Goal: Task Accomplishment & Management: Complete application form

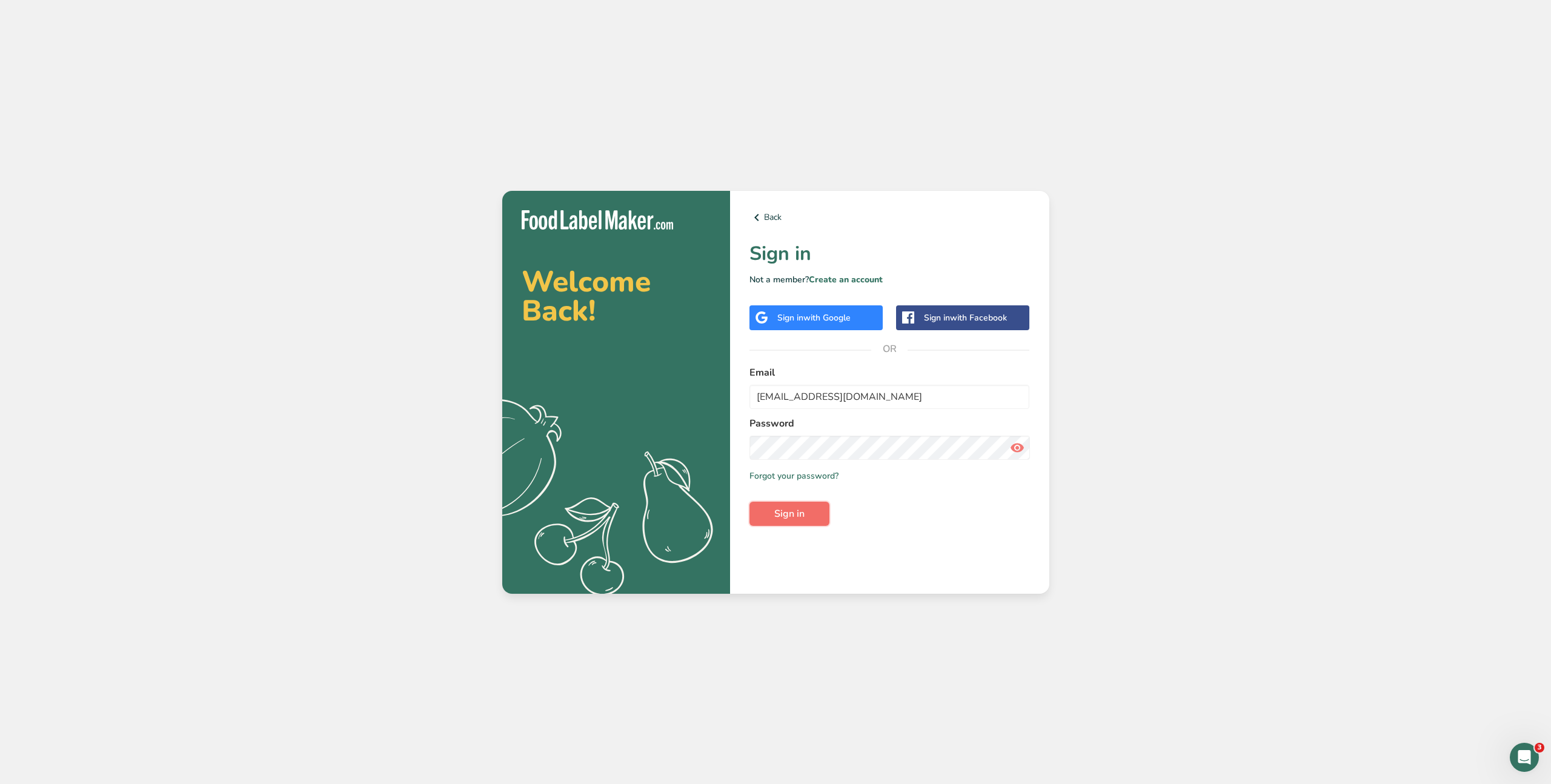
click at [801, 518] on span "Sign in" at bounding box center [789, 513] width 31 height 15
drag, startPoint x: 794, startPoint y: 397, endPoint x: 872, endPoint y: 398, distance: 78.0
click at [795, 398] on input "matar.jamale@gmail.com" at bounding box center [889, 397] width 281 height 24
drag, startPoint x: 895, startPoint y: 393, endPoint x: 671, endPoint y: 394, distance: 224.0
click at [670, 394] on section "Welcome Back! .a{fill:#f5f3ed;} Back Sign in Not a member? Create an account Si…" at bounding box center [776, 392] width 547 height 403
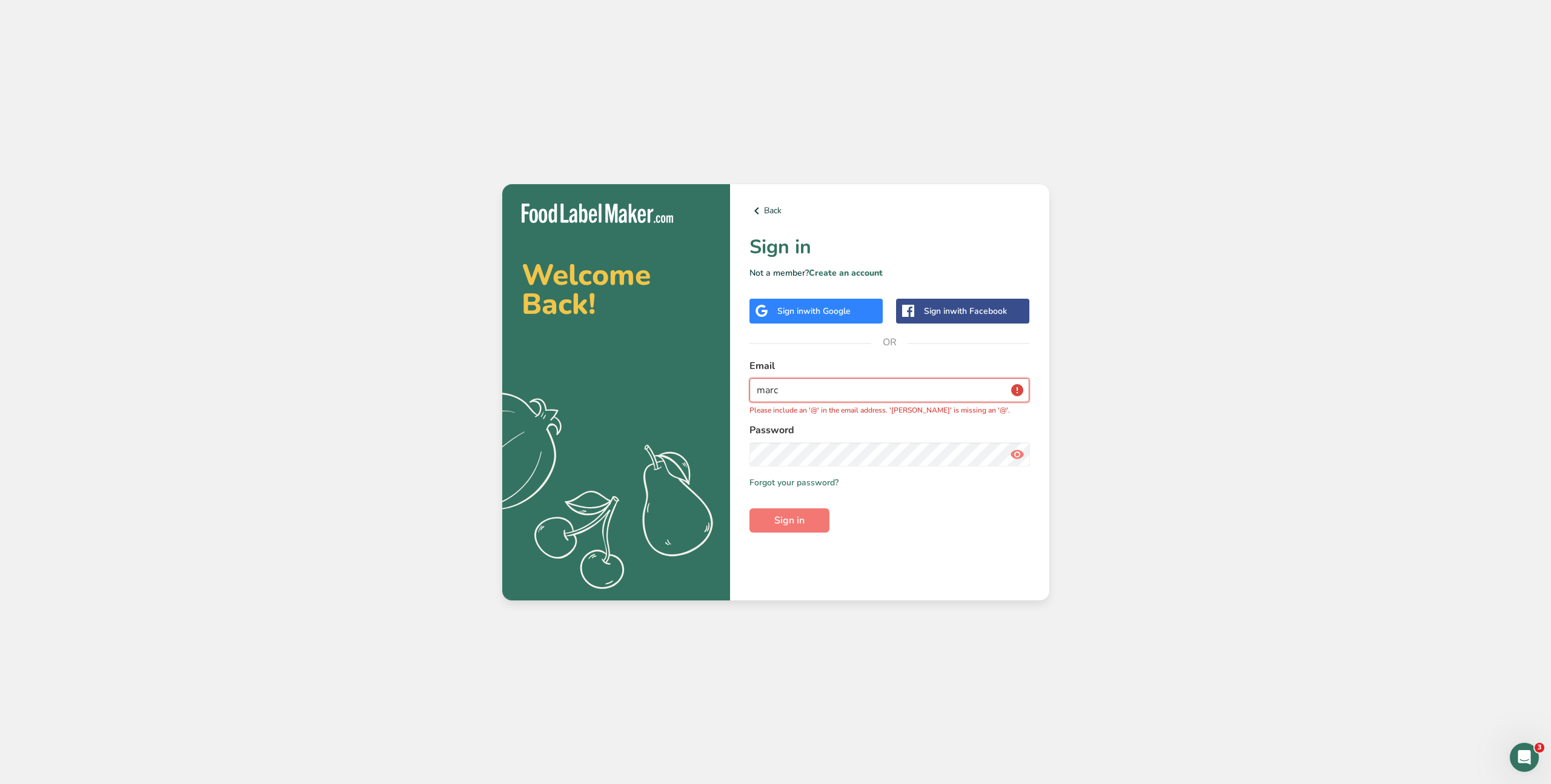
click at [821, 392] on input "marc" at bounding box center [889, 391] width 281 height 24
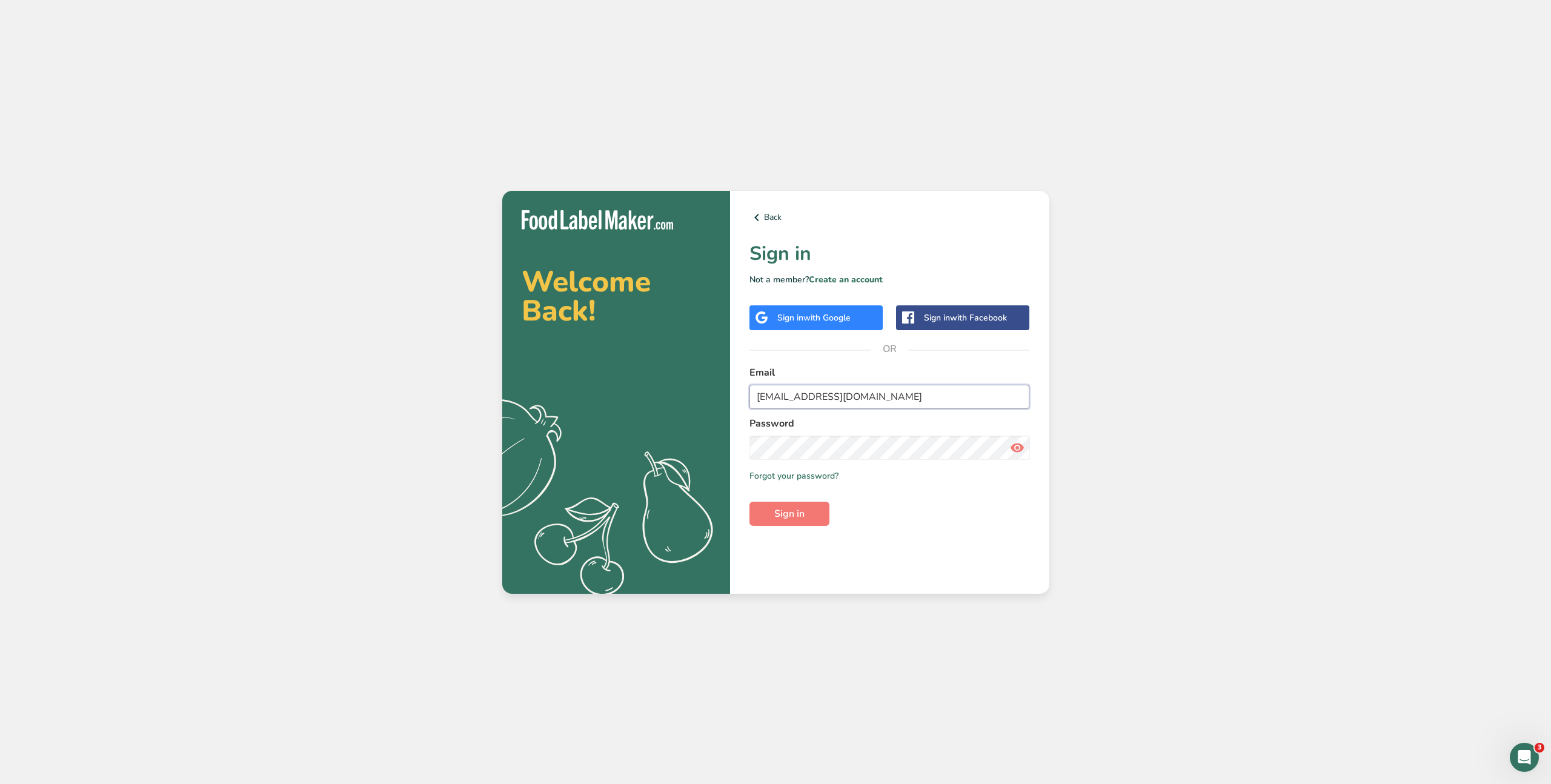
type input "marc@foodlabelmaker.com"
click at [1012, 448] on icon at bounding box center [1017, 448] width 15 height 22
click at [700, 445] on section "Welcome Back! .a{fill:#f5f3ed;} Back Sign in Not a member? Create an account Si…" at bounding box center [776, 392] width 547 height 403
click at [773, 519] on button "Sign in" at bounding box center [789, 514] width 80 height 24
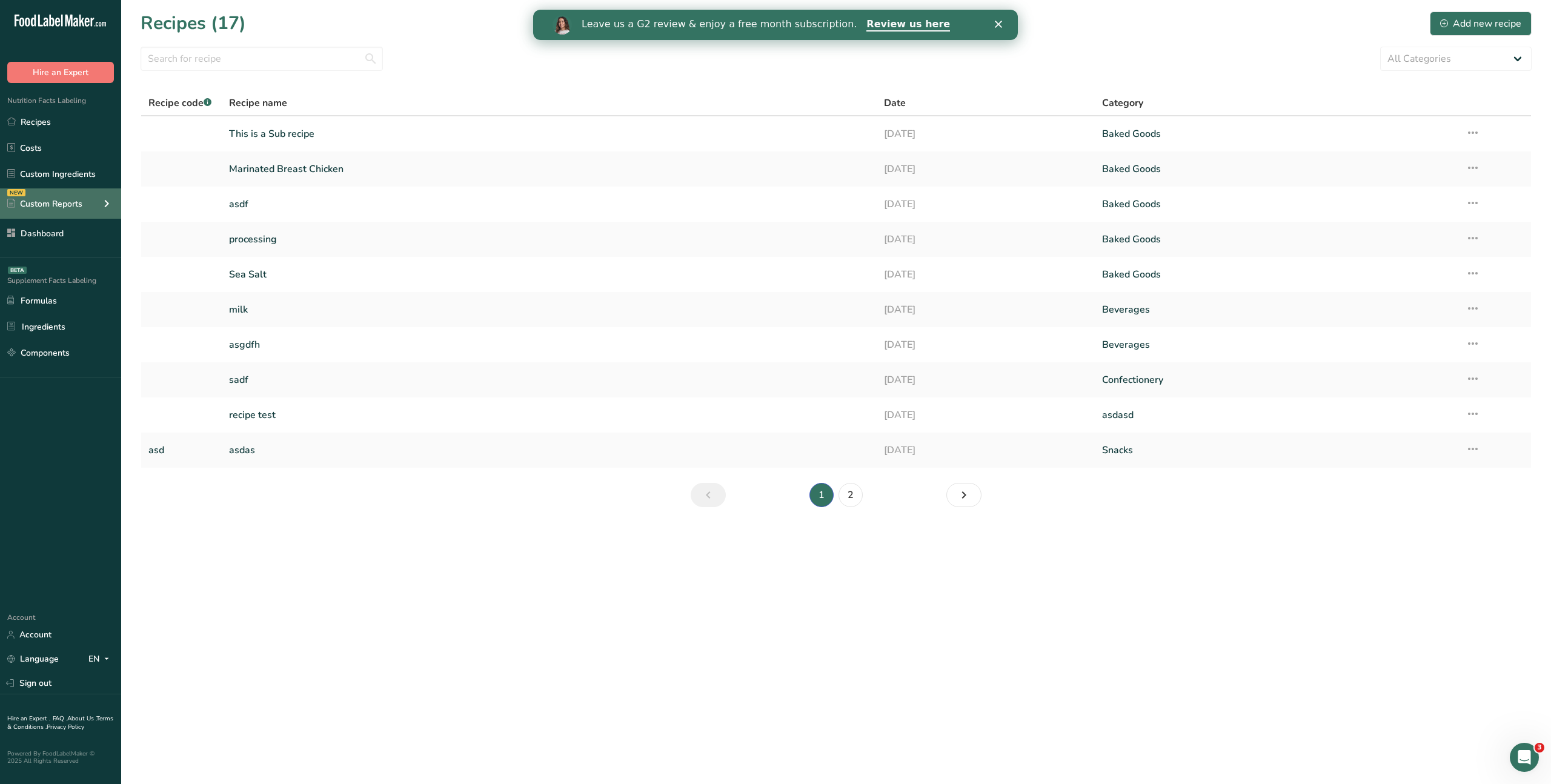
click at [100, 205] on icon at bounding box center [107, 203] width 15 height 22
click at [1472, 25] on div "Add new recipe" at bounding box center [1481, 24] width 81 height 15
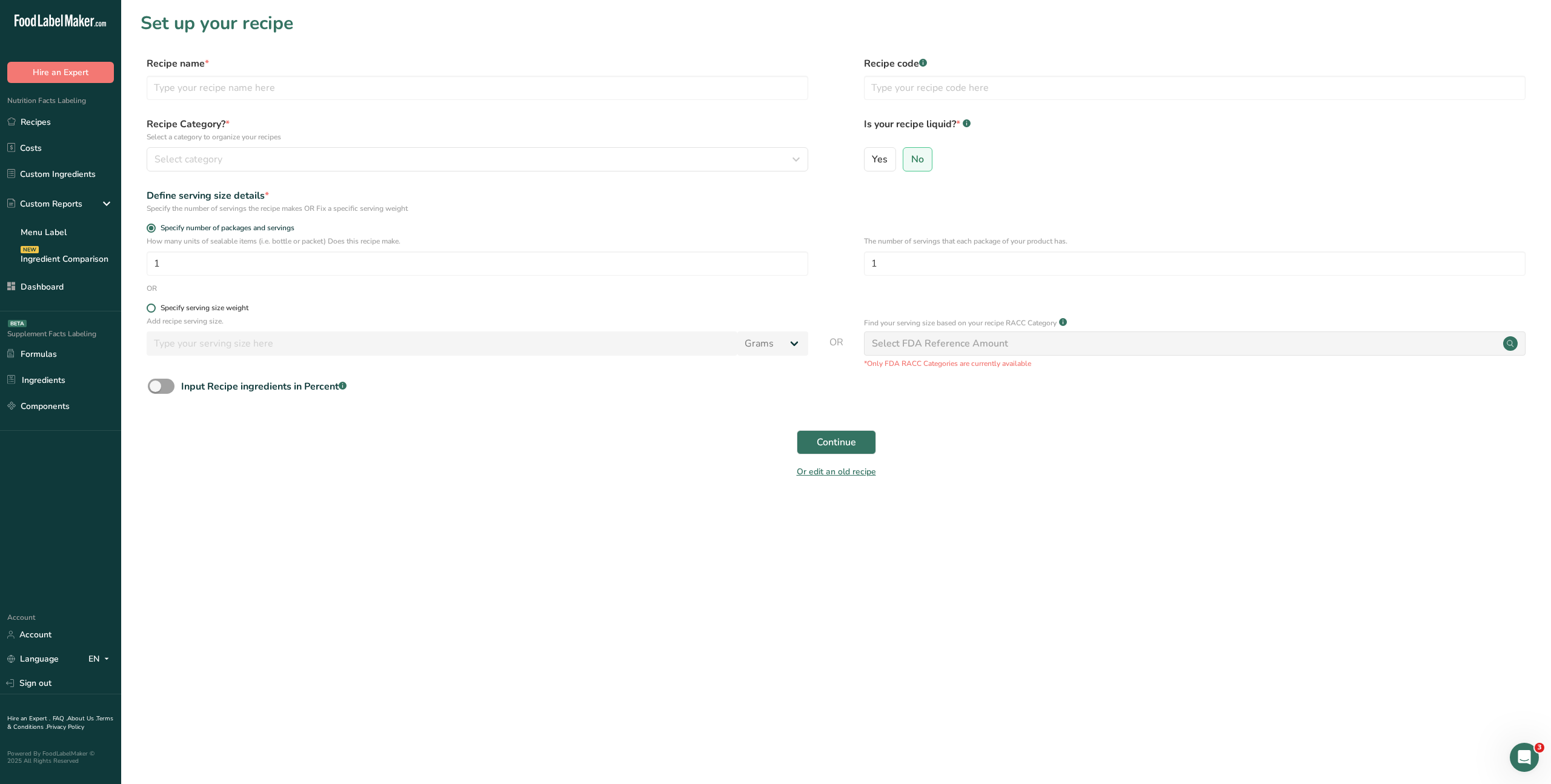
click at [150, 310] on span at bounding box center [151, 308] width 9 height 9
click at [150, 310] on input "Specify serving size weight" at bounding box center [150, 308] width 8 height 8
radio input "true"
radio input "false"
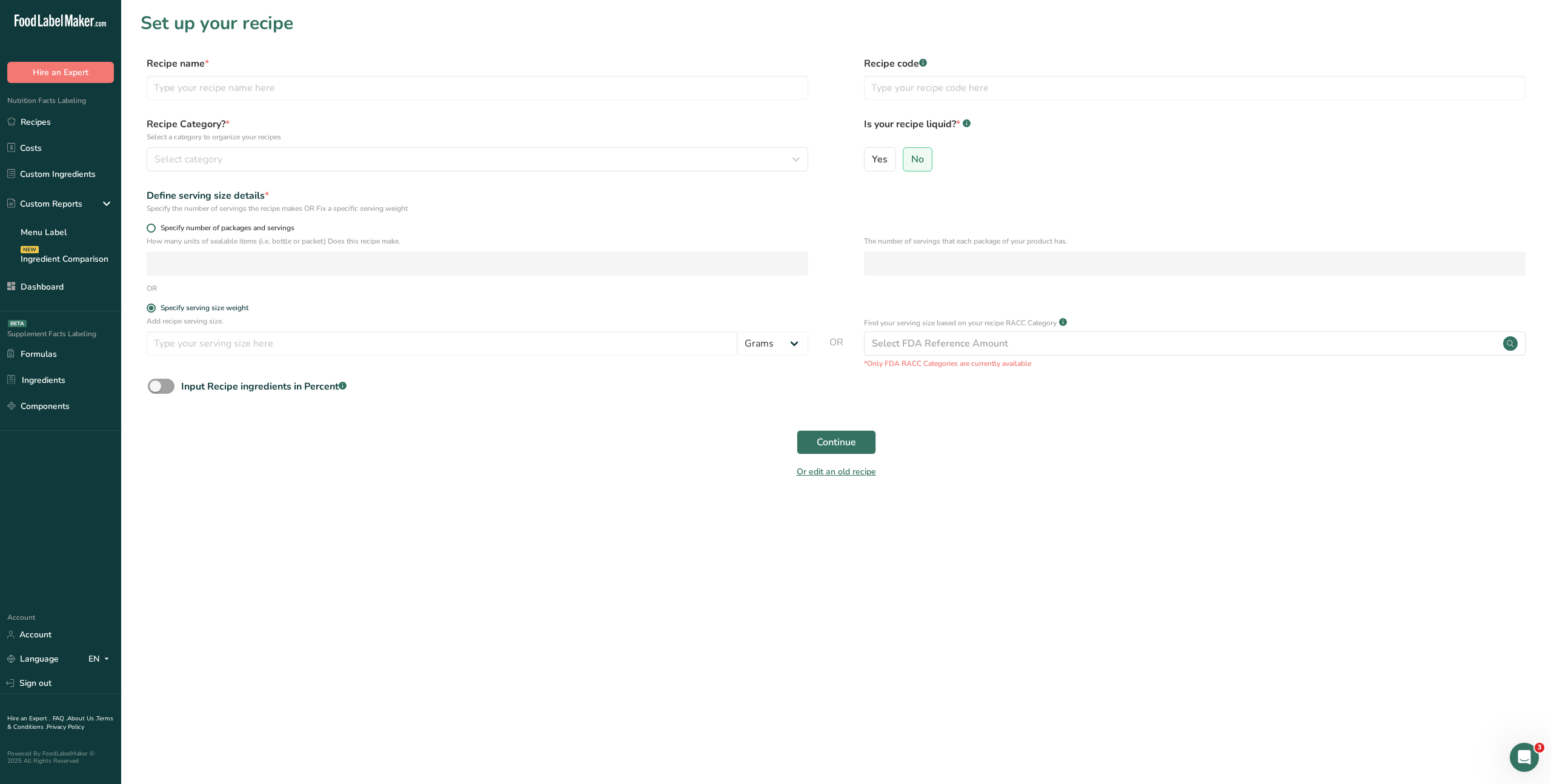
click at [150, 226] on span at bounding box center [151, 228] width 9 height 9
click at [150, 226] on input "Specify number of packages and servings" at bounding box center [150, 227] width 8 height 8
radio input "true"
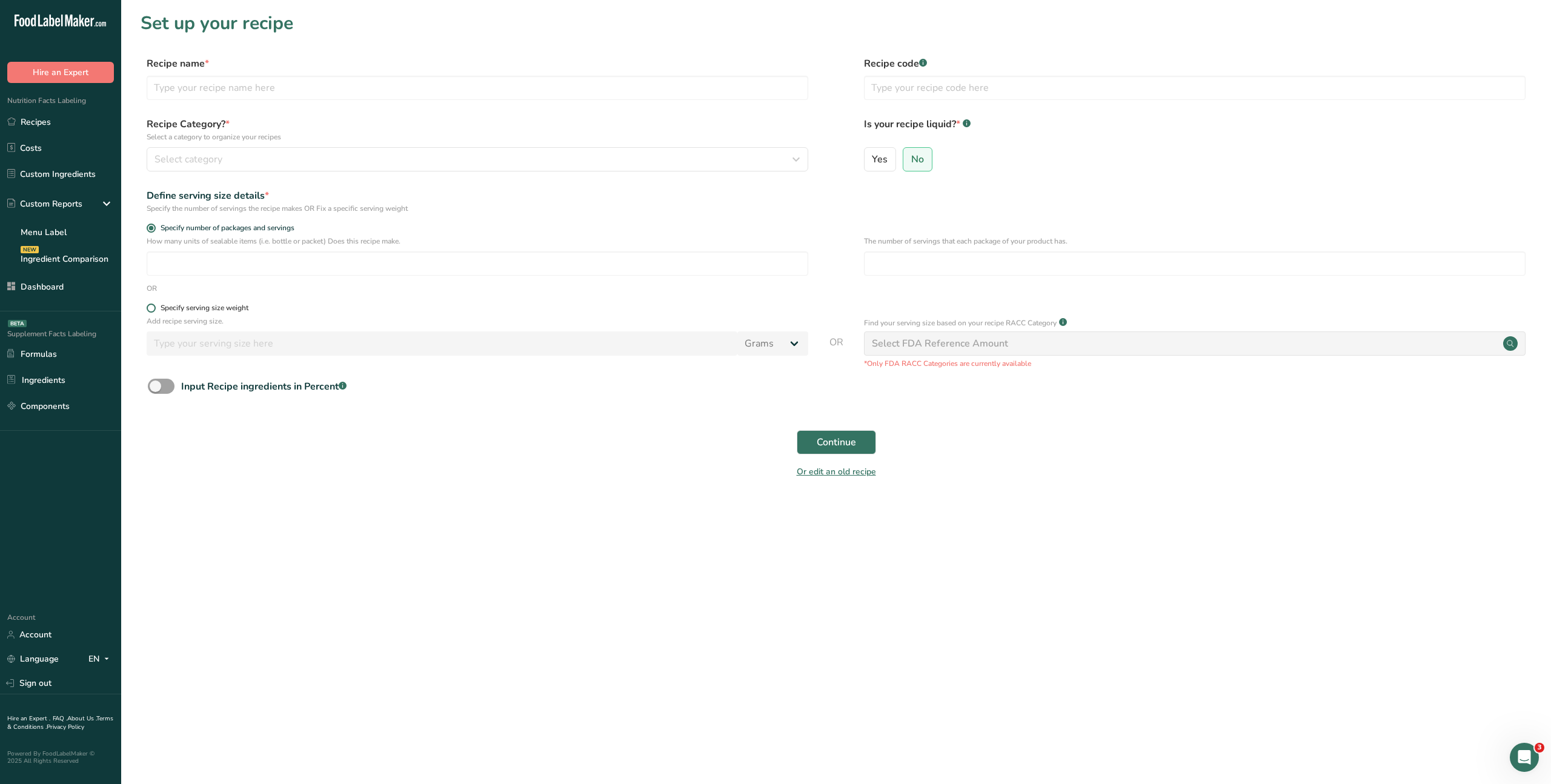
click at [151, 305] on span at bounding box center [151, 308] width 9 height 9
click at [151, 305] on input "Specify serving size weight" at bounding box center [150, 308] width 8 height 8
radio input "true"
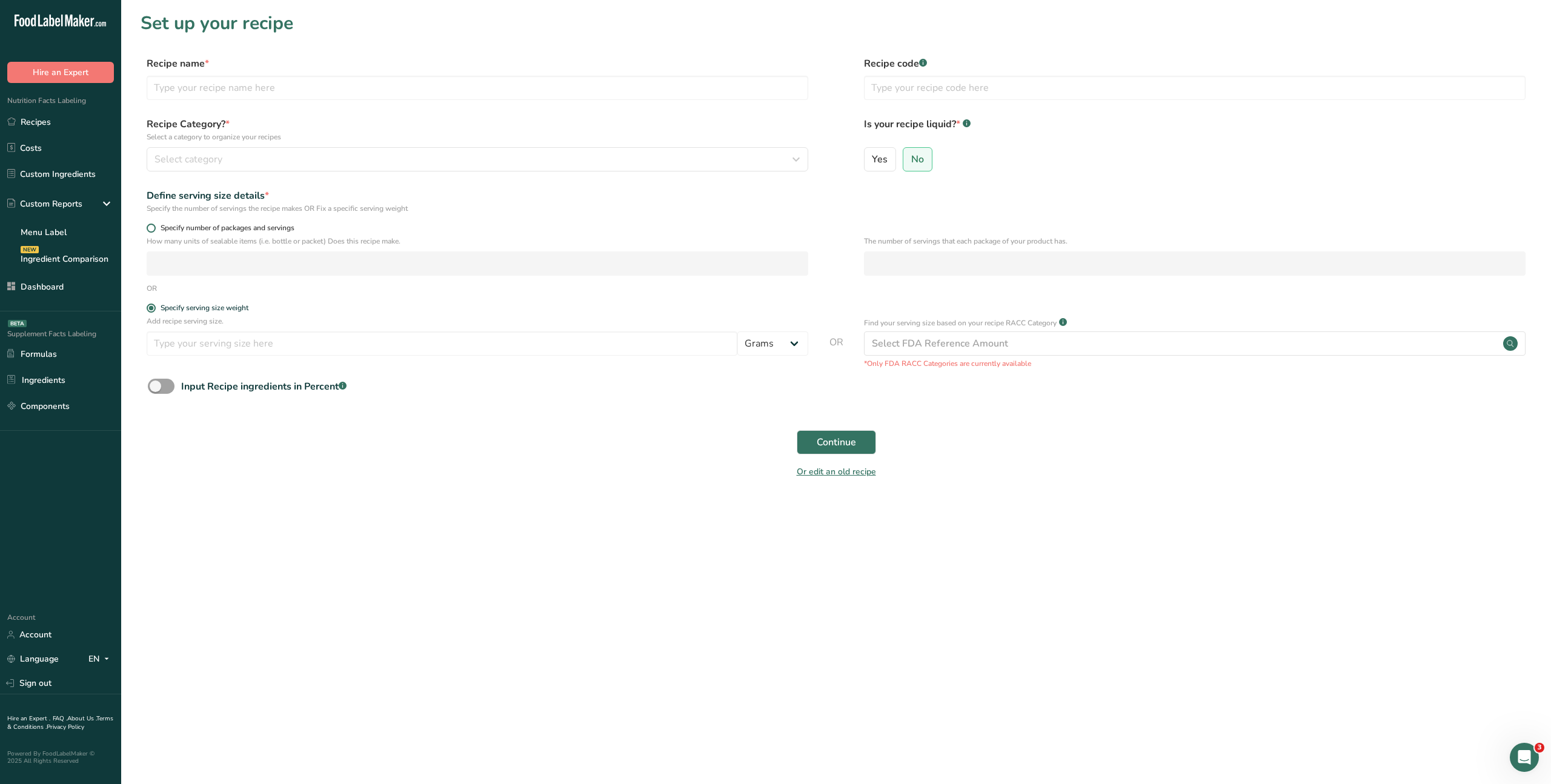
click at [151, 226] on span at bounding box center [151, 228] width 9 height 9
click at [151, 226] on input "Specify number of packages and servings" at bounding box center [150, 227] width 8 height 8
radio input "true"
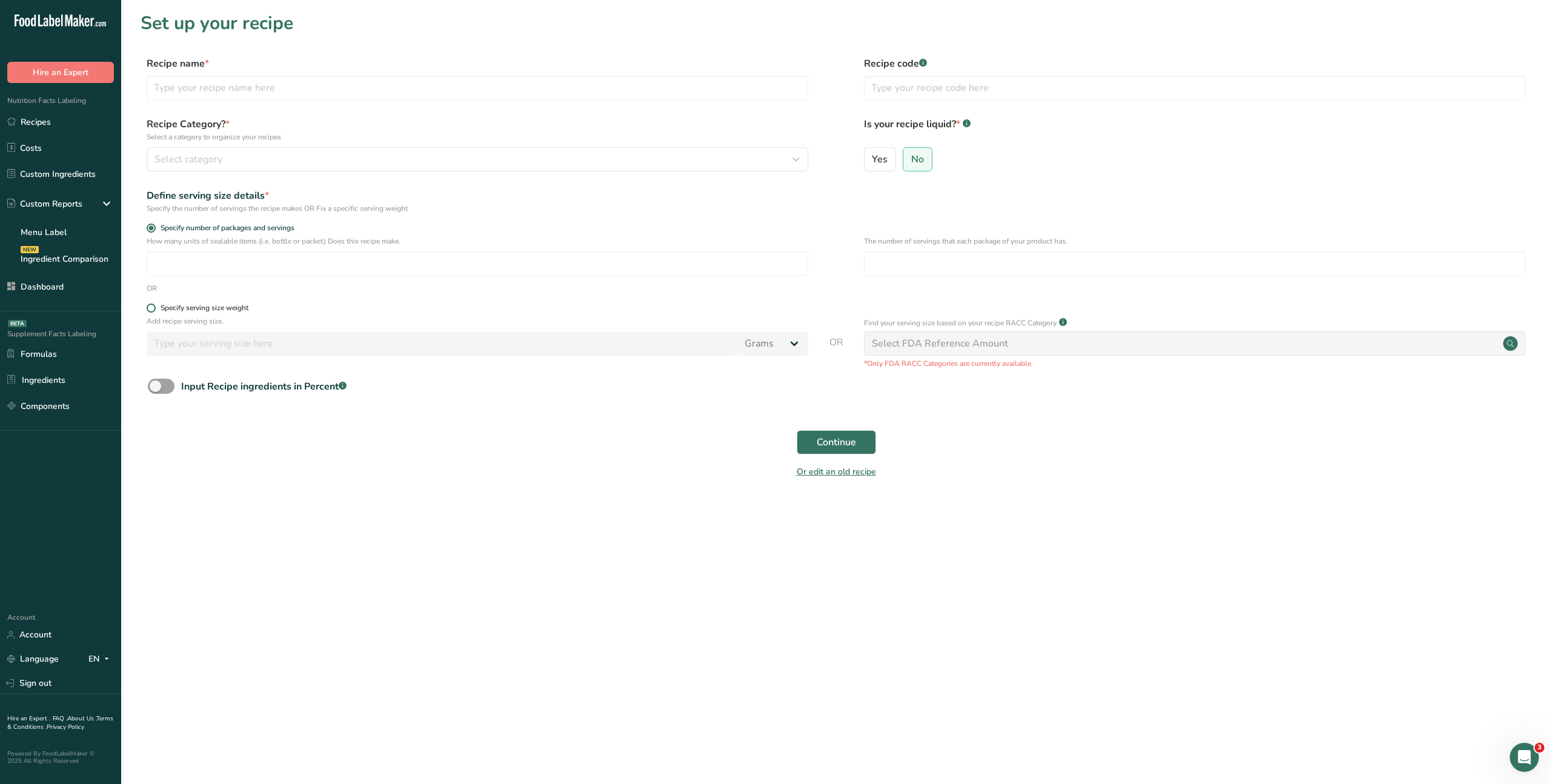
click at [147, 309] on div "Specify serving size weight" at bounding box center [836, 309] width 1391 height 12
click at [150, 310] on span at bounding box center [151, 308] width 9 height 9
click at [150, 310] on input "Specify serving size weight" at bounding box center [150, 308] width 8 height 8
radio input "true"
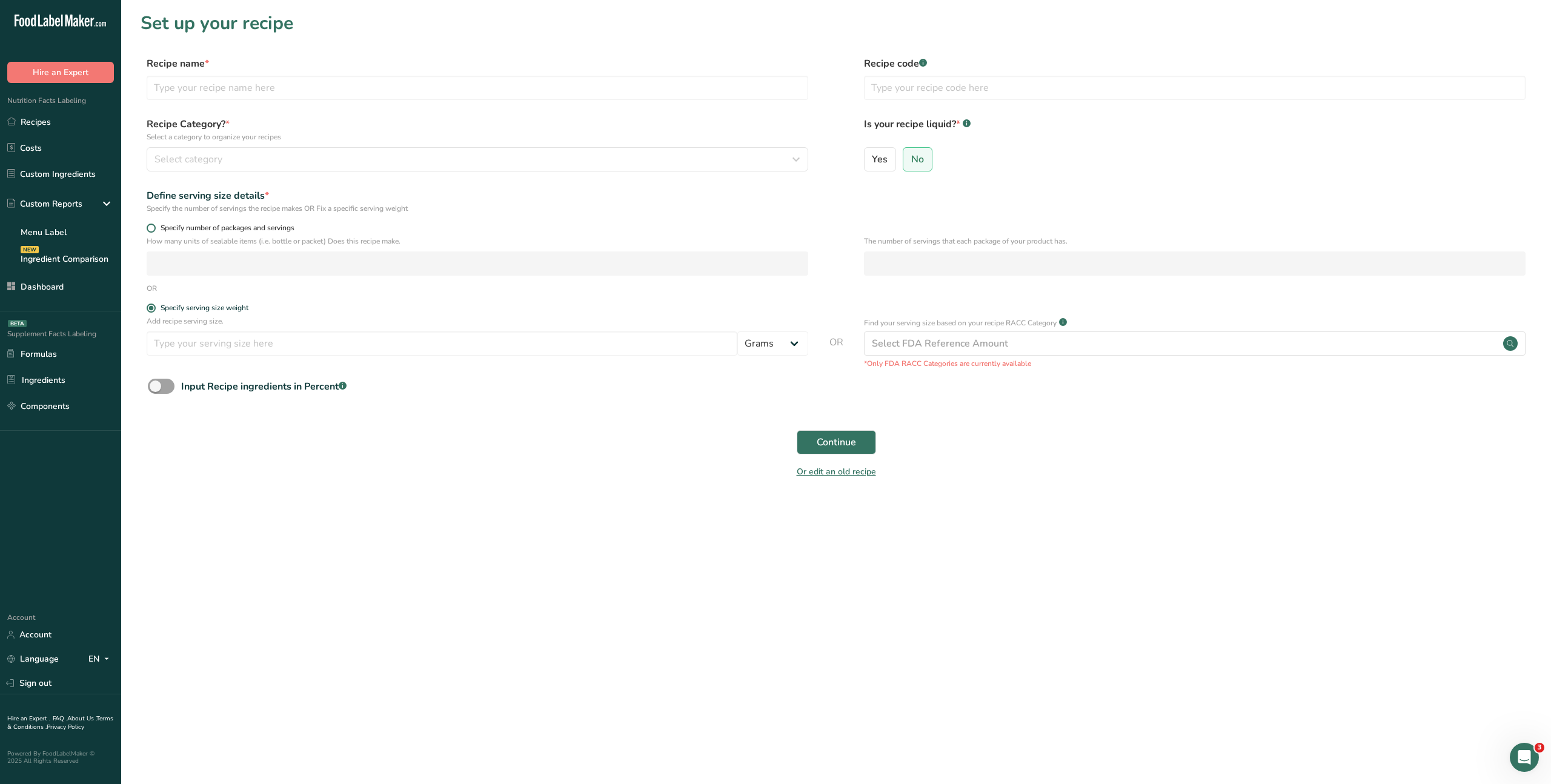
click at [154, 226] on span at bounding box center [151, 228] width 9 height 9
click at [154, 226] on input "Specify number of packages and servings" at bounding box center [150, 227] width 8 height 8
radio input "true"
radio input "false"
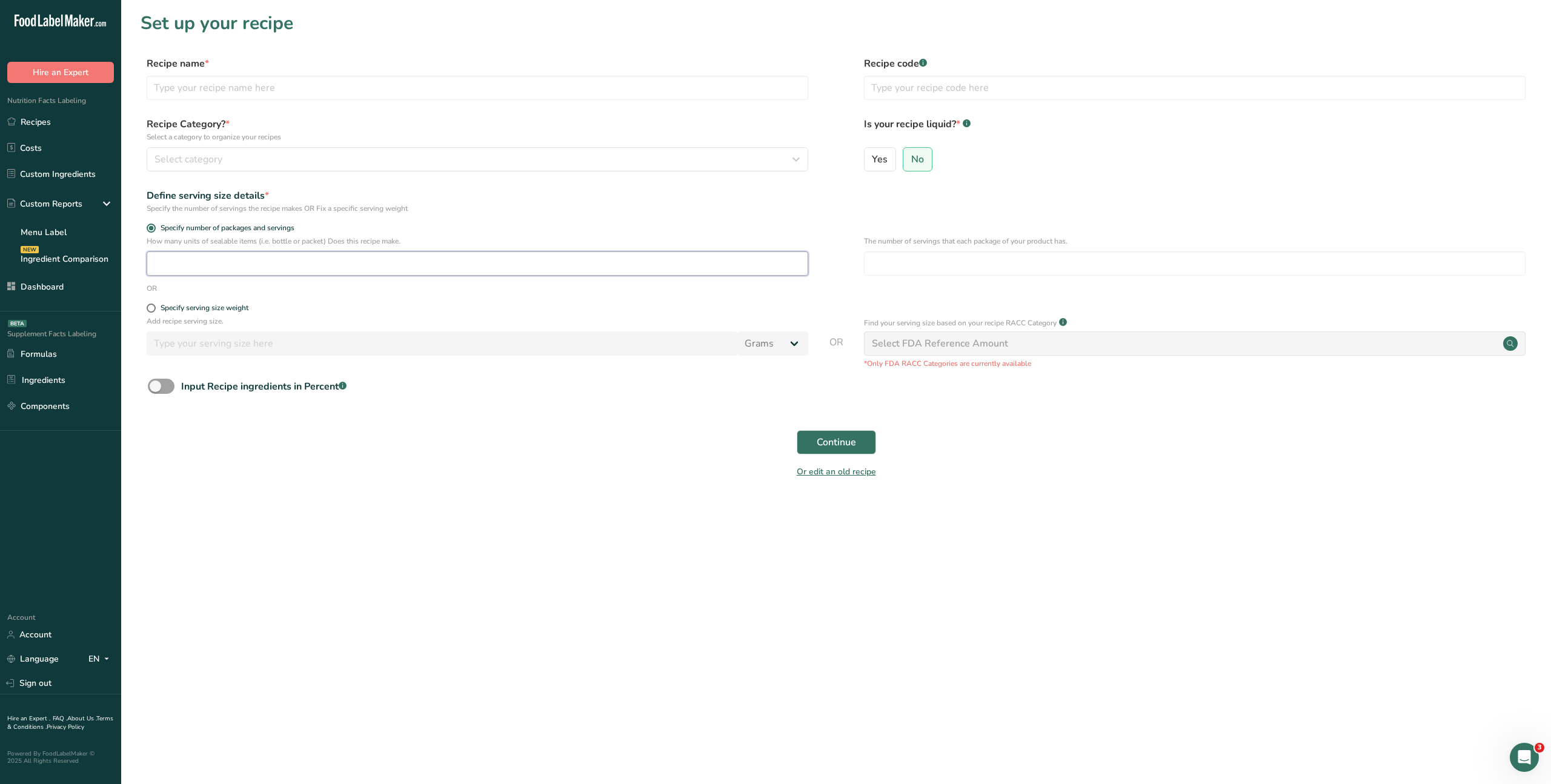
click at [191, 268] on input "number" at bounding box center [477, 264] width 662 height 24
click at [915, 256] on input "number" at bounding box center [1194, 264] width 662 height 24
click at [163, 386] on span at bounding box center [161, 385] width 26 height 15
click at [156, 386] on input "Input Recipe ingredients in Percent .a-a{fill:#347362;}.b-a{fill:#fff;}" at bounding box center [151, 385] width 8 height 8
click at [155, 385] on span at bounding box center [161, 385] width 26 height 15
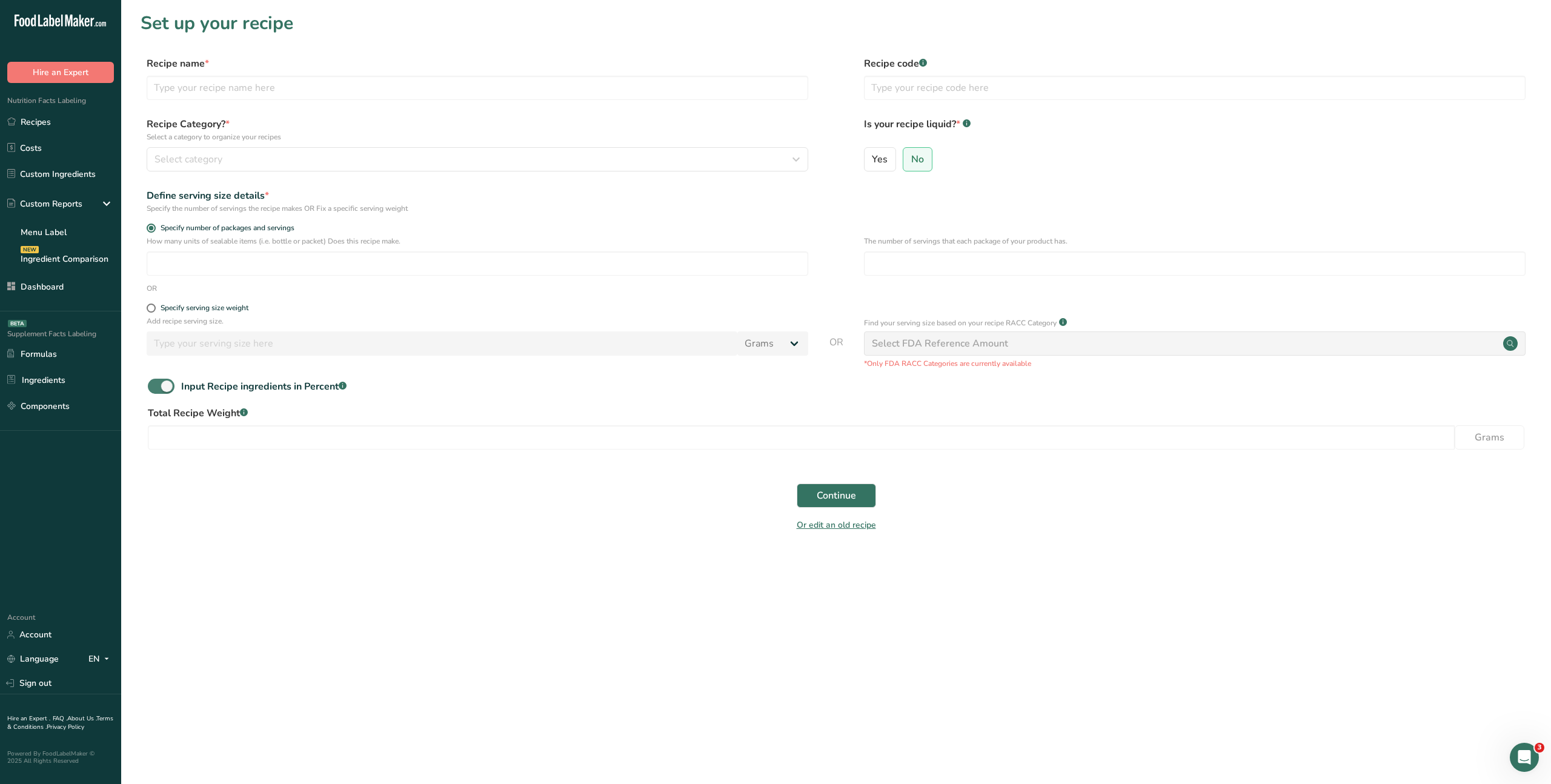
click at [155, 385] on input "Input Recipe ingredients in Percent .a-a{fill:#347362;}.b-a{fill:#fff;}" at bounding box center [151, 385] width 8 height 8
checkbox input "false"
click at [153, 309] on span at bounding box center [151, 308] width 9 height 9
click at [153, 309] on input "Specify serving size weight" at bounding box center [150, 308] width 8 height 8
radio input "true"
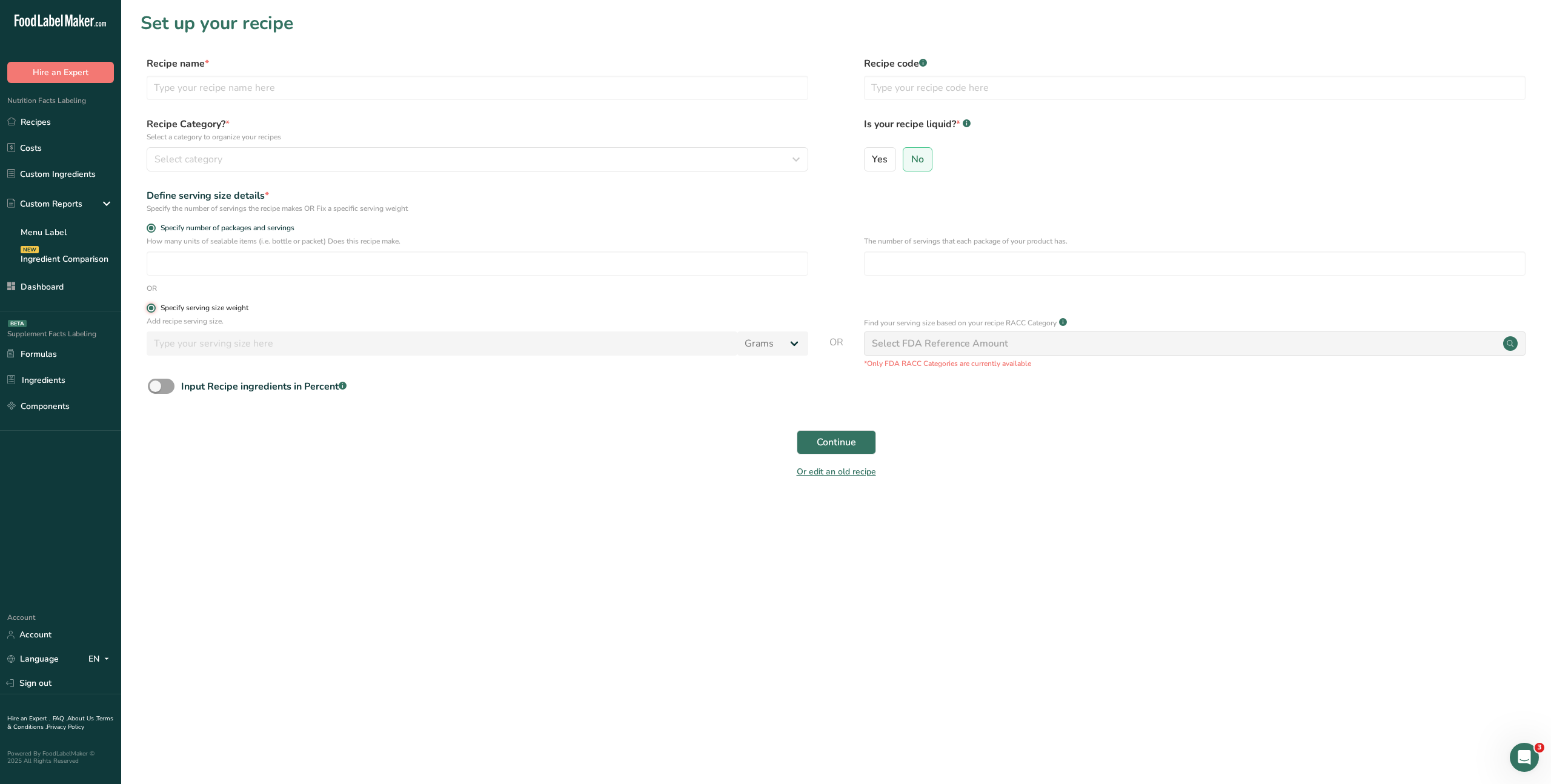
radio input "false"
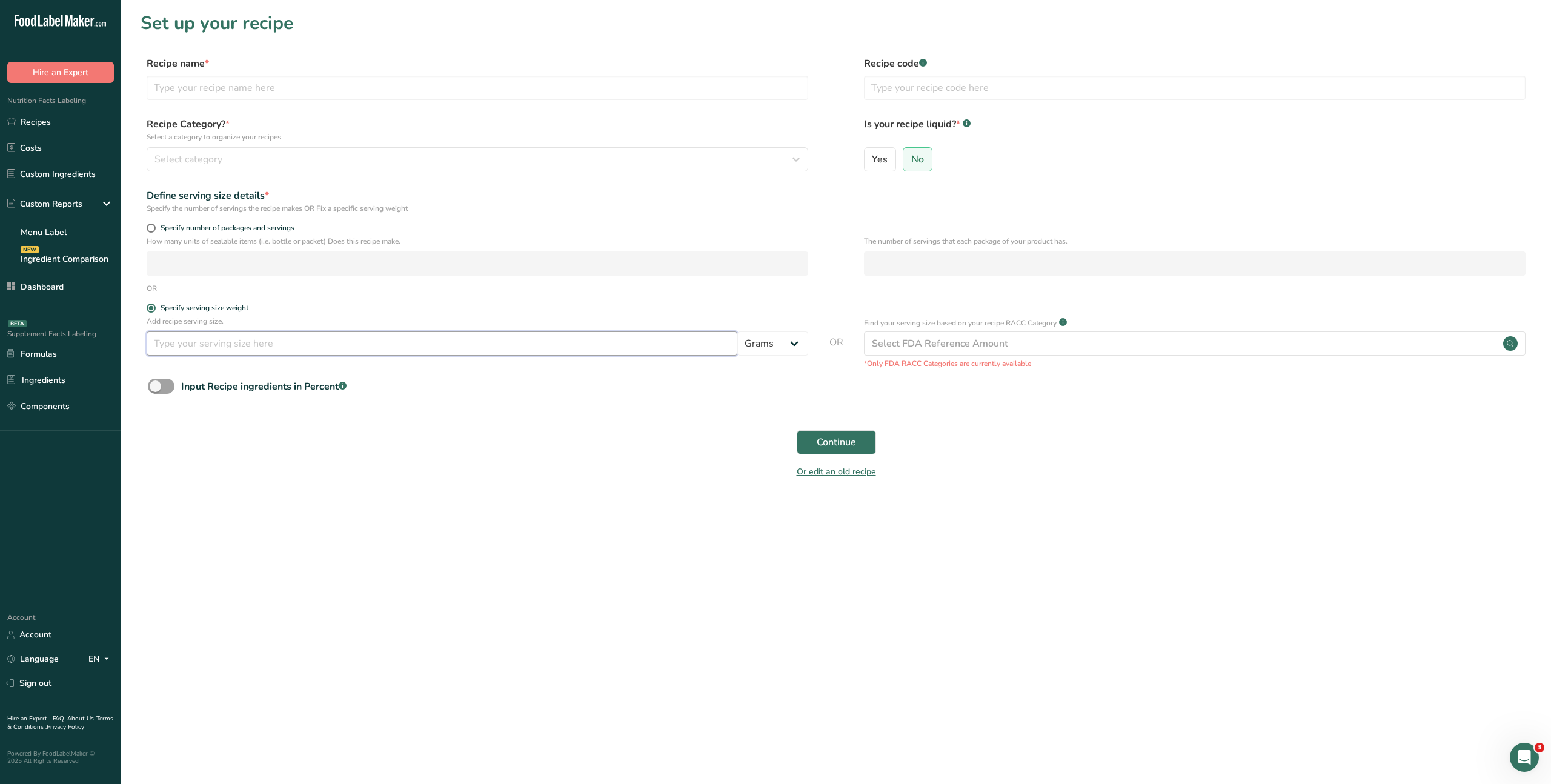
click at [176, 343] on input "number" at bounding box center [442, 343] width 591 height 24
drag, startPoint x: 1051, startPoint y: 366, endPoint x: 859, endPoint y: 364, distance: 192.0
click at [859, 364] on div "Add recipe serving size. Grams kg mg mcg lb oz l mL fl oz tbsp tsp cup qt gallo…" at bounding box center [836, 342] width 1391 height 53
copy p "*Only FDA RACC Categories are currently available"
click at [1512, 344] on icon at bounding box center [1511, 343] width 7 height 7
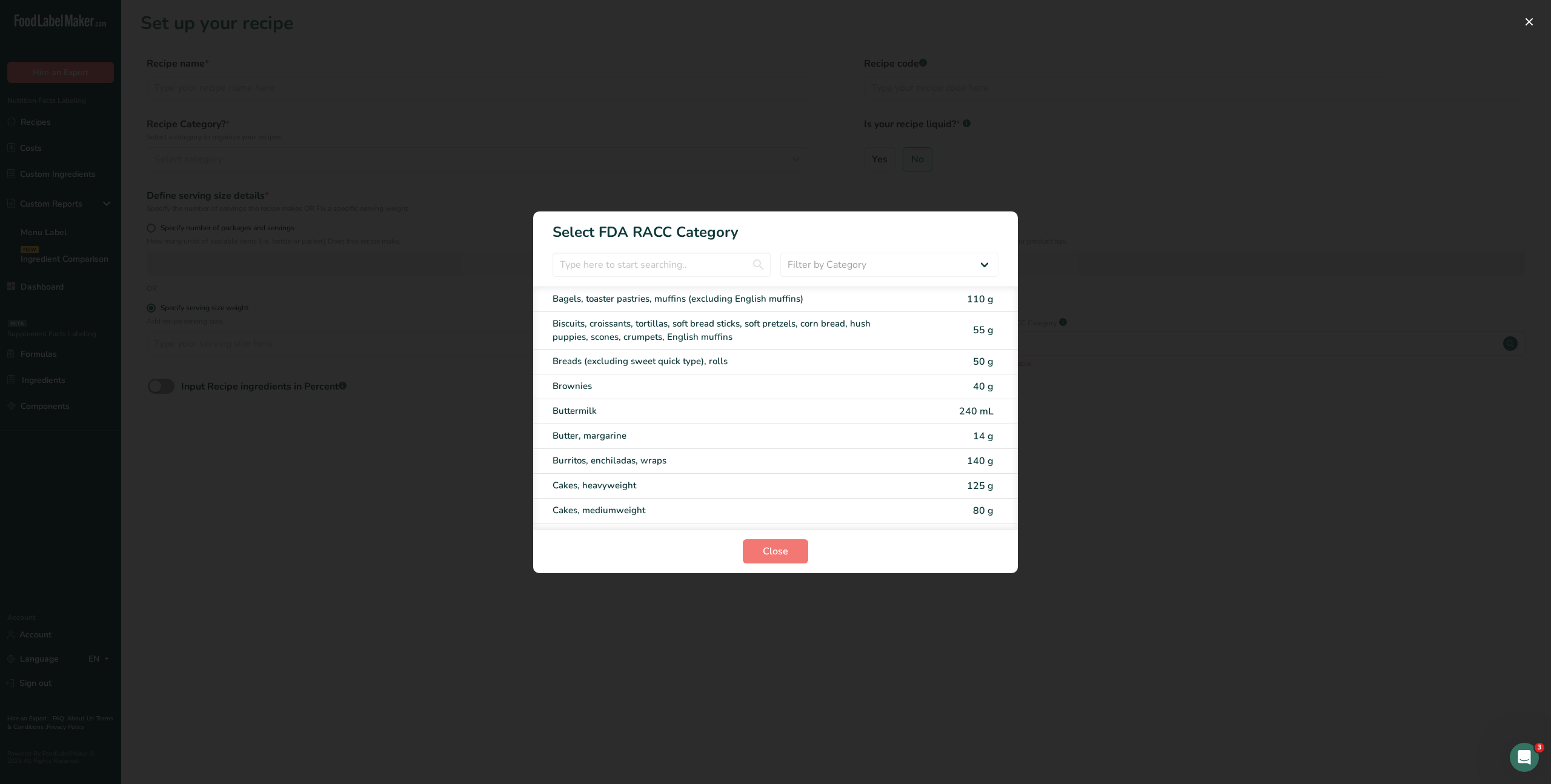
click at [1248, 432] on div "RACC Category Selection Modal" at bounding box center [776, 392] width 1551 height 784
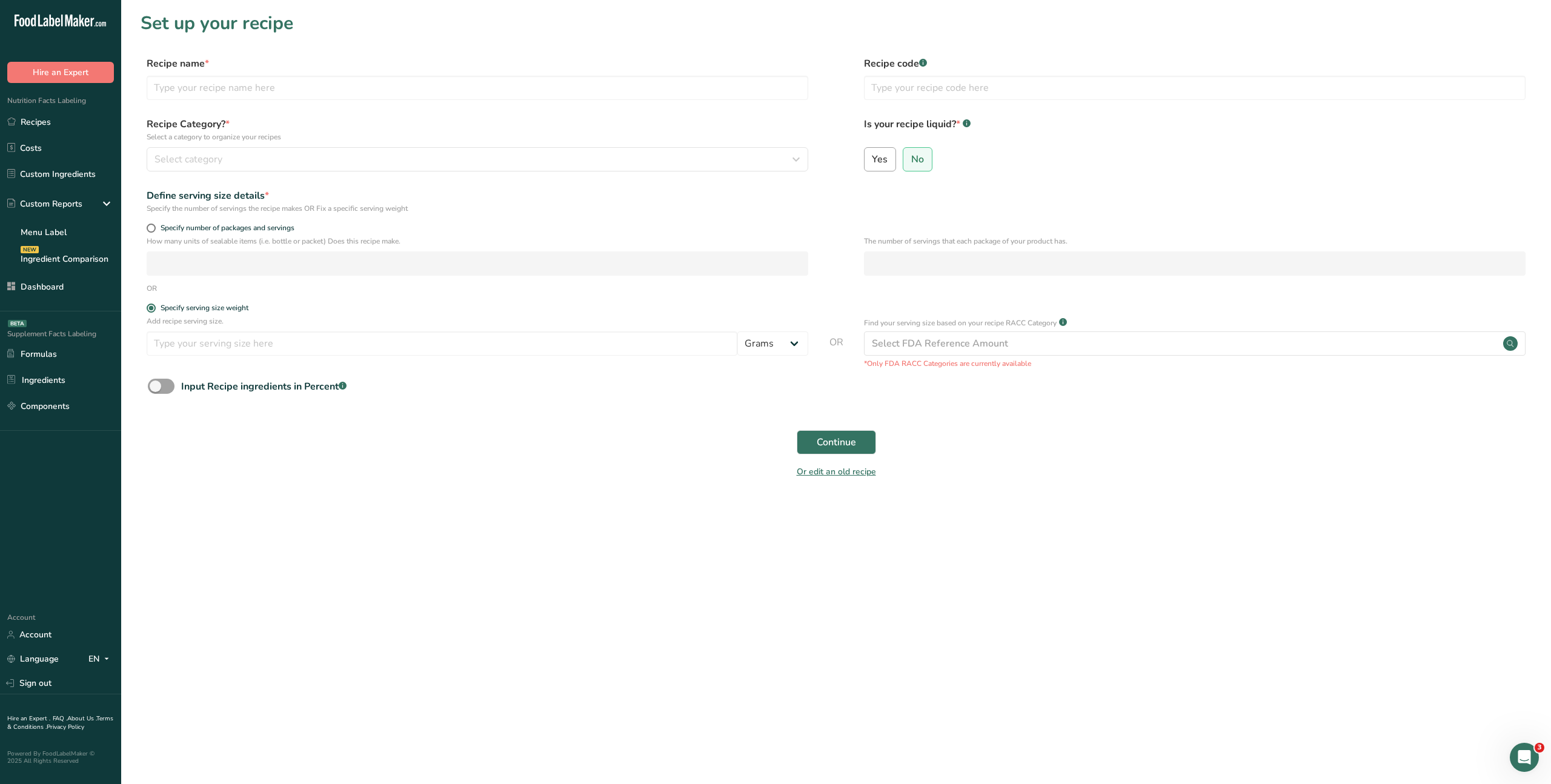
click at [870, 167] on label "Yes" at bounding box center [880, 159] width 32 height 24
click at [870, 163] on input "Yes" at bounding box center [868, 158] width 8 height 8
radio input "true"
radio input "false"
select select "22"
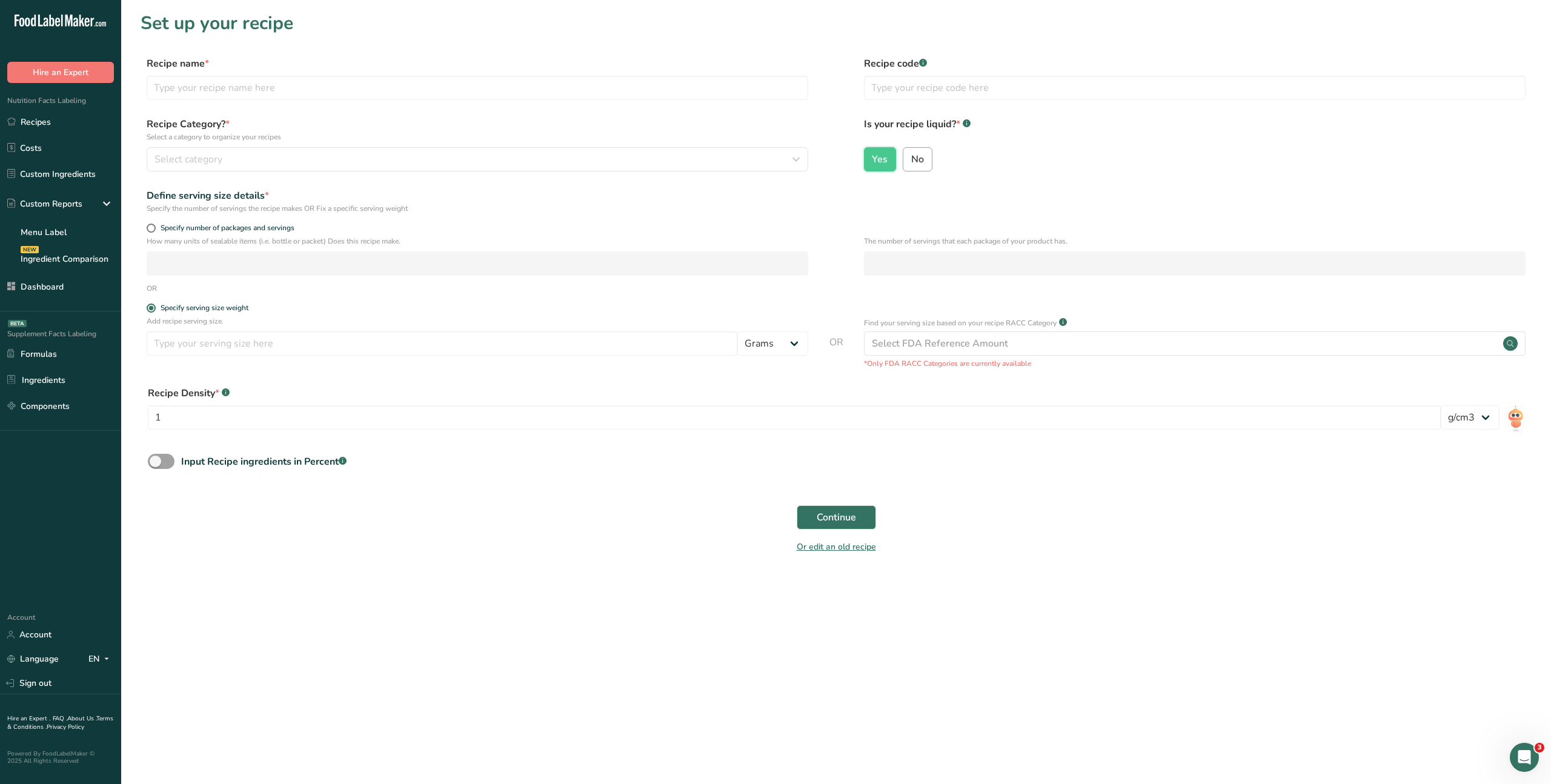
click at [920, 163] on span "No" at bounding box center [917, 159] width 13 height 12
click at [911, 163] on input "No" at bounding box center [907, 158] width 8 height 8
radio input "true"
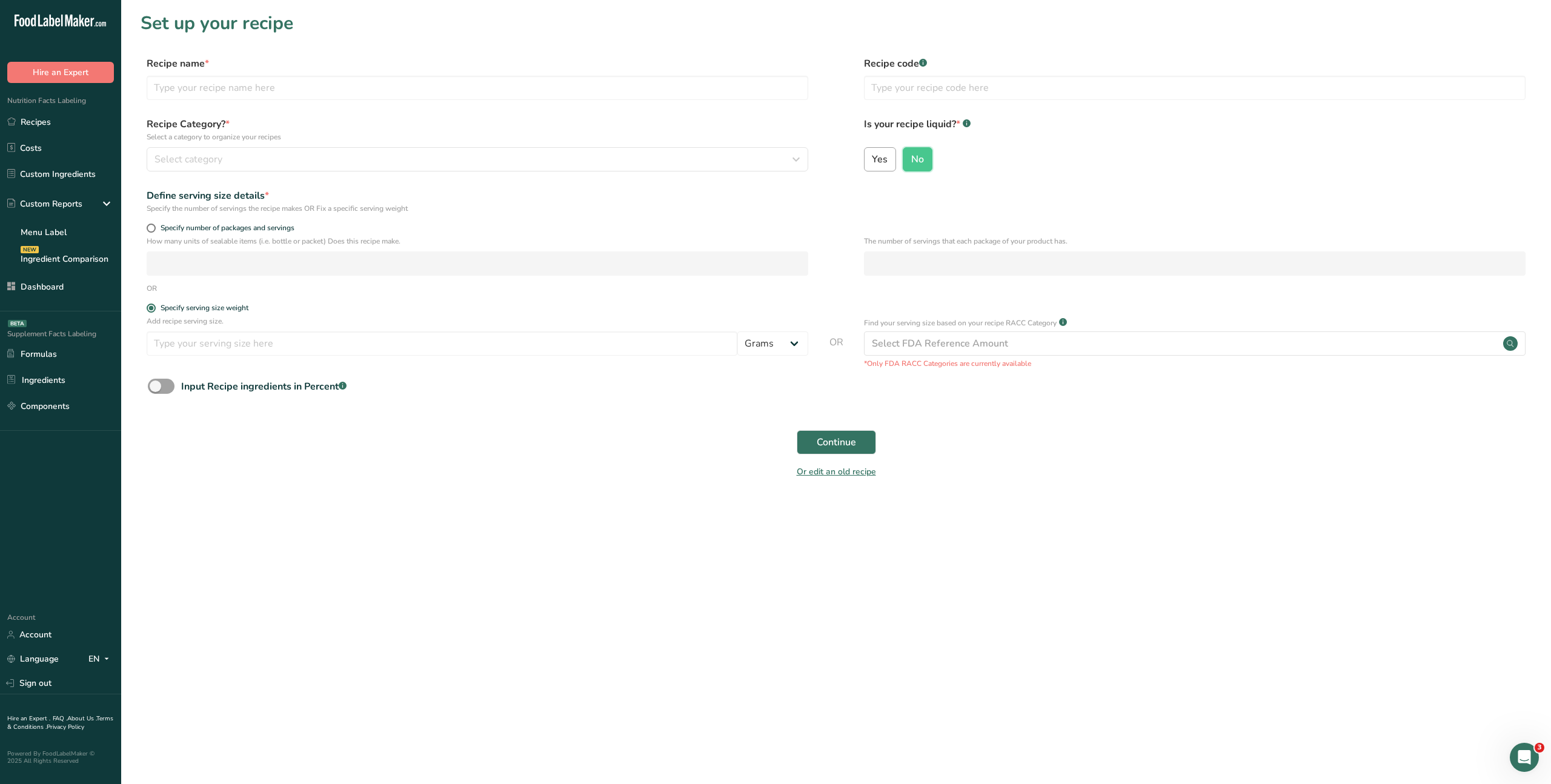
click at [870, 163] on label "Yes" at bounding box center [880, 159] width 32 height 24
click at [870, 163] on input "Yes" at bounding box center [868, 158] width 8 height 8
radio input "true"
radio input "false"
select select "22"
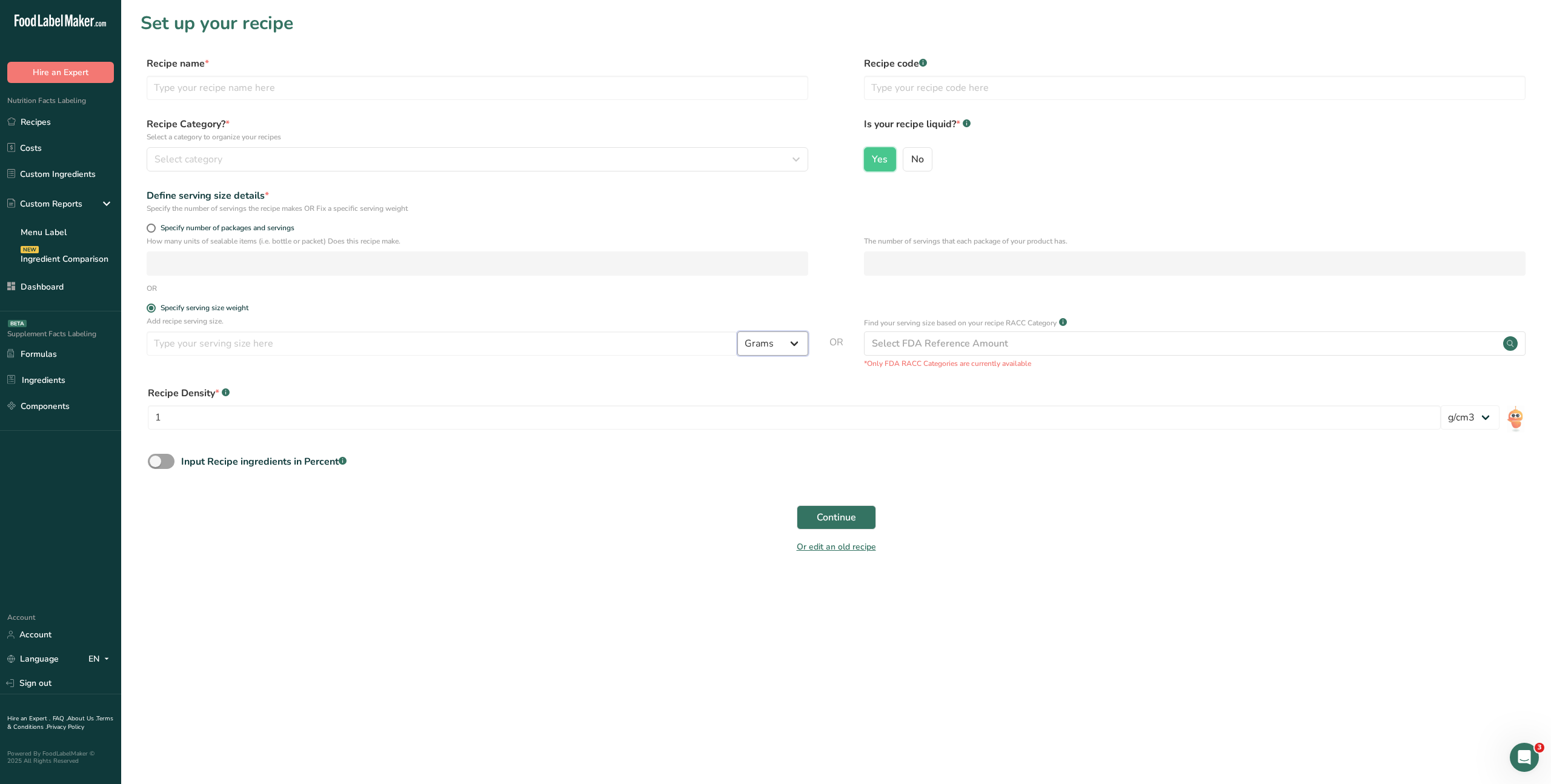
click at [791, 343] on select "Grams kg mg mcg lb oz l mL fl oz tbsp tsp cup qt gallon" at bounding box center [773, 343] width 71 height 24
select select "16"
click at [738, 331] on select "Grams kg mg mcg lb oz l mL fl oz tbsp tsp cup qt gallon" at bounding box center [773, 343] width 71 height 24
click at [767, 384] on div "Recipe Density * .a-a{fill:#347362;}.b-a{fill:#fff;} 1 lb/ft3 g/cm3" at bounding box center [836, 411] width 1391 height 66
click at [912, 156] on span "No" at bounding box center [917, 159] width 13 height 12
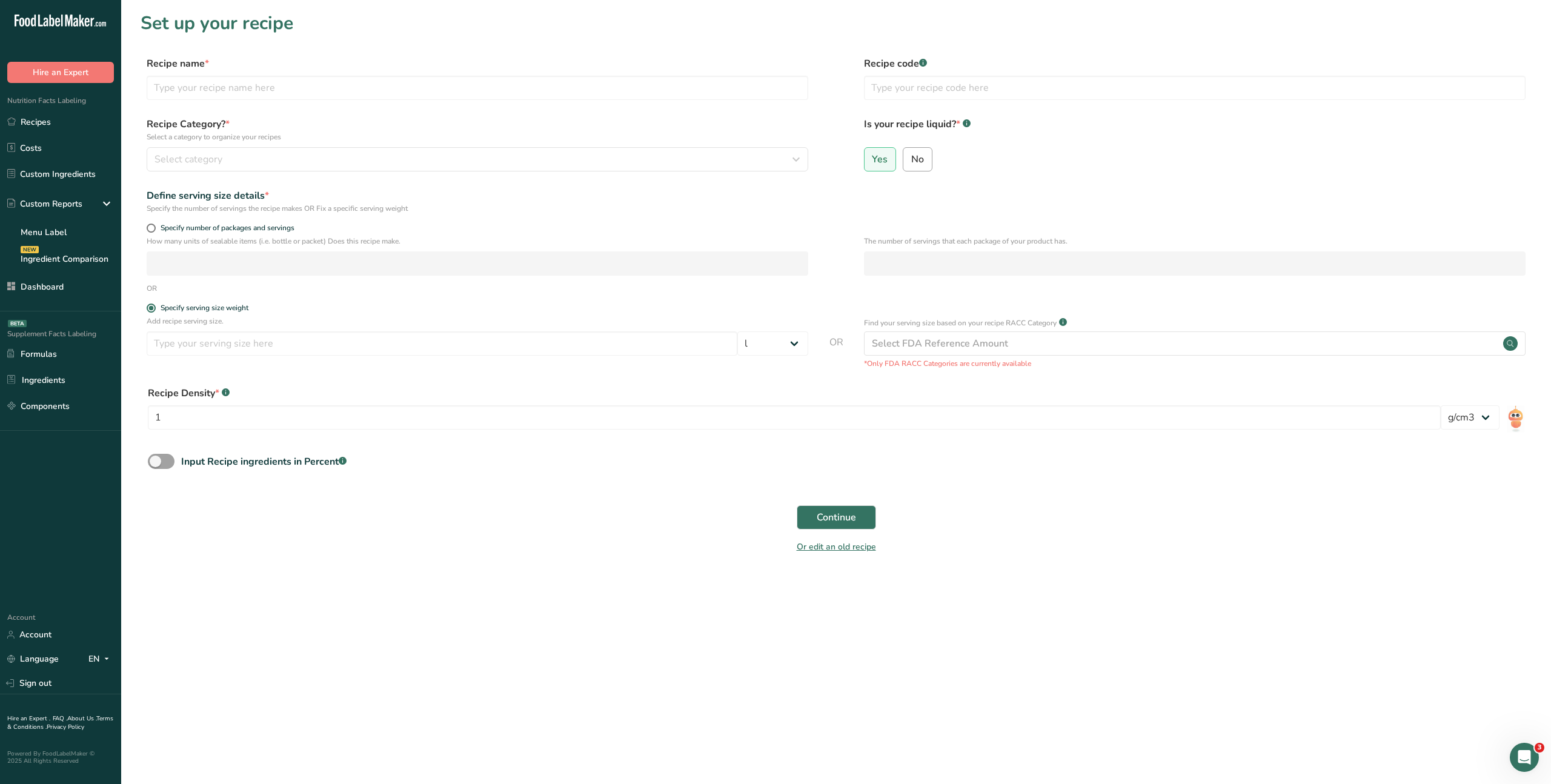
click at [911, 156] on input "No" at bounding box center [907, 158] width 8 height 8
radio input "true"
radio input "false"
click at [170, 226] on span "Specify number of packages and servings" at bounding box center [225, 228] width 139 height 9
click at [155, 226] on input "Specify number of packages and servings" at bounding box center [150, 227] width 8 height 8
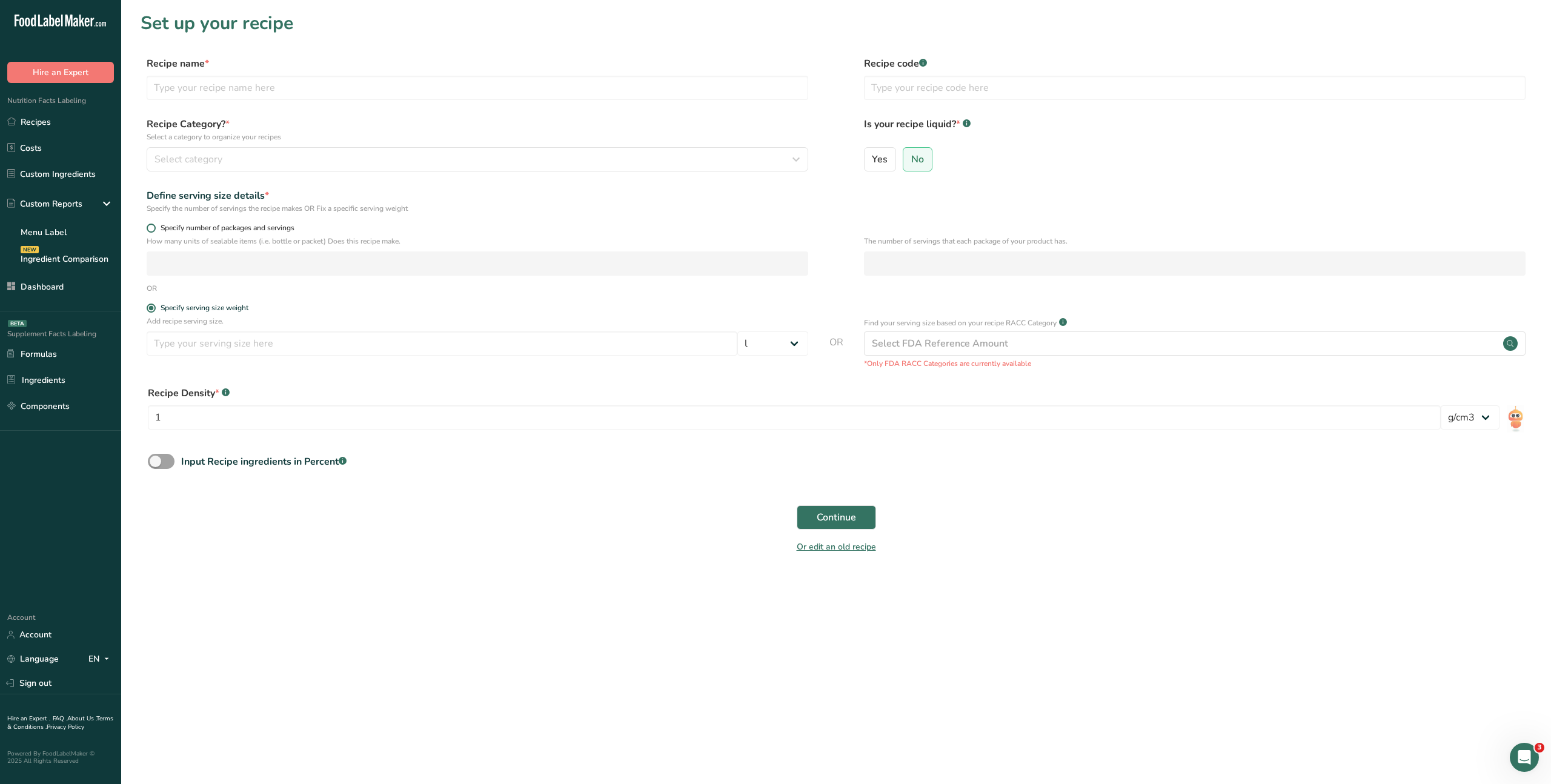
radio input "true"
radio input "false"
select select "0"
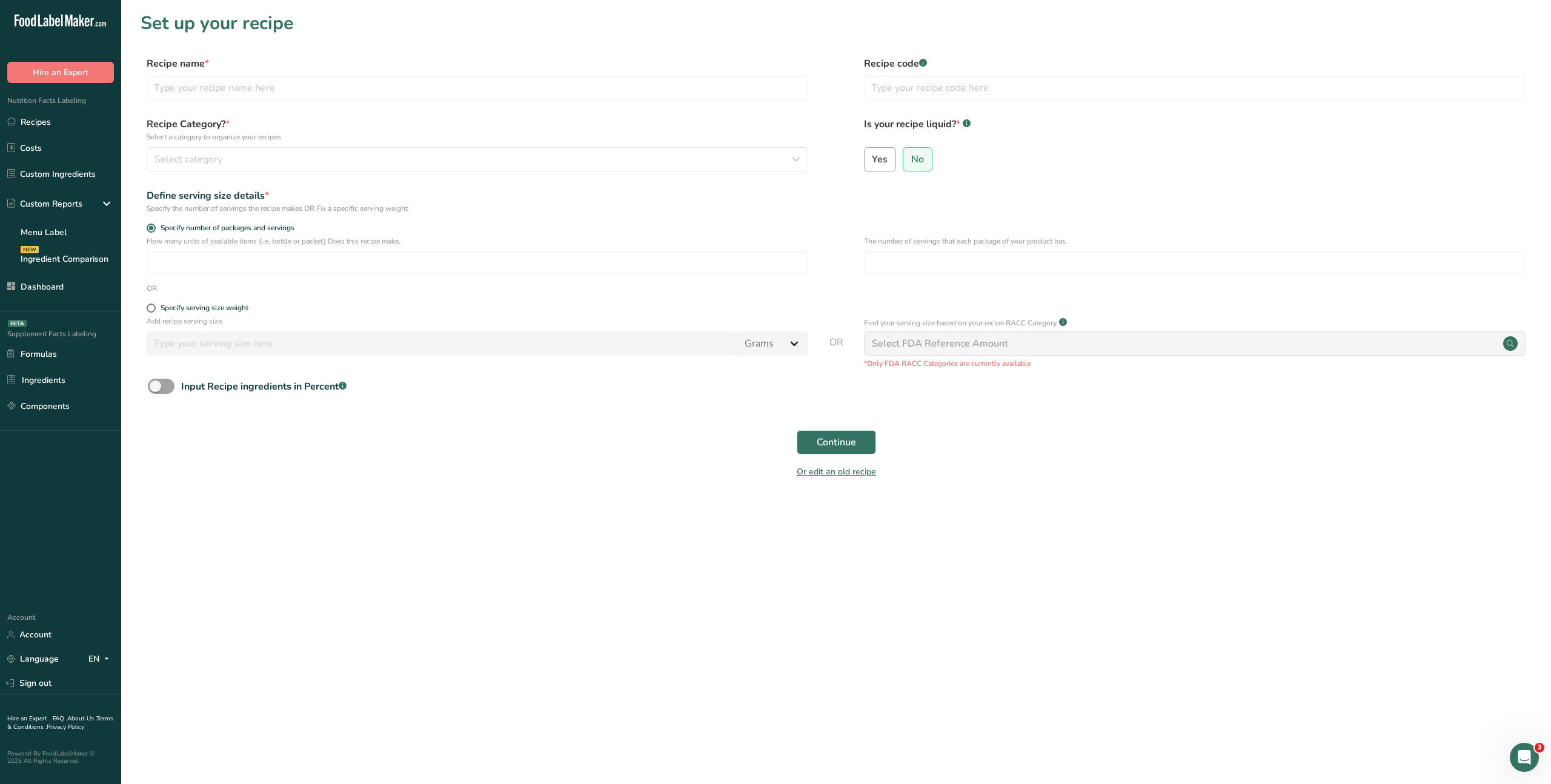
click at [876, 158] on span "Yes" at bounding box center [880, 159] width 16 height 12
click at [873, 158] on input "Yes" at bounding box center [868, 158] width 8 height 8
radio input "true"
radio input "false"
select select "22"
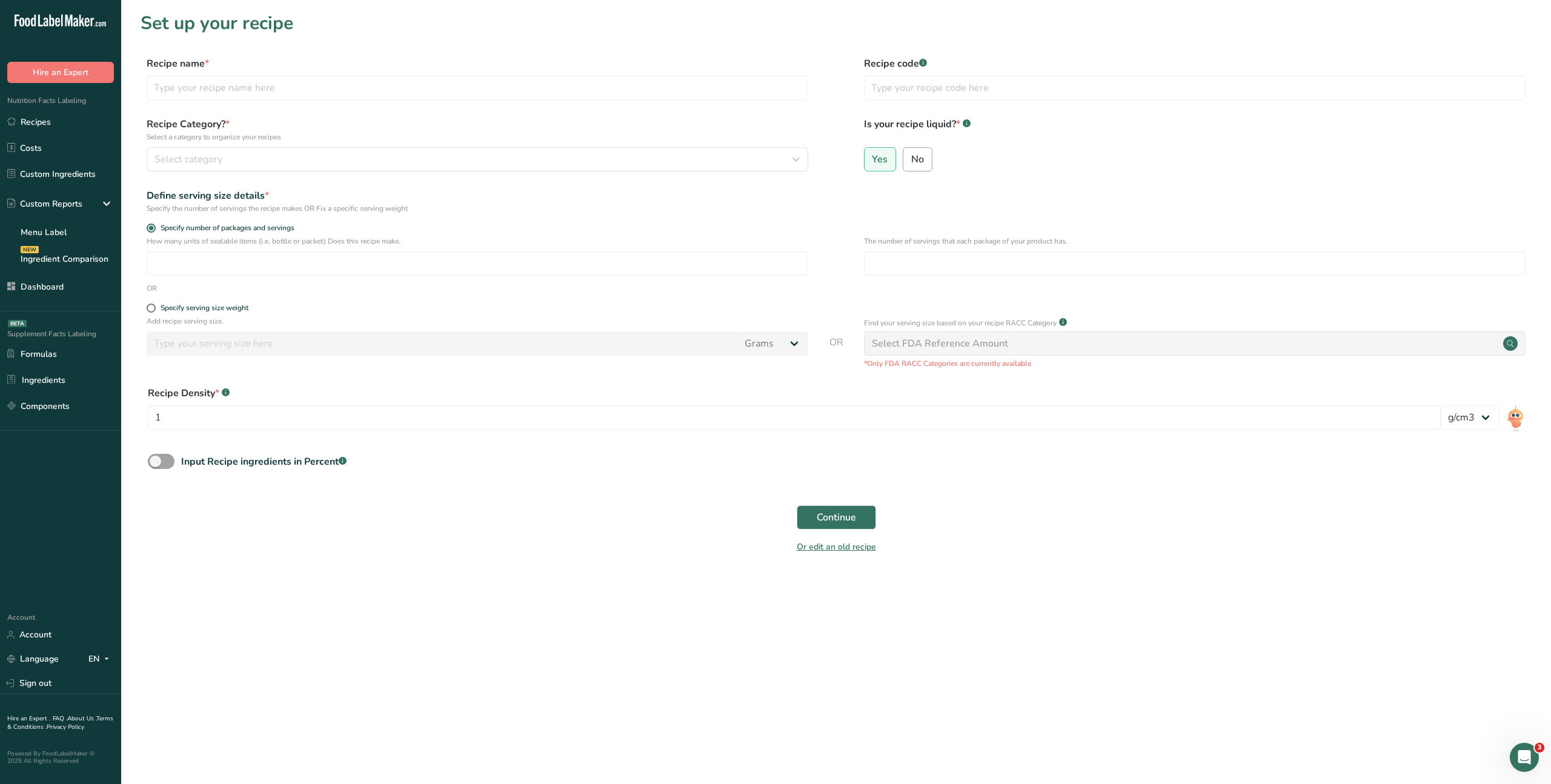
click at [903, 165] on label "No" at bounding box center [918, 159] width 30 height 24
click at [903, 163] on input "No" at bounding box center [907, 158] width 8 height 8
radio input "true"
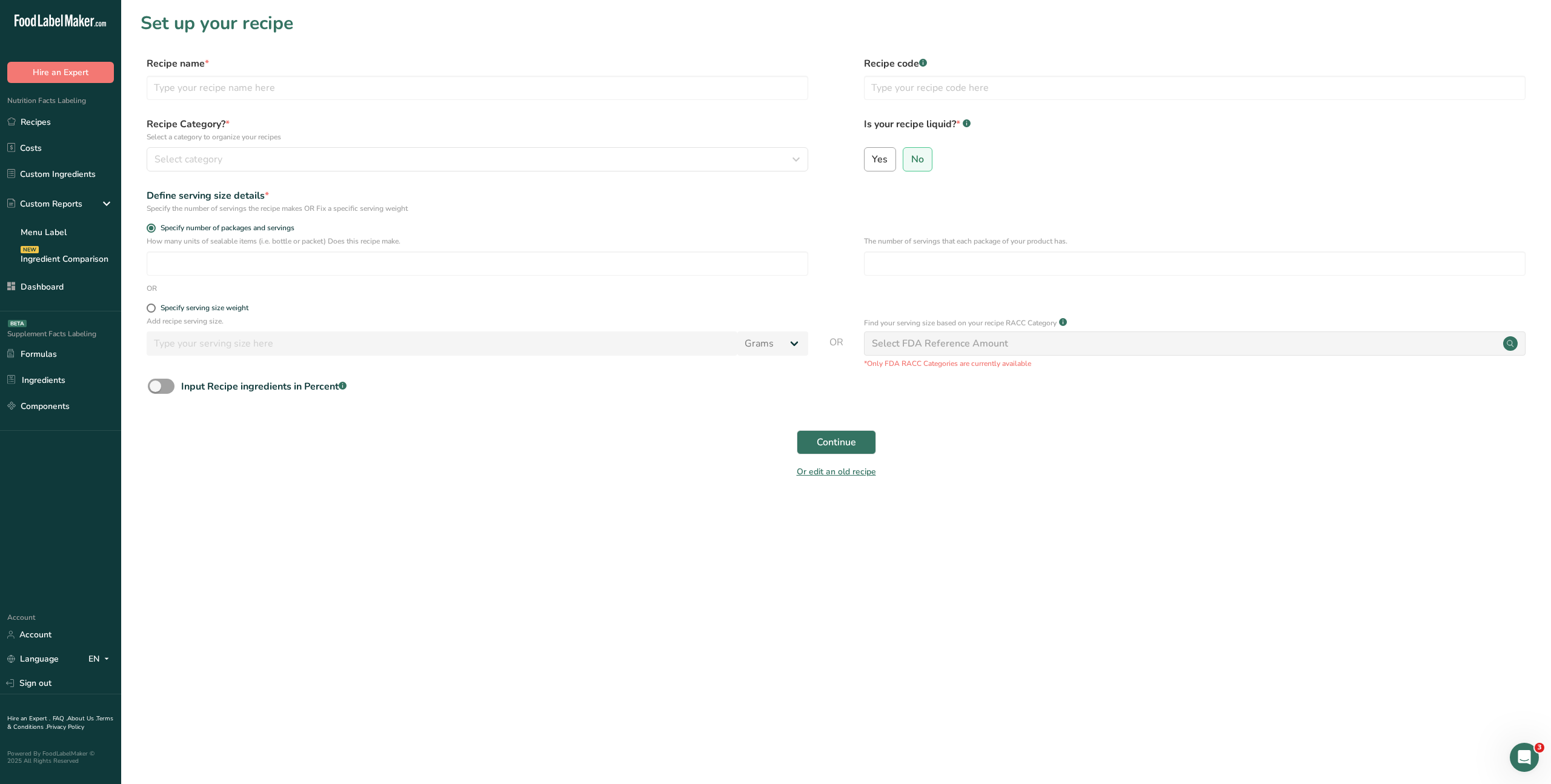
click at [875, 165] on label "Yes" at bounding box center [880, 159] width 32 height 24
click at [873, 163] on input "Yes" at bounding box center [868, 158] width 8 height 8
radio input "true"
radio input "false"
select select "22"
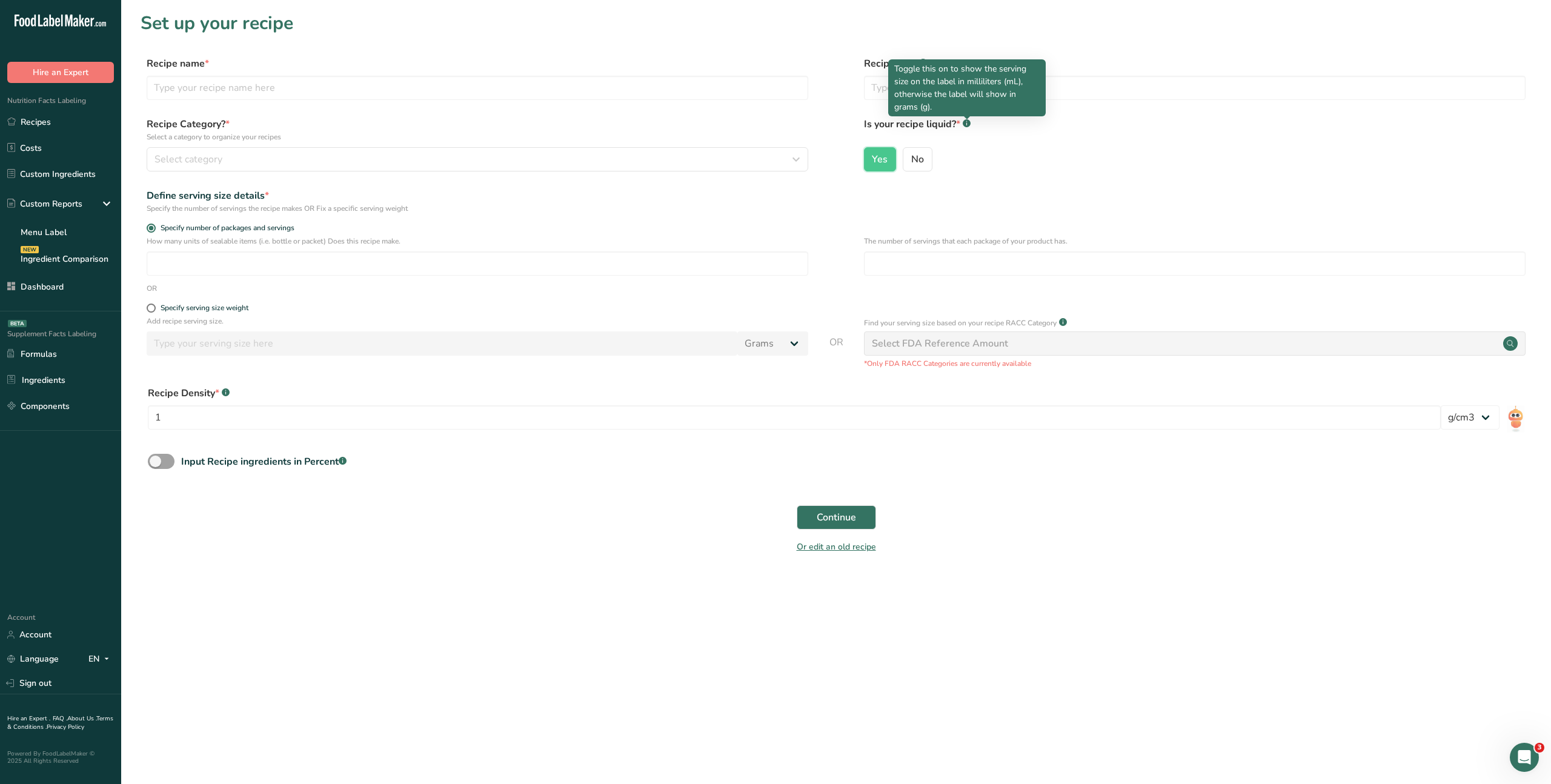
click at [961, 159] on div "Yes No" at bounding box center [1194, 163] width 662 height 31
click at [178, 310] on div "Specify serving size weight" at bounding box center [205, 308] width 88 height 9
click at [155, 310] on input "Specify serving size weight" at bounding box center [150, 308] width 8 height 8
radio input "true"
radio input "false"
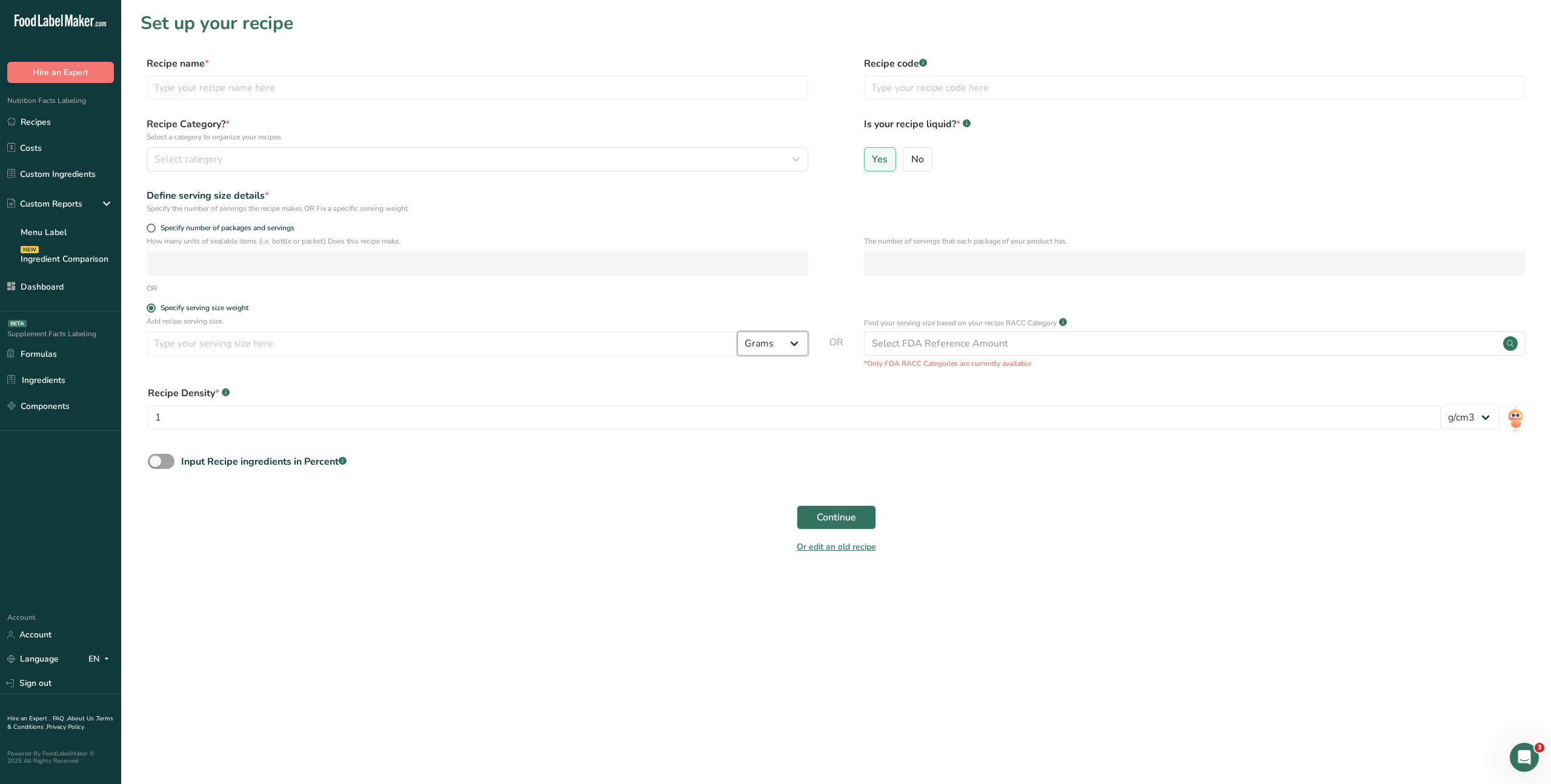
click at [777, 338] on select "Grams kg mg mcg lb oz l mL fl oz tbsp tsp cup qt gallon" at bounding box center [773, 343] width 71 height 24
click at [738, 331] on select "Grams kg mg mcg lb oz l mL fl oz tbsp tsp cup qt gallon" at bounding box center [773, 343] width 71 height 24
click at [795, 340] on select "Grams kg mg mcg lb oz l mL fl oz tbsp tsp cup qt gallon" at bounding box center [773, 343] width 71 height 24
click at [738, 331] on select "Grams kg mg mcg lb oz l mL fl oz tbsp tsp cup qt gallon" at bounding box center [773, 343] width 71 height 24
click at [794, 346] on select "Grams kg mg mcg lb oz l mL fl oz tbsp tsp cup qt gallon" at bounding box center [773, 343] width 71 height 24
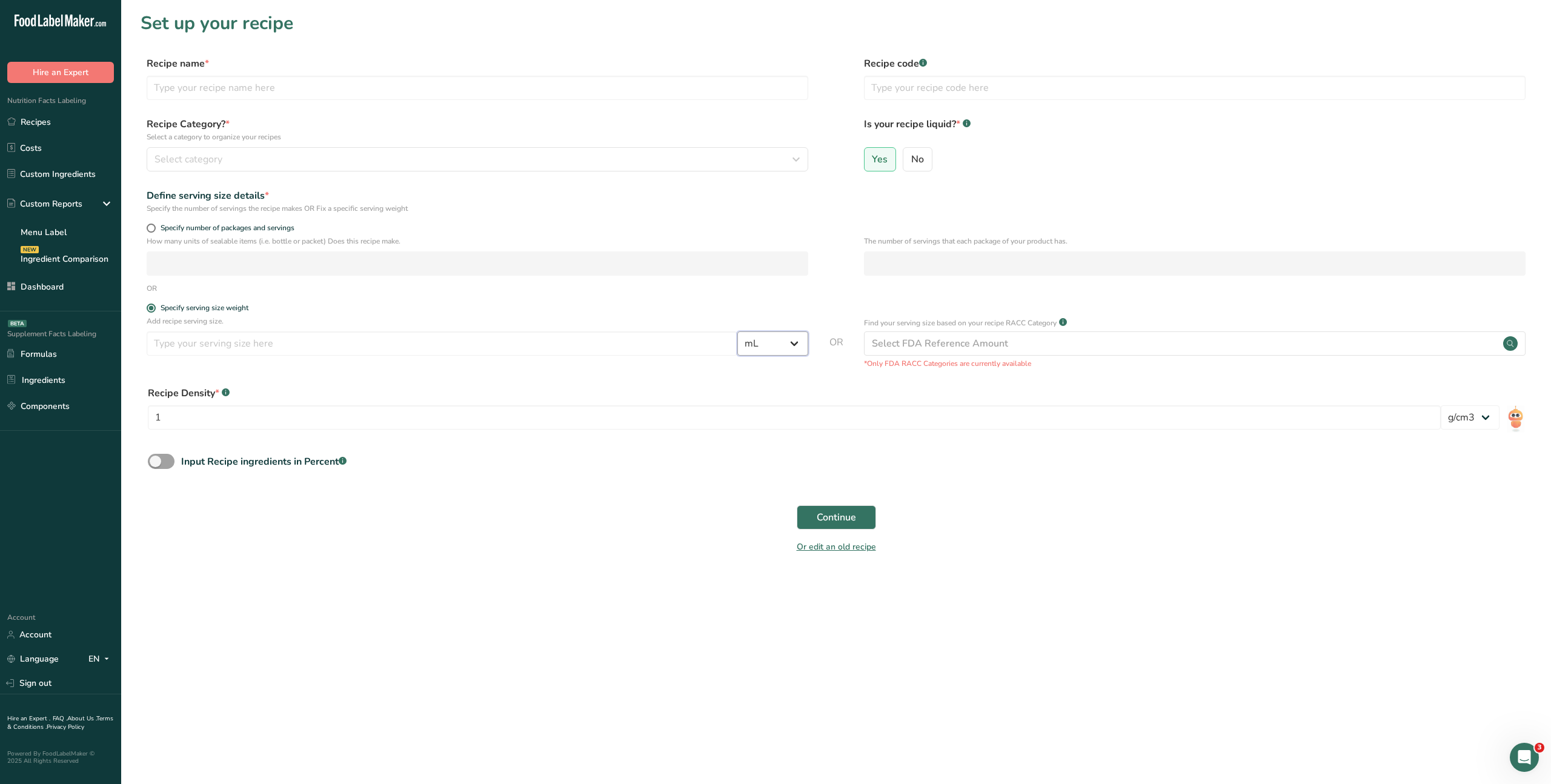
select select "16"
click at [738, 331] on select "Grams kg mg mcg lb oz l mL fl oz tbsp tsp cup qt gallon" at bounding box center [773, 343] width 71 height 24
click at [529, 336] on input "number" at bounding box center [442, 343] width 591 height 24
type input "100"
click at [770, 346] on select "Grams kg mg mcg lb oz l mL fl oz tbsp tsp cup qt gallon" at bounding box center [773, 343] width 71 height 24
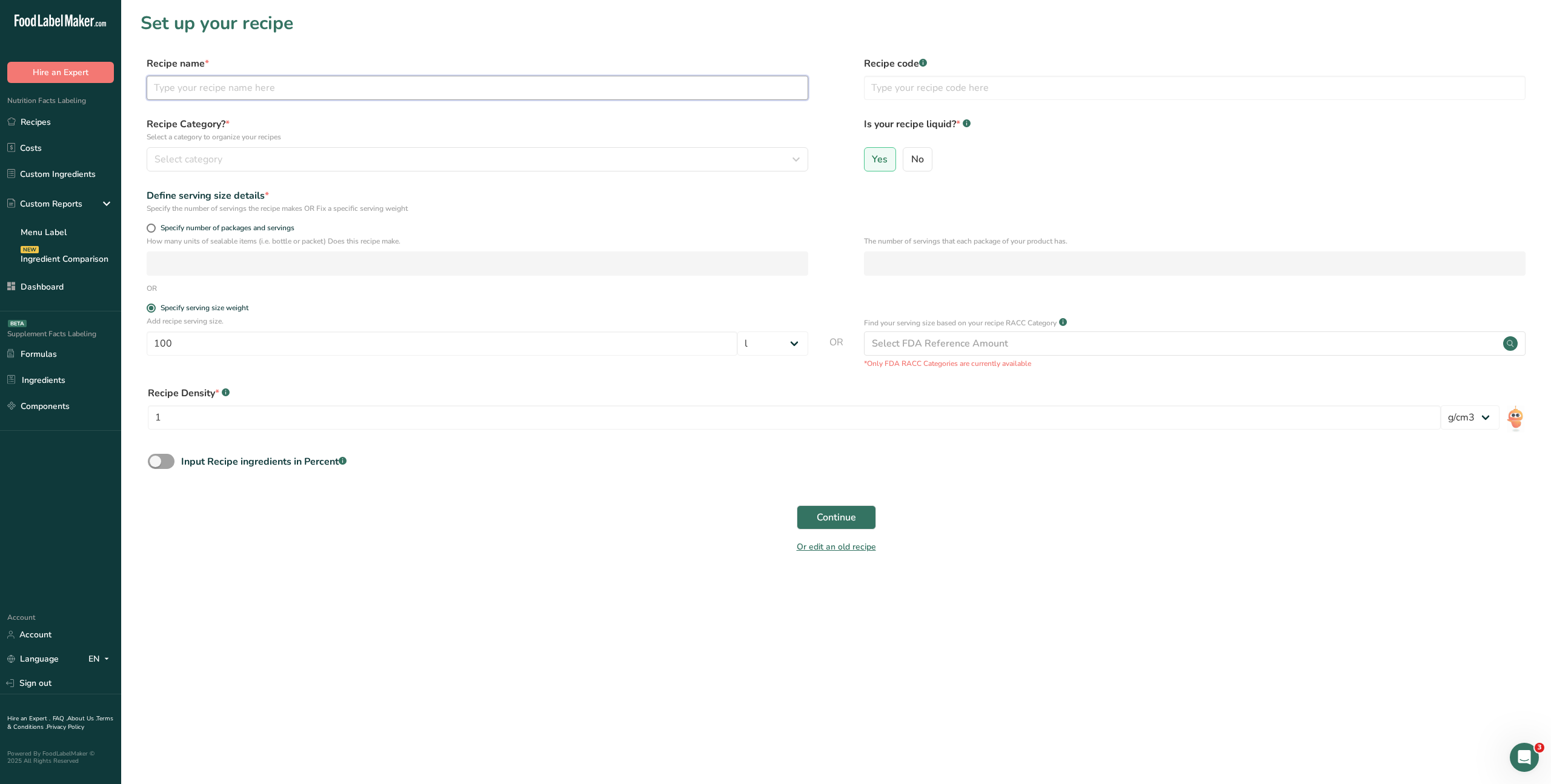
click at [347, 94] on input "text" at bounding box center [477, 88] width 662 height 24
click at [277, 88] on input "text" at bounding box center [477, 88] width 662 height 24
type input "goat milk"
click at [224, 162] on div "Select category" at bounding box center [474, 159] width 639 height 15
drag, startPoint x: 198, startPoint y: 242, endPoint x: 225, endPoint y: 244, distance: 27.1
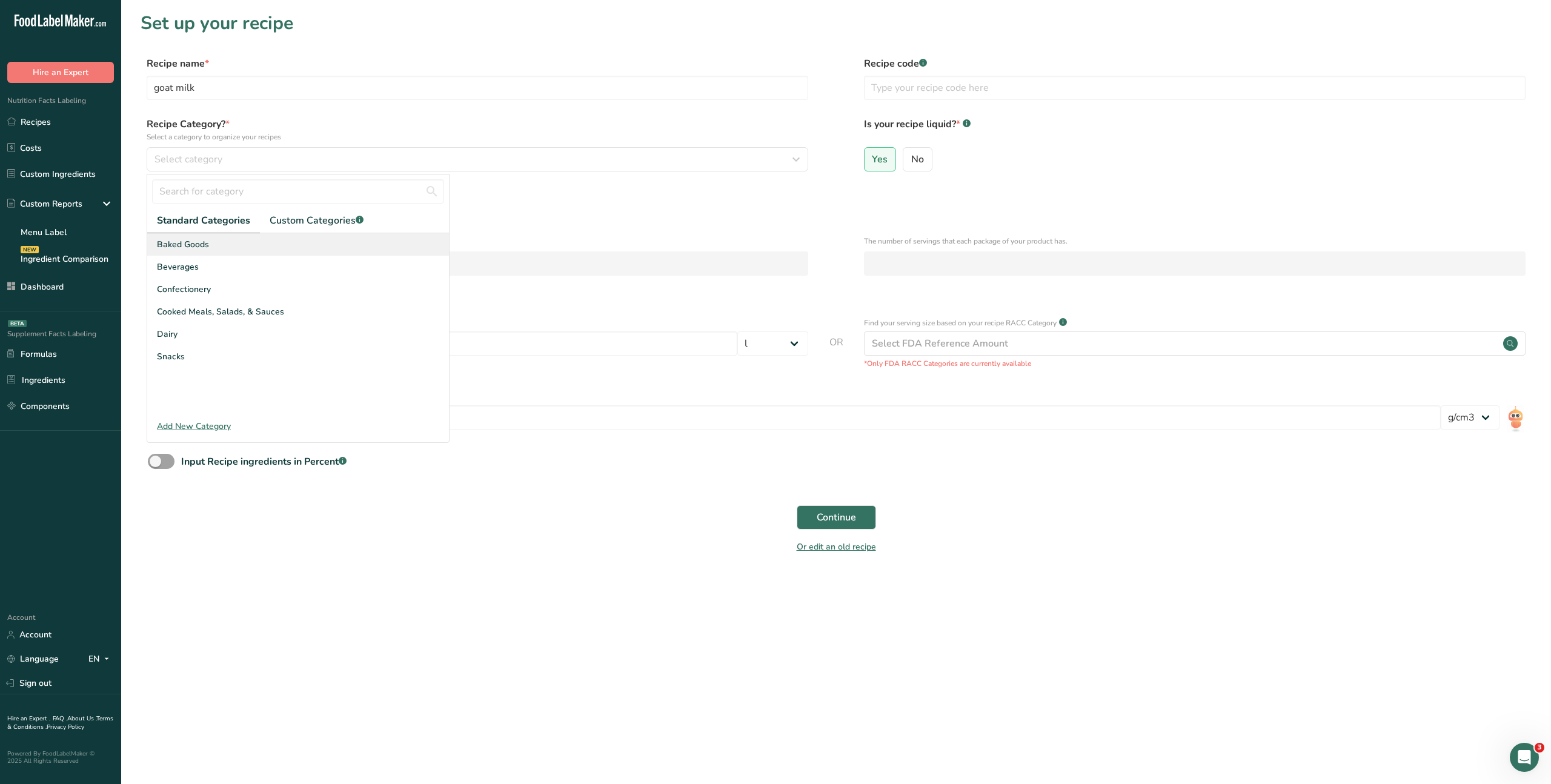
click at [198, 242] on span "Baked Goods" at bounding box center [184, 244] width 52 height 13
click at [821, 516] on span "Continue" at bounding box center [836, 517] width 39 height 15
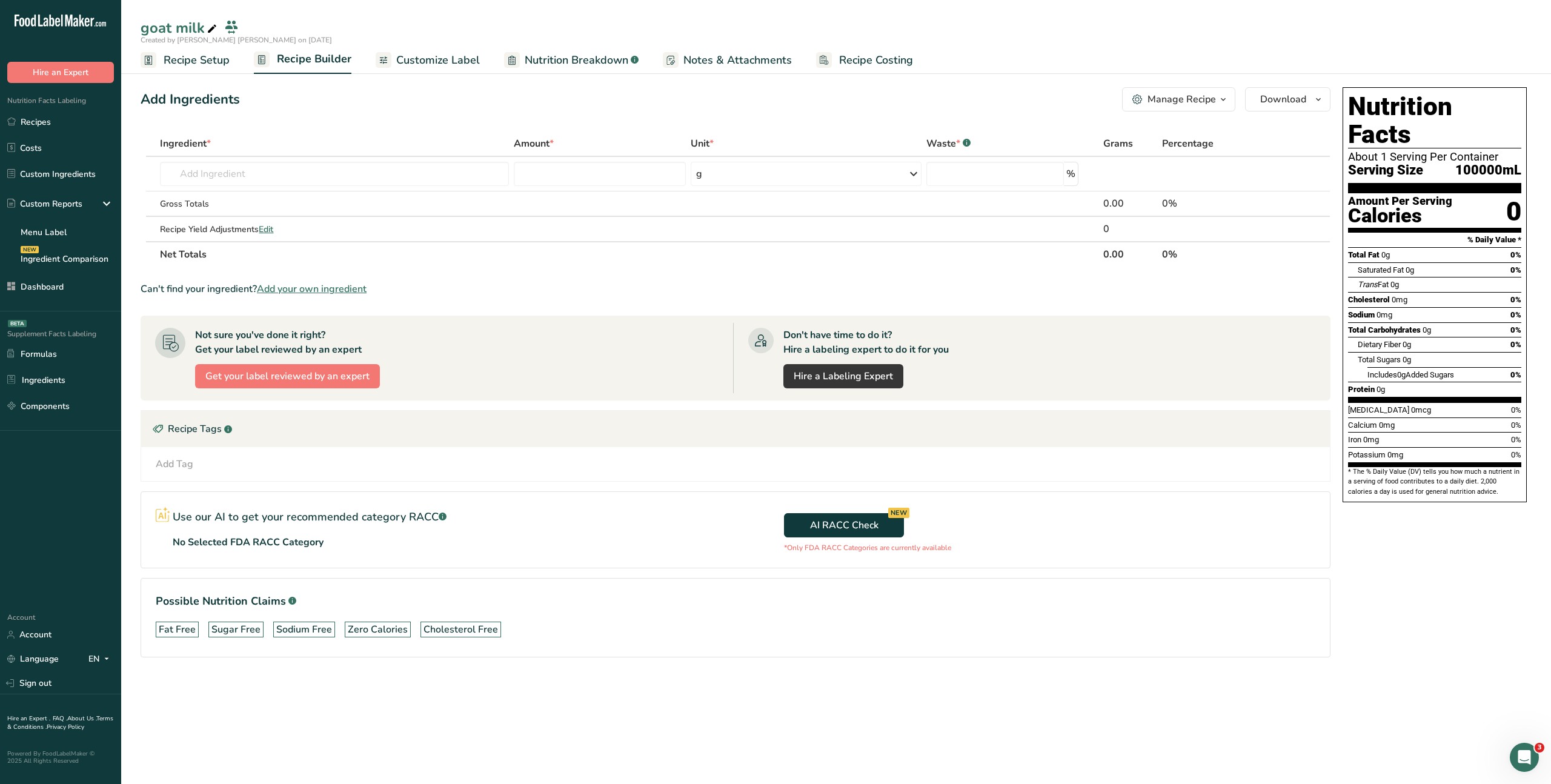
click at [174, 60] on span "Recipe Setup" at bounding box center [197, 60] width 66 height 17
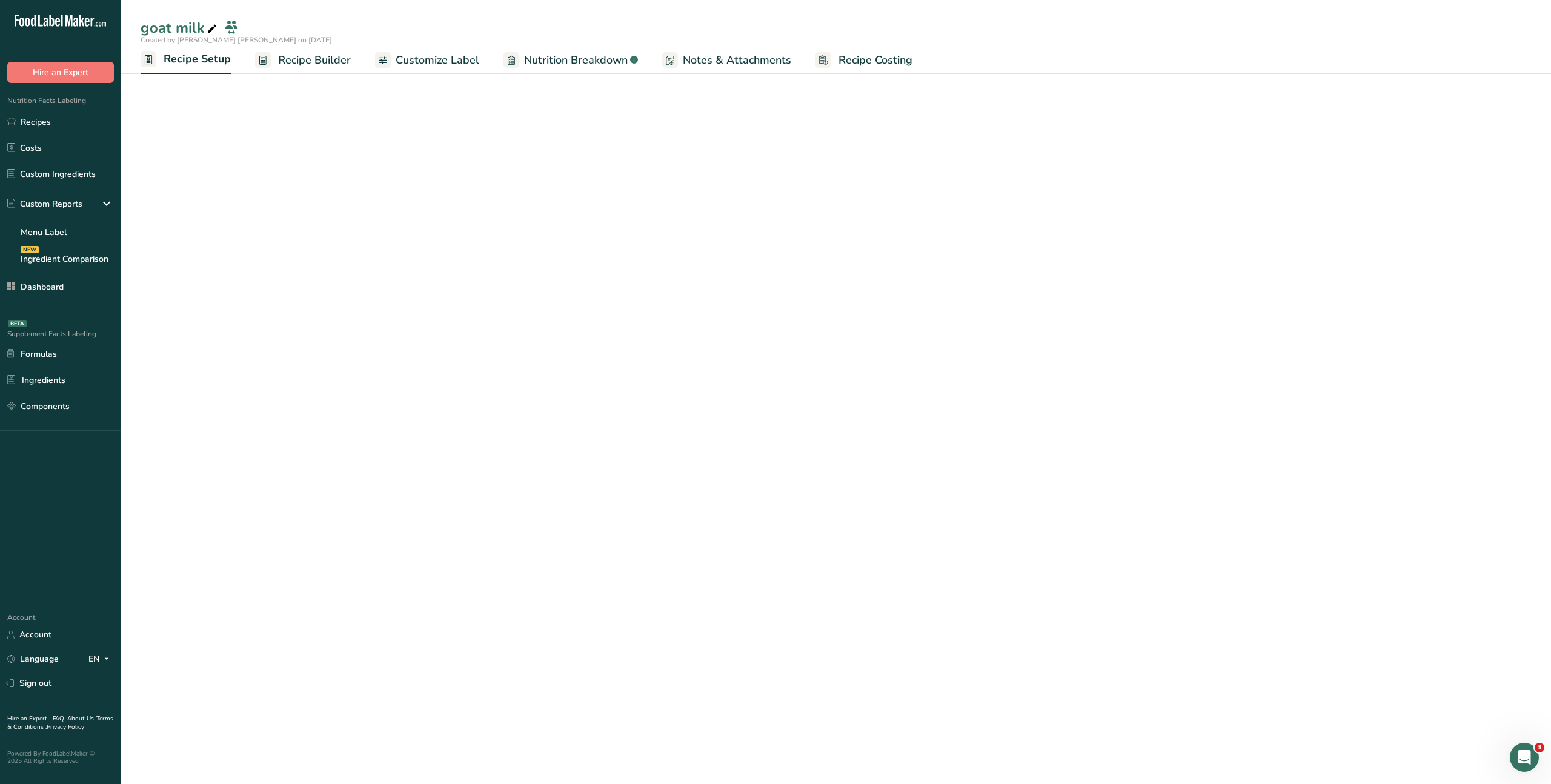
select select "16"
select select "22"
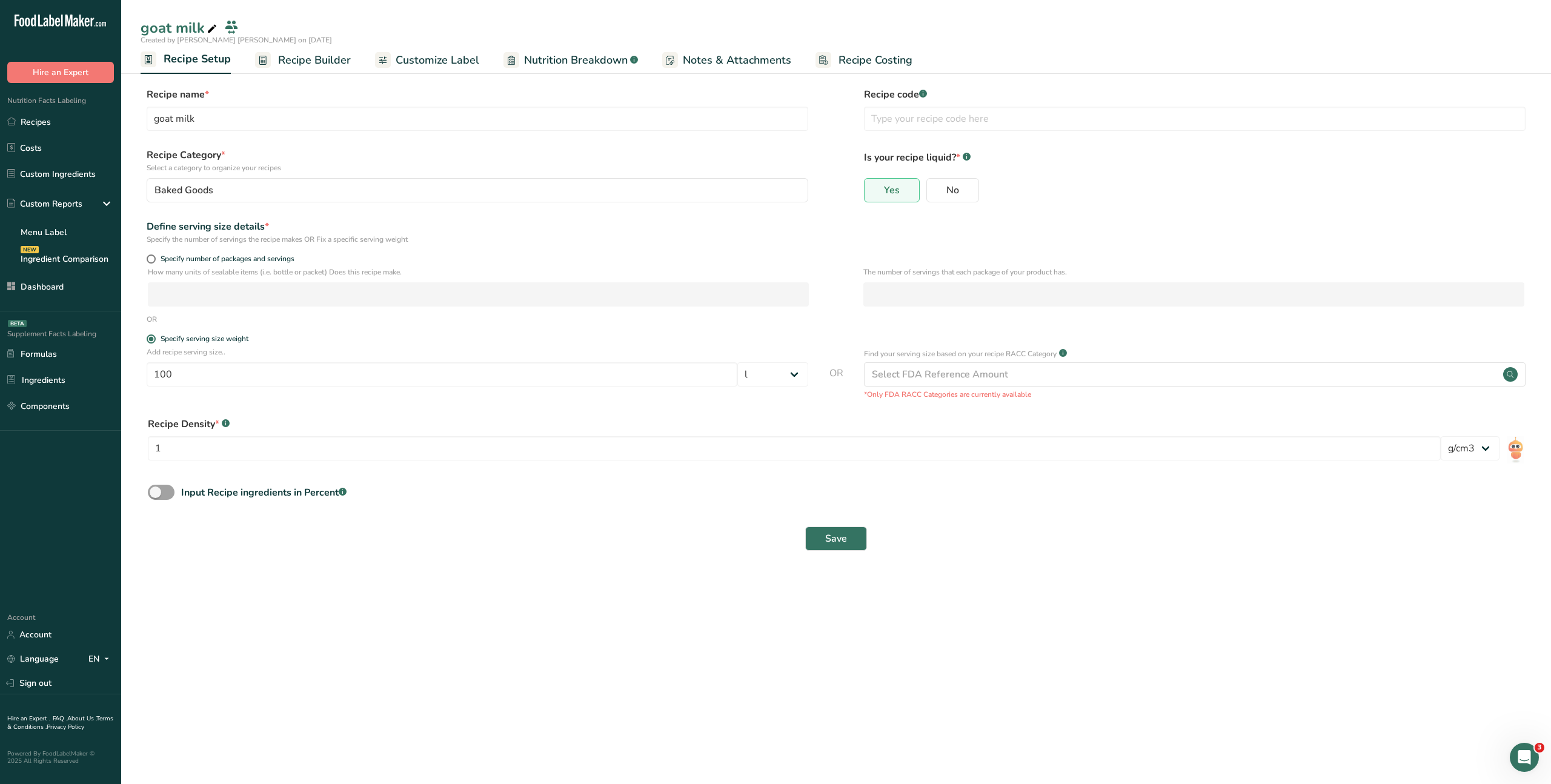
click at [1052, 192] on div "Yes No" at bounding box center [1194, 194] width 662 height 31
click at [956, 191] on span "No" at bounding box center [953, 191] width 13 height 12
click at [935, 191] on input "No" at bounding box center [931, 190] width 8 height 8
radio input "true"
radio input "false"
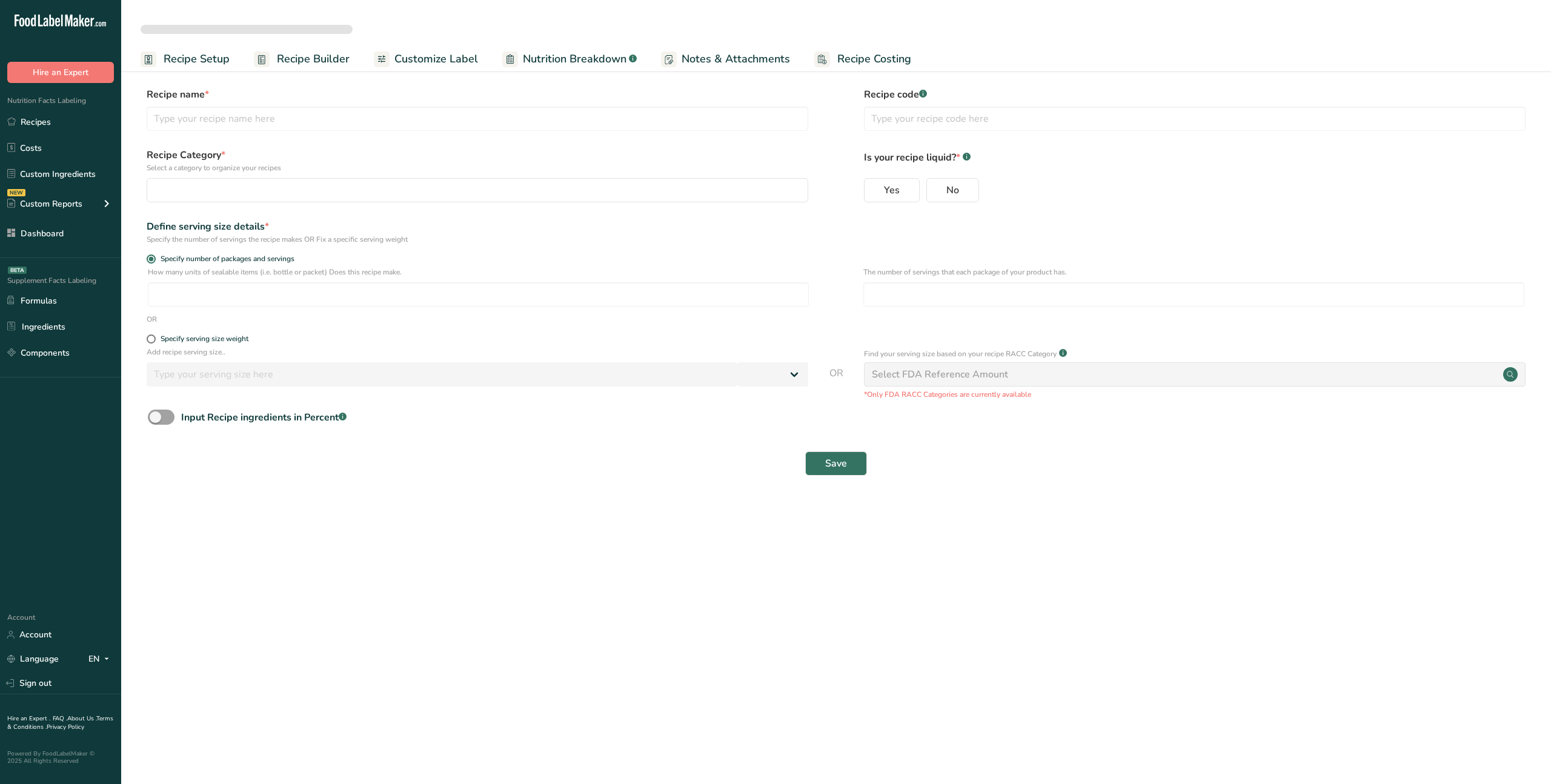
select select
type input "goat milk"
radio input "true"
radio input "false"
radio input "true"
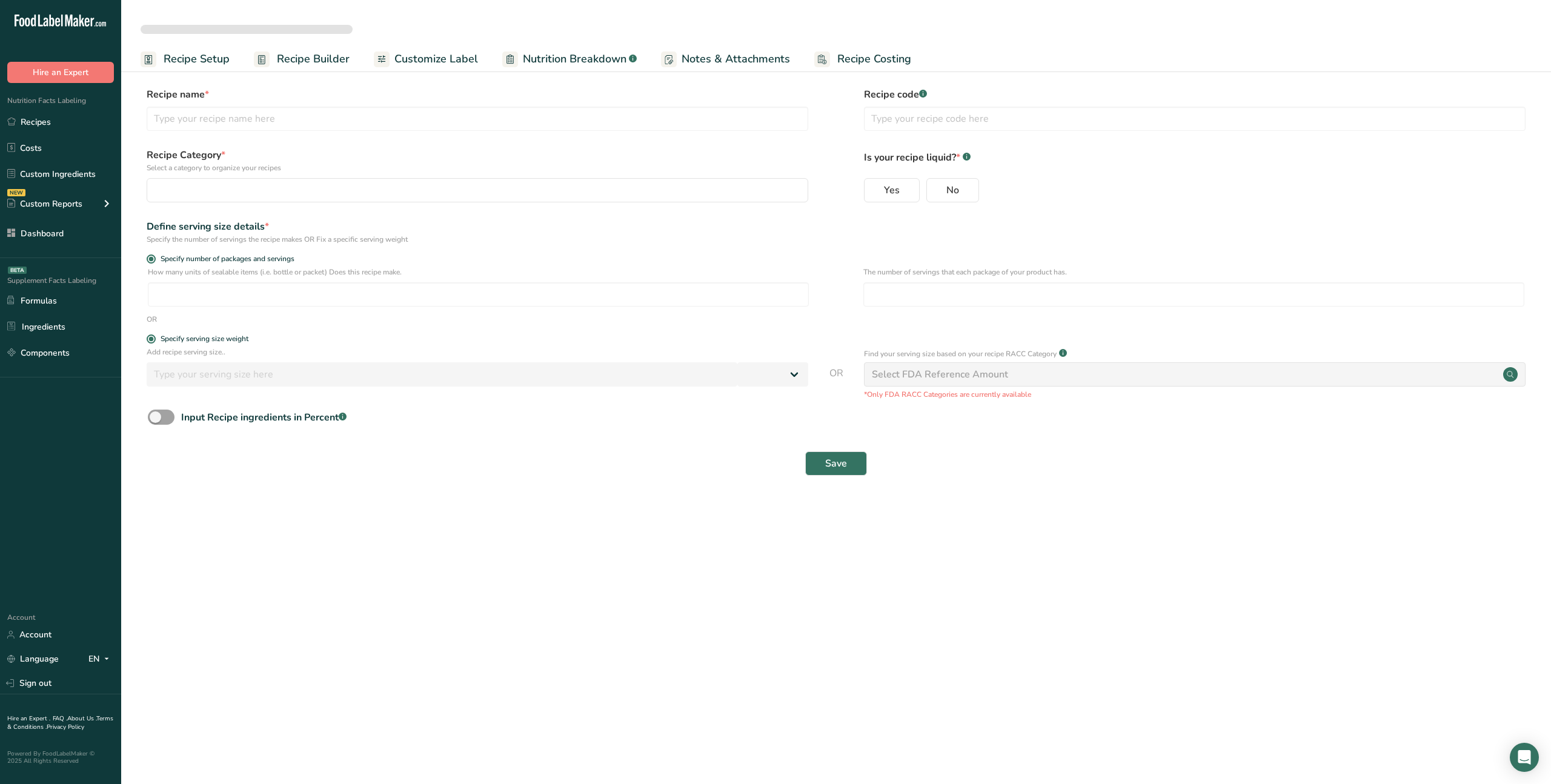
type input "100"
select select "16"
select select "22"
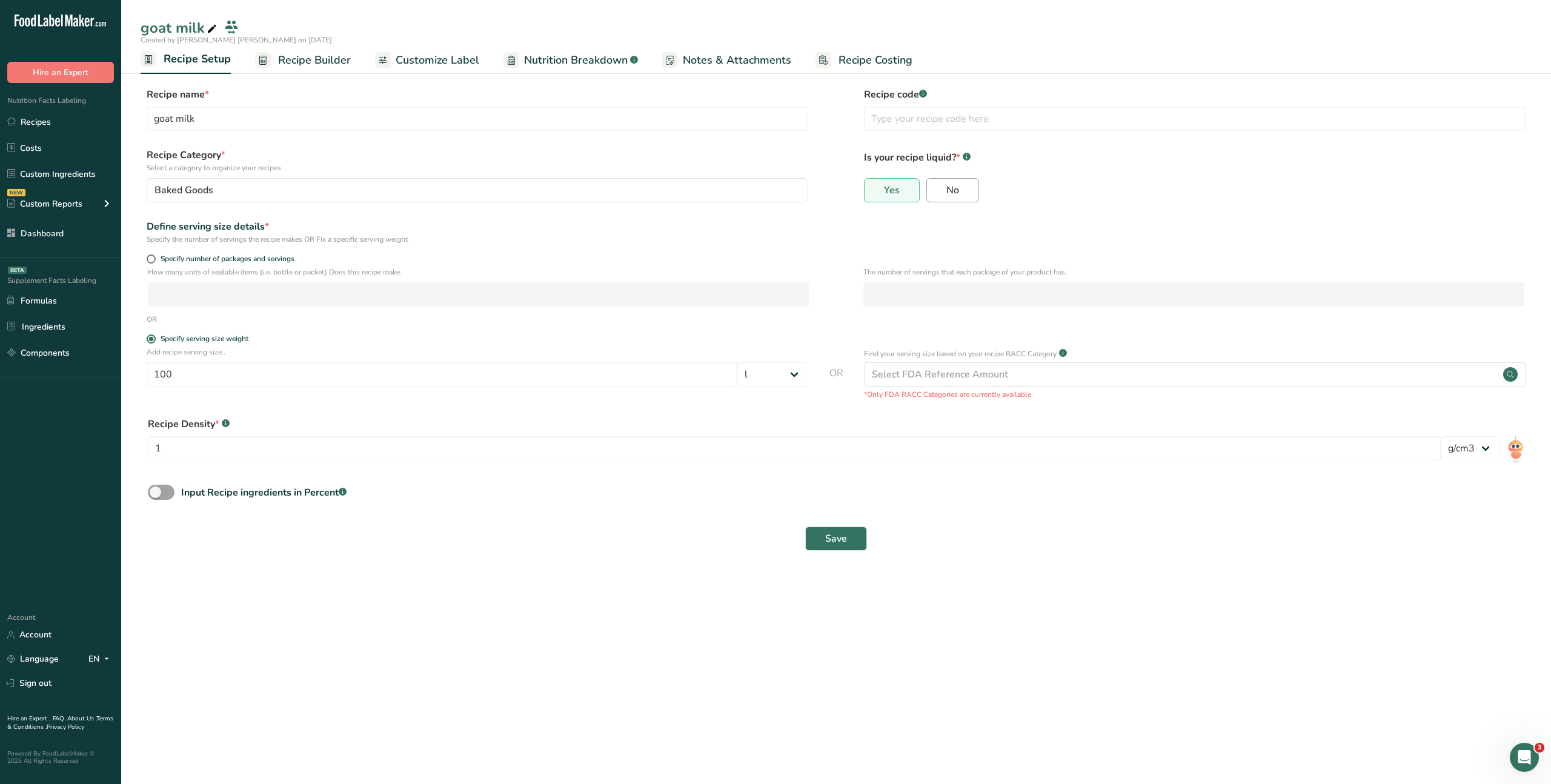
click at [971, 197] on label "No" at bounding box center [953, 191] width 52 height 24
click at [935, 194] on input "No" at bounding box center [931, 190] width 8 height 8
radio input "true"
click at [949, 192] on span "No" at bounding box center [953, 191] width 13 height 12
click at [935, 192] on input "No" at bounding box center [931, 190] width 8 height 8
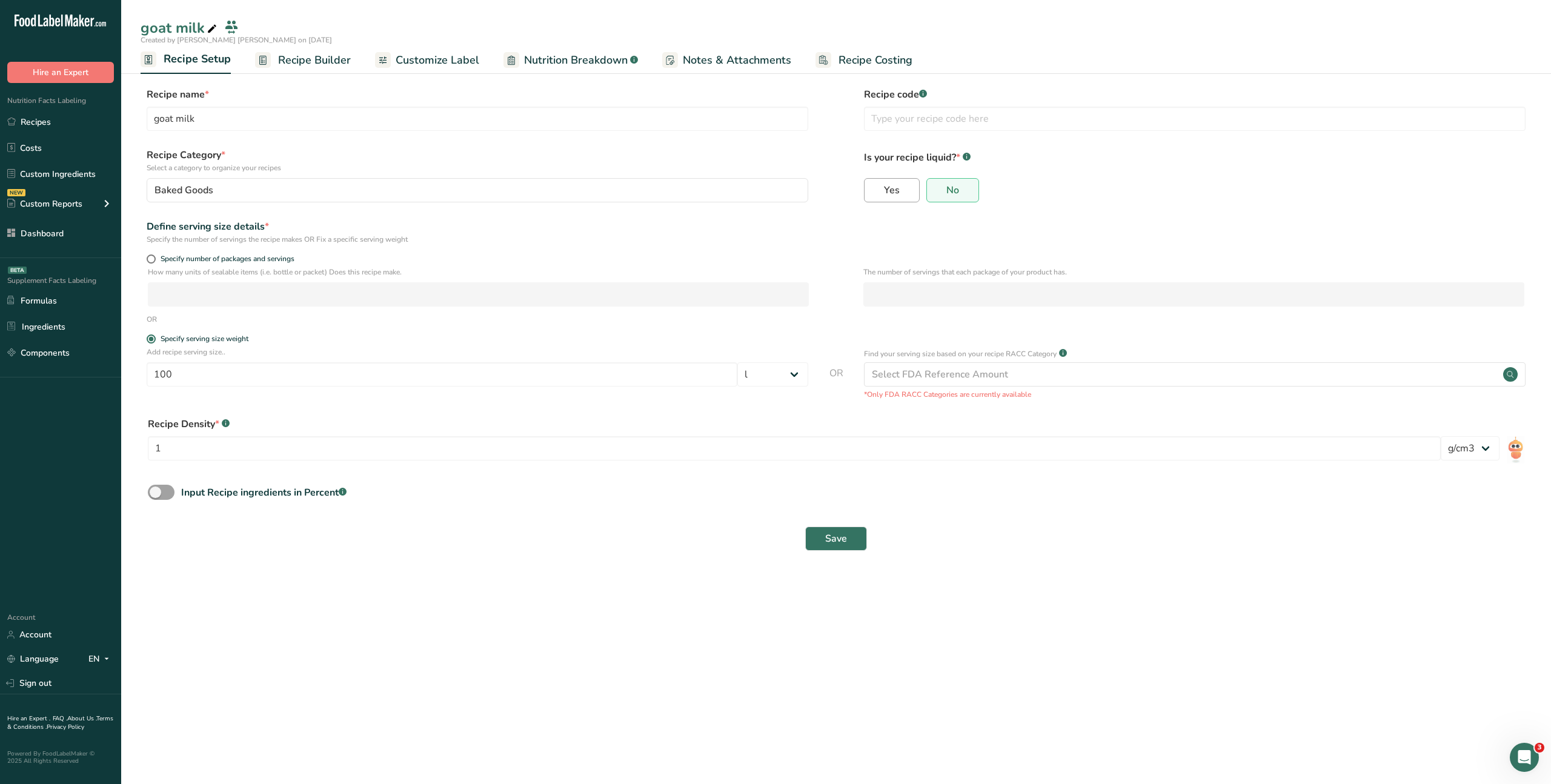
click at [887, 189] on span "Yes" at bounding box center [892, 191] width 16 height 12
click at [873, 189] on input "Yes" at bounding box center [868, 190] width 8 height 8
radio input "true"
radio input "false"
click at [169, 493] on span at bounding box center [161, 492] width 26 height 15
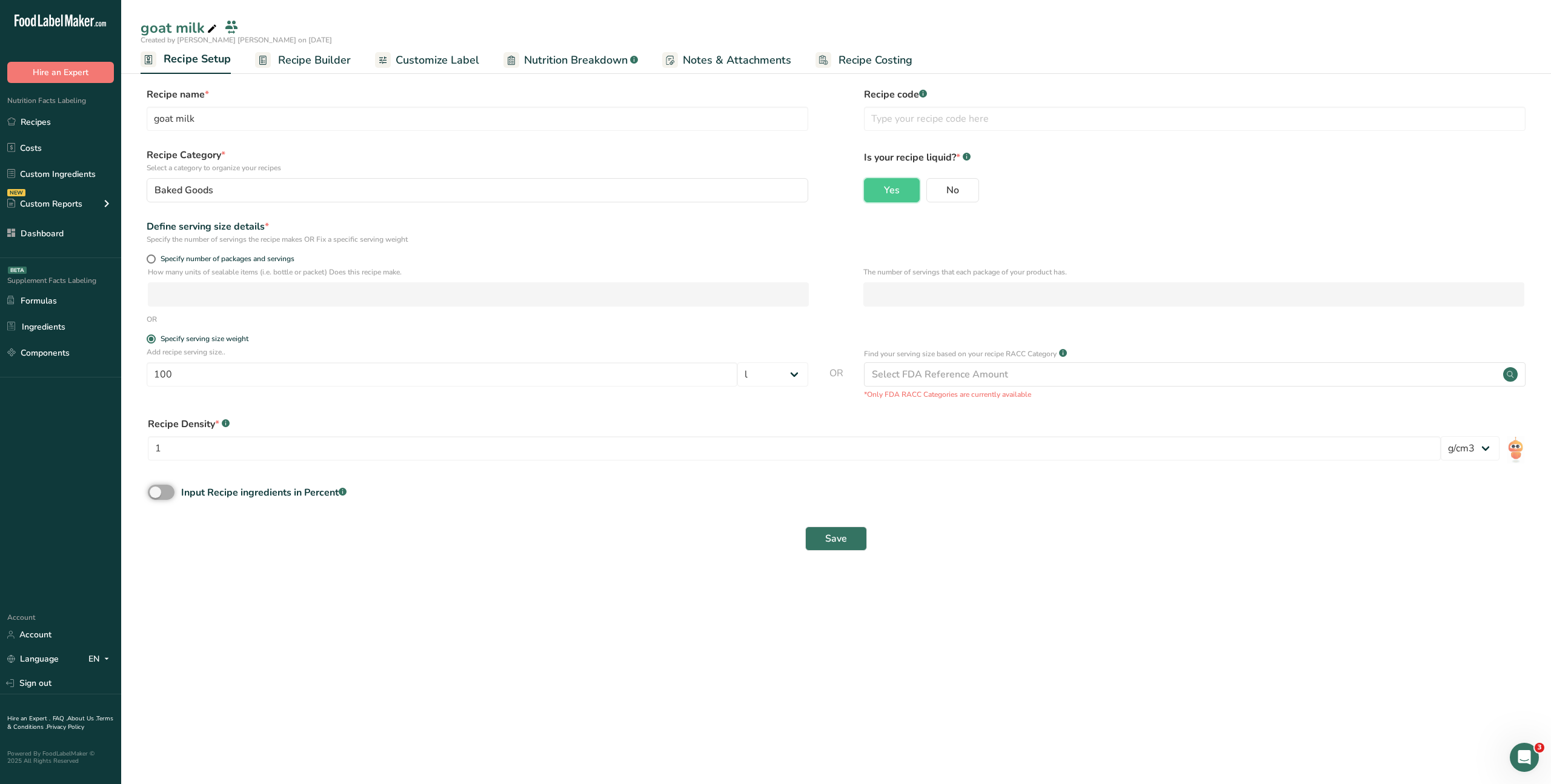
click at [156, 493] on input "Input Recipe ingredients in Percent .a-a{fill:#347362;}.b-a{fill:#fff;}" at bounding box center [151, 492] width 8 height 8
click at [152, 490] on span at bounding box center [161, 492] width 26 height 15
click at [152, 490] on input "Input Recipe ingredients in Percent .a-a{fill:#347362;}.b-a{fill:#fff;}" at bounding box center [151, 492] width 8 height 8
click at [142, 402] on form "Recipe name * goat milk Recipe code .a-a{fill:#347362;}.b-a{fill:#fff;} Recipe …" at bounding box center [836, 323] width 1391 height 471
drag, startPoint x: 141, startPoint y: 401, endPoint x: 1342, endPoint y: 460, distance: 1202.4
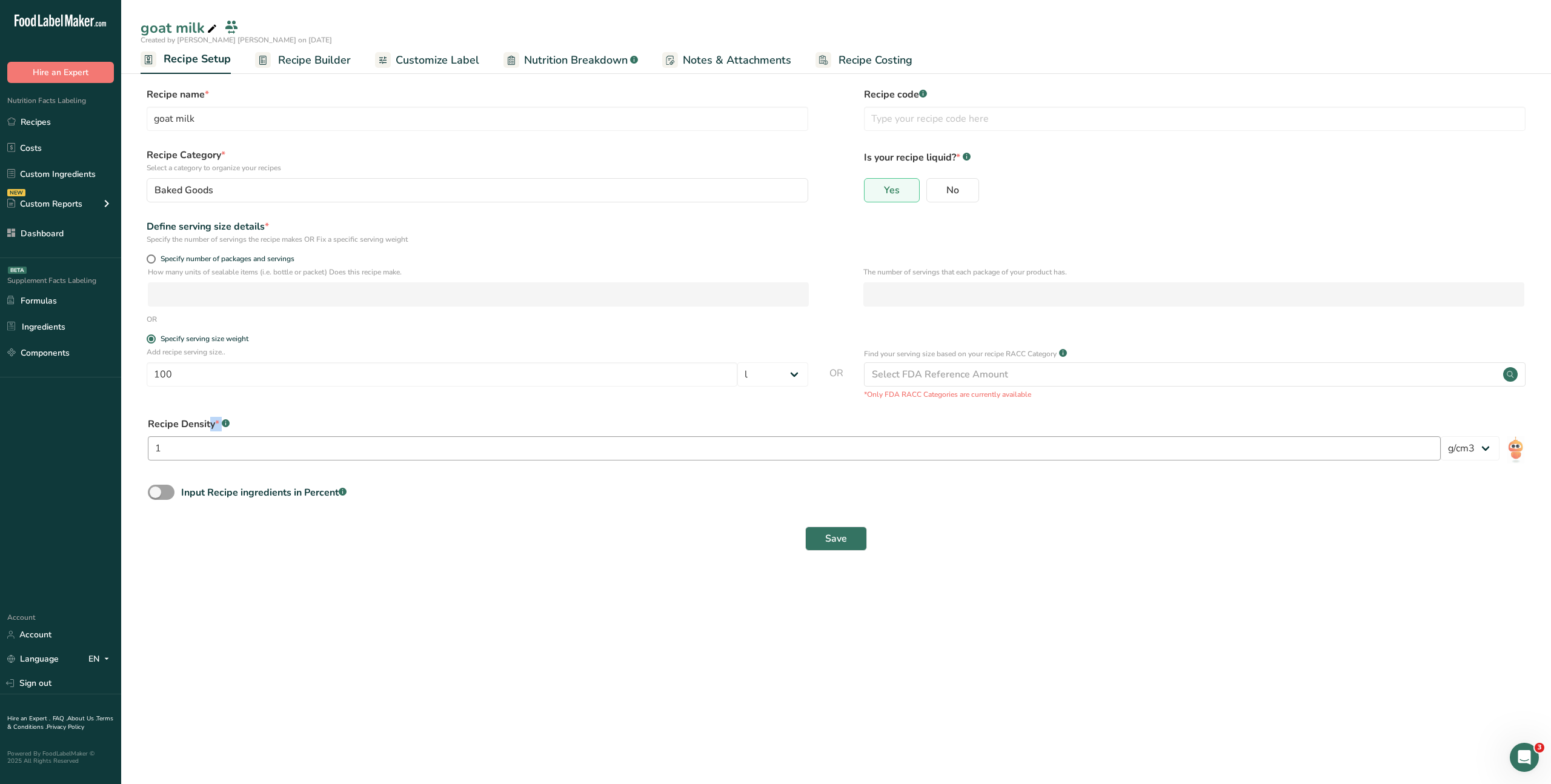
click at [1285, 467] on form "Recipe name * goat milk Recipe code .a-a{fill:#347362;}.b-a{fill:#fff;} Recipe …" at bounding box center [836, 323] width 1391 height 471
click at [170, 495] on span at bounding box center [161, 492] width 26 height 15
click at [156, 495] on input "Input Recipe ingredients in Percent .a-a{fill:#347362;}.b-a{fill:#fff;}" at bounding box center [151, 492] width 8 height 8
checkbox input "true"
click at [226, 615] on section "Recipe name * goat milk Recipe code .a-a{fill:#347362;}.b-a{fill:#fff;} Recipe …" at bounding box center [837, 346] width 1430 height 567
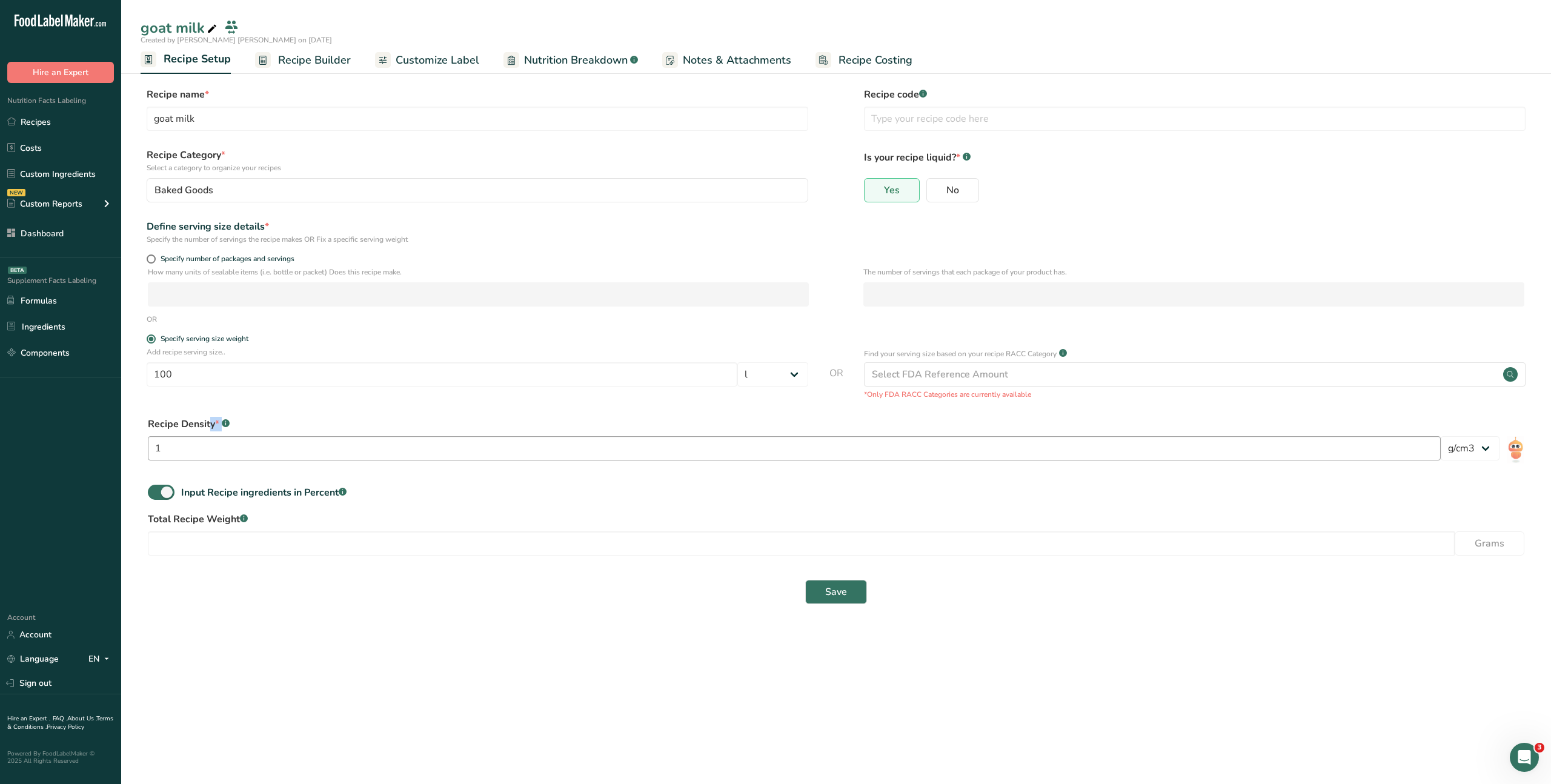
drag, startPoint x: 139, startPoint y: 407, endPoint x: 427, endPoint y: 437, distance: 289.6
click at [428, 449] on section "Recipe name * goat milk Recipe code .a-a{fill:#347362;}.b-a{fill:#fff;} Recipe …" at bounding box center [837, 346] width 1430 height 567
click at [433, 414] on div "Recipe Density * .a-a{fill:#347362;}.b-a{fill:#fff;} 1 lb/ft3 g/cm3" at bounding box center [836, 442] width 1391 height 66
click at [781, 372] on select "Grams kg mg mcg lb oz l mL fl oz tbsp tsp cup qt gallon" at bounding box center [773, 375] width 71 height 24
select select "0"
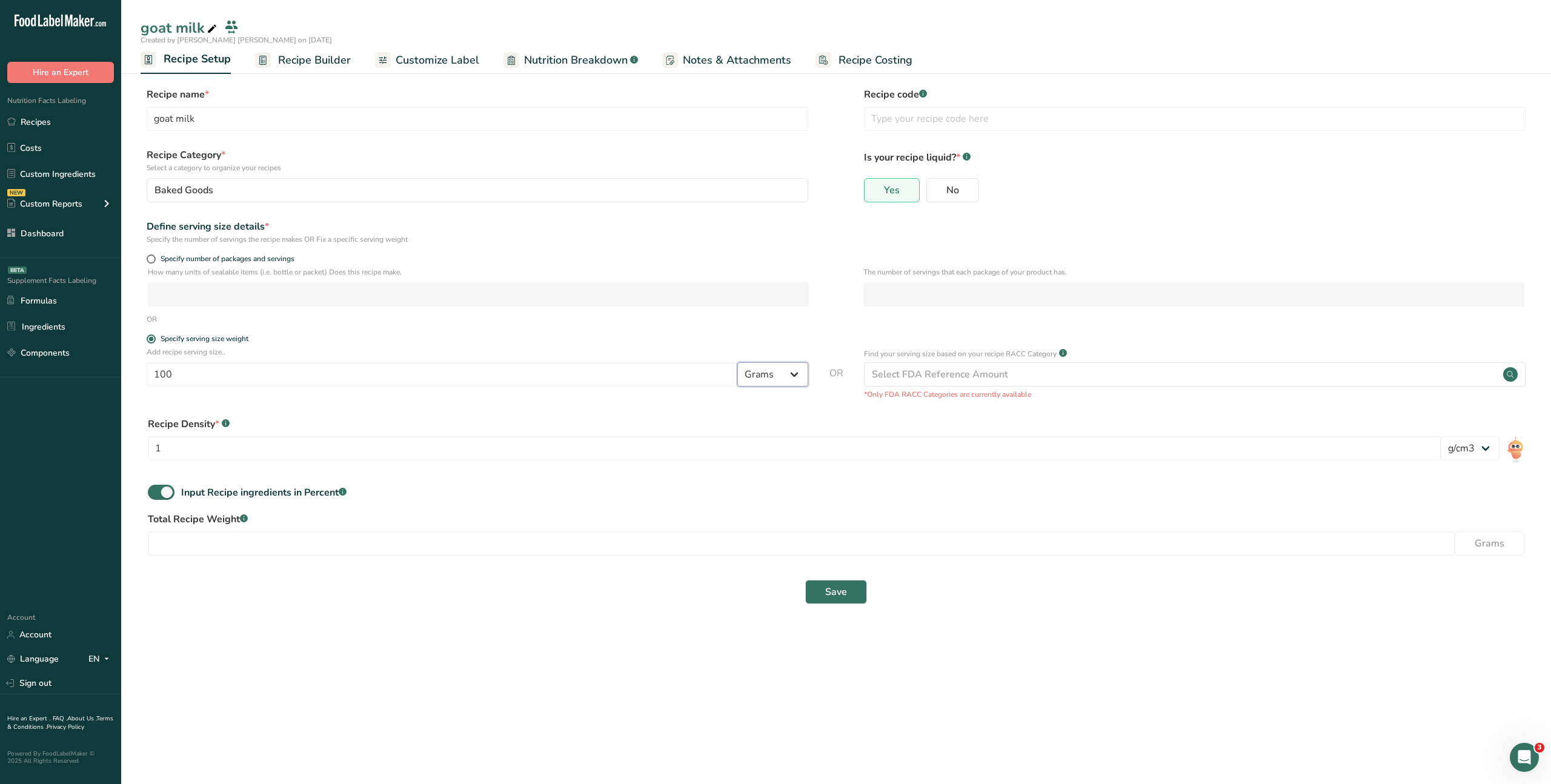
click at [738, 363] on select "Grams kg mg mcg lb oz l mL fl oz tbsp tsp cup qt gallon" at bounding box center [773, 375] width 71 height 24
click at [676, 413] on div "Recipe Density * .a-a{fill:#347362;}.b-a{fill:#fff;} 1 lb/ft3 g/cm3" at bounding box center [836, 442] width 1391 height 66
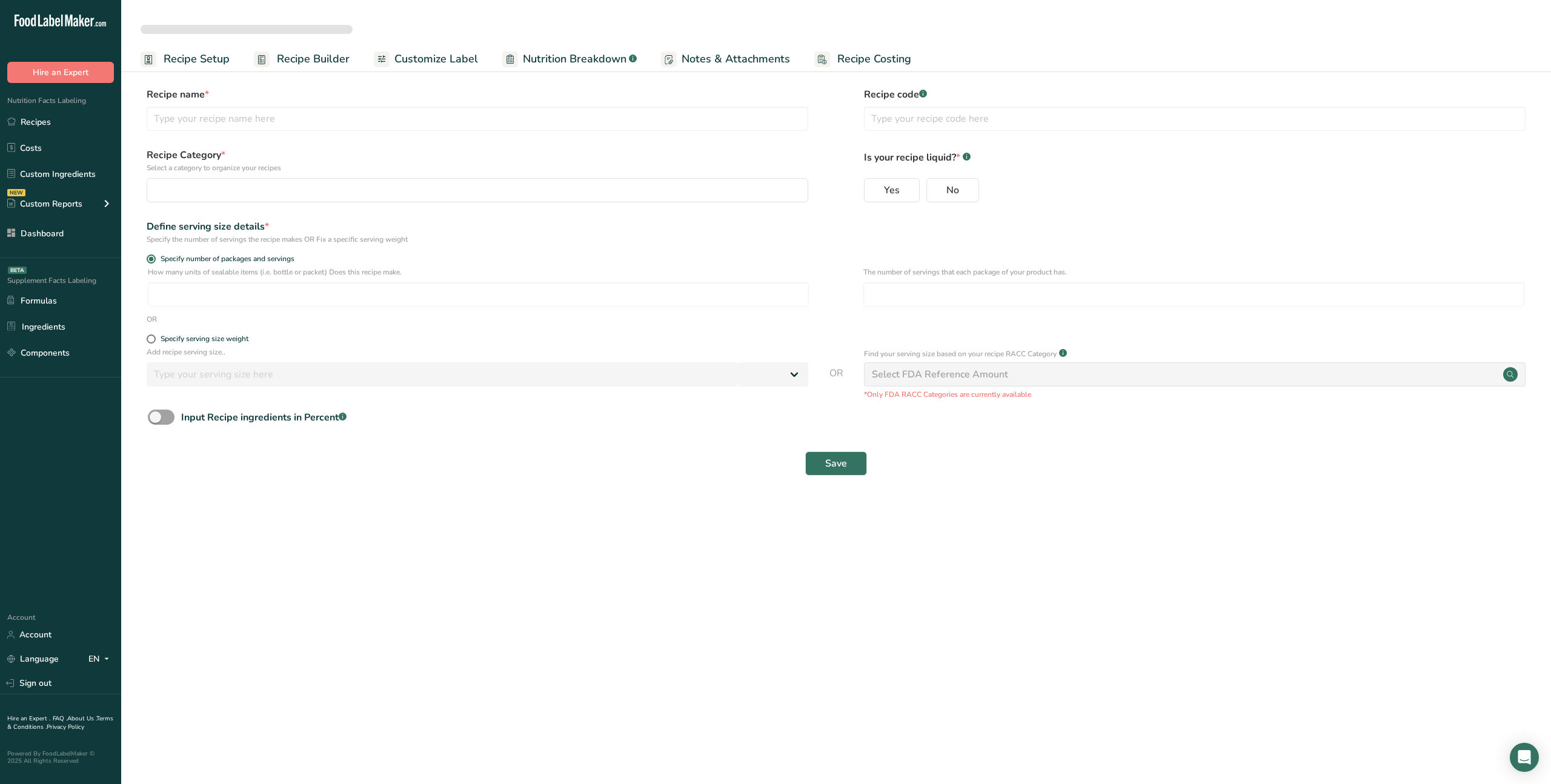
select select
type input "goat milk"
radio input "true"
radio input "false"
radio input "true"
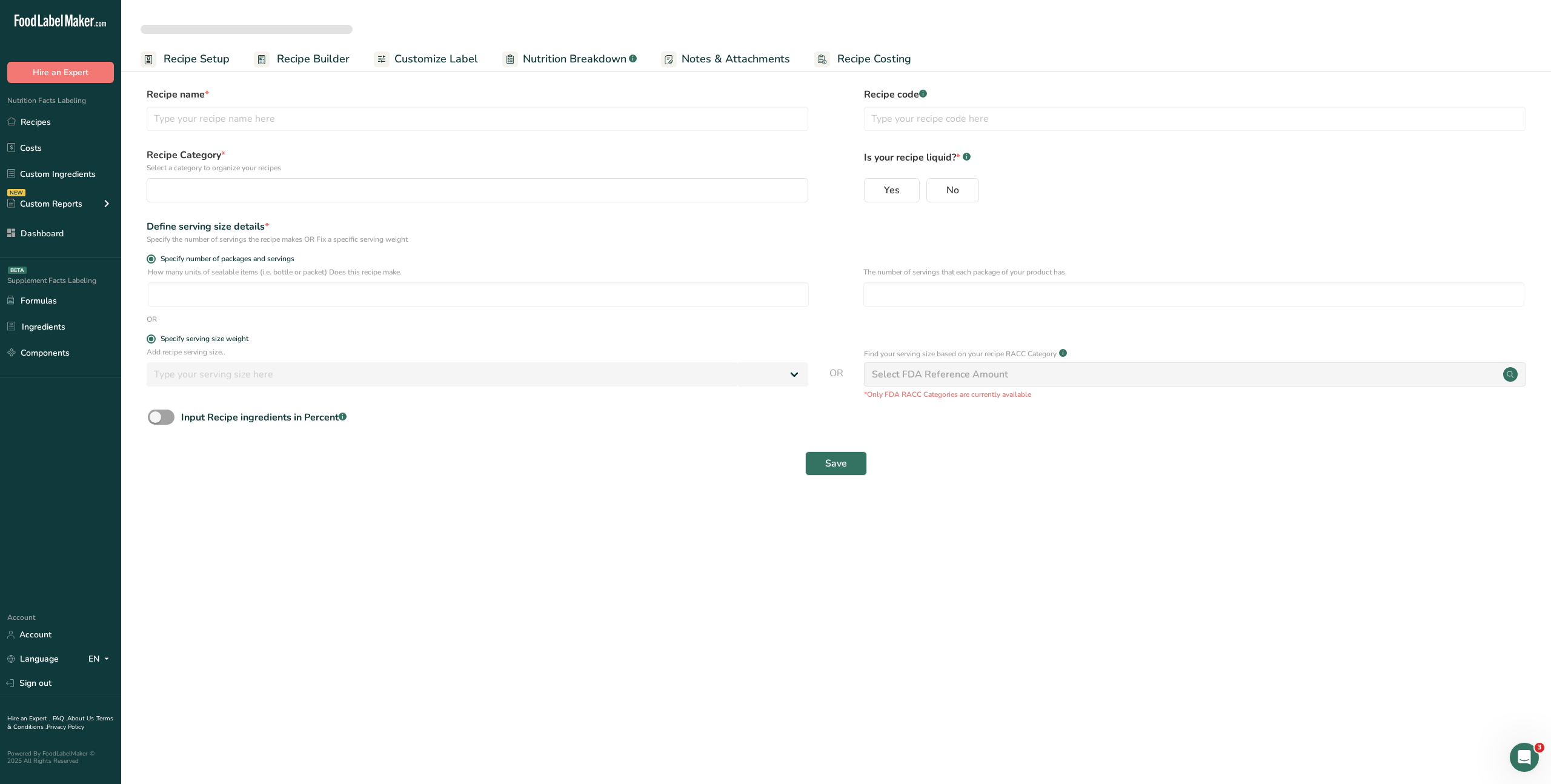
type input "100"
select select "16"
select select "22"
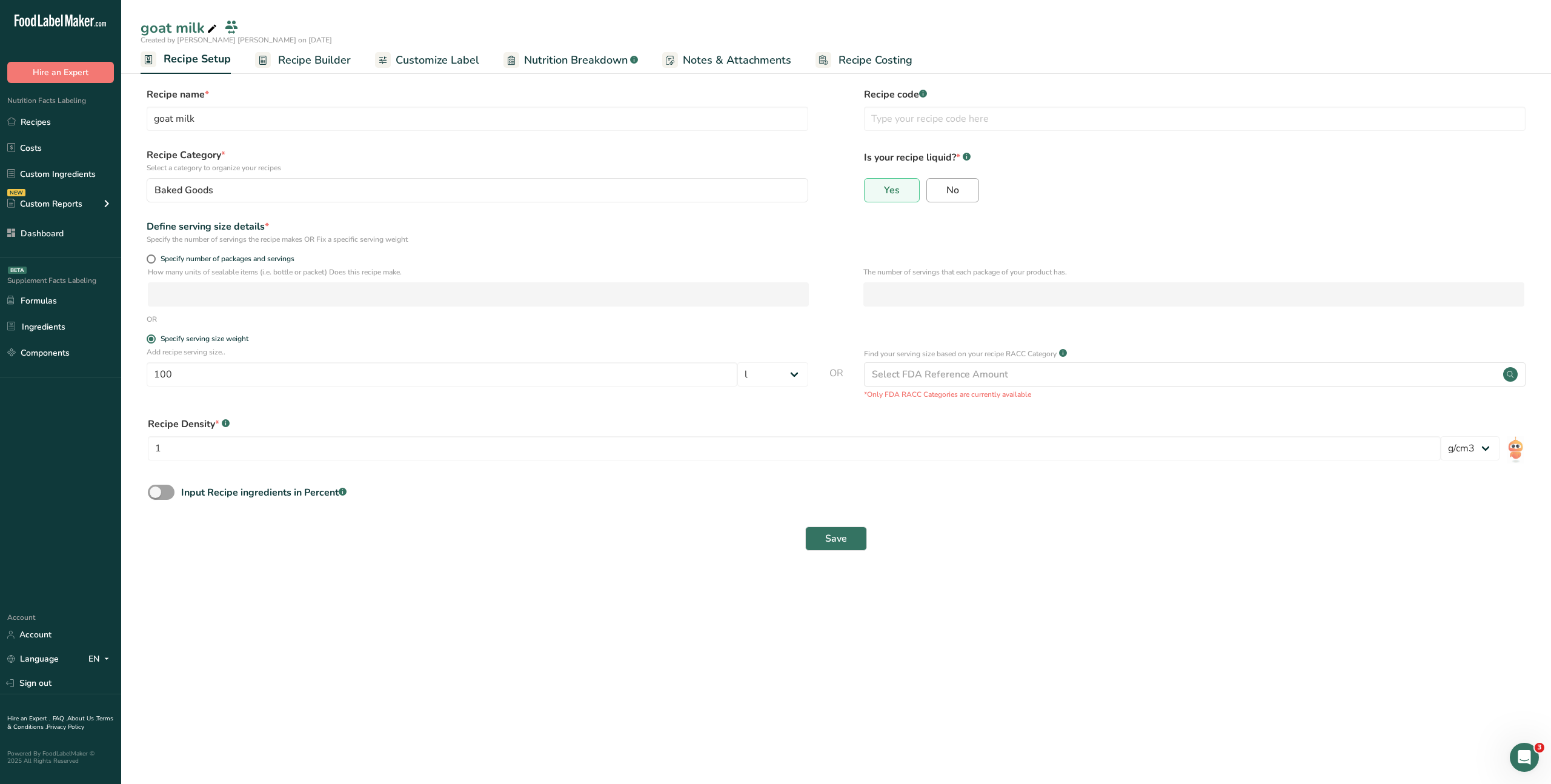
click at [947, 195] on span "No" at bounding box center [953, 191] width 13 height 12
click at [935, 194] on input "No" at bounding box center [931, 190] width 8 height 8
radio input "true"
radio input "false"
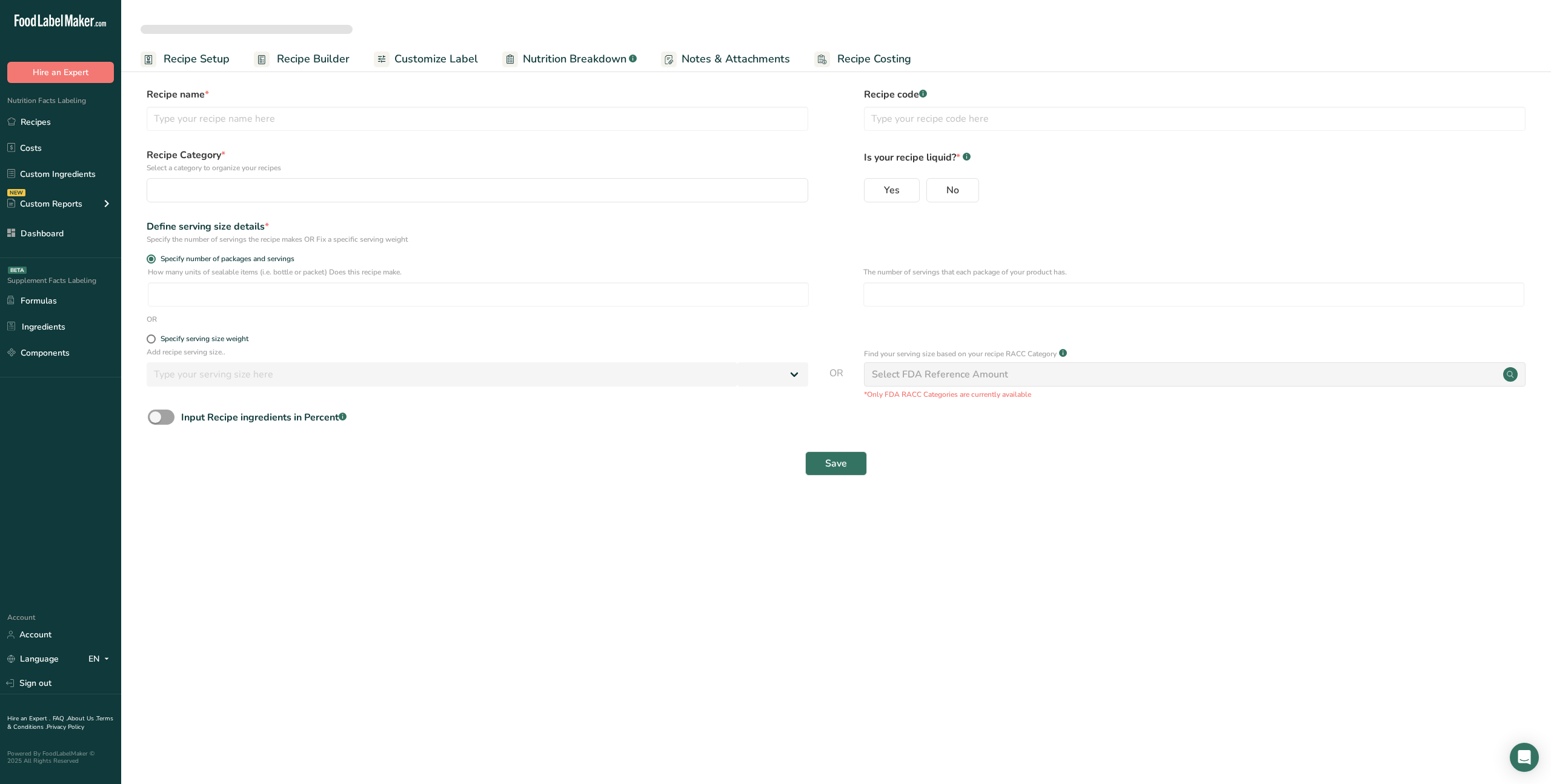
select select
type input "goat milk"
radio input "true"
radio input "false"
radio input "true"
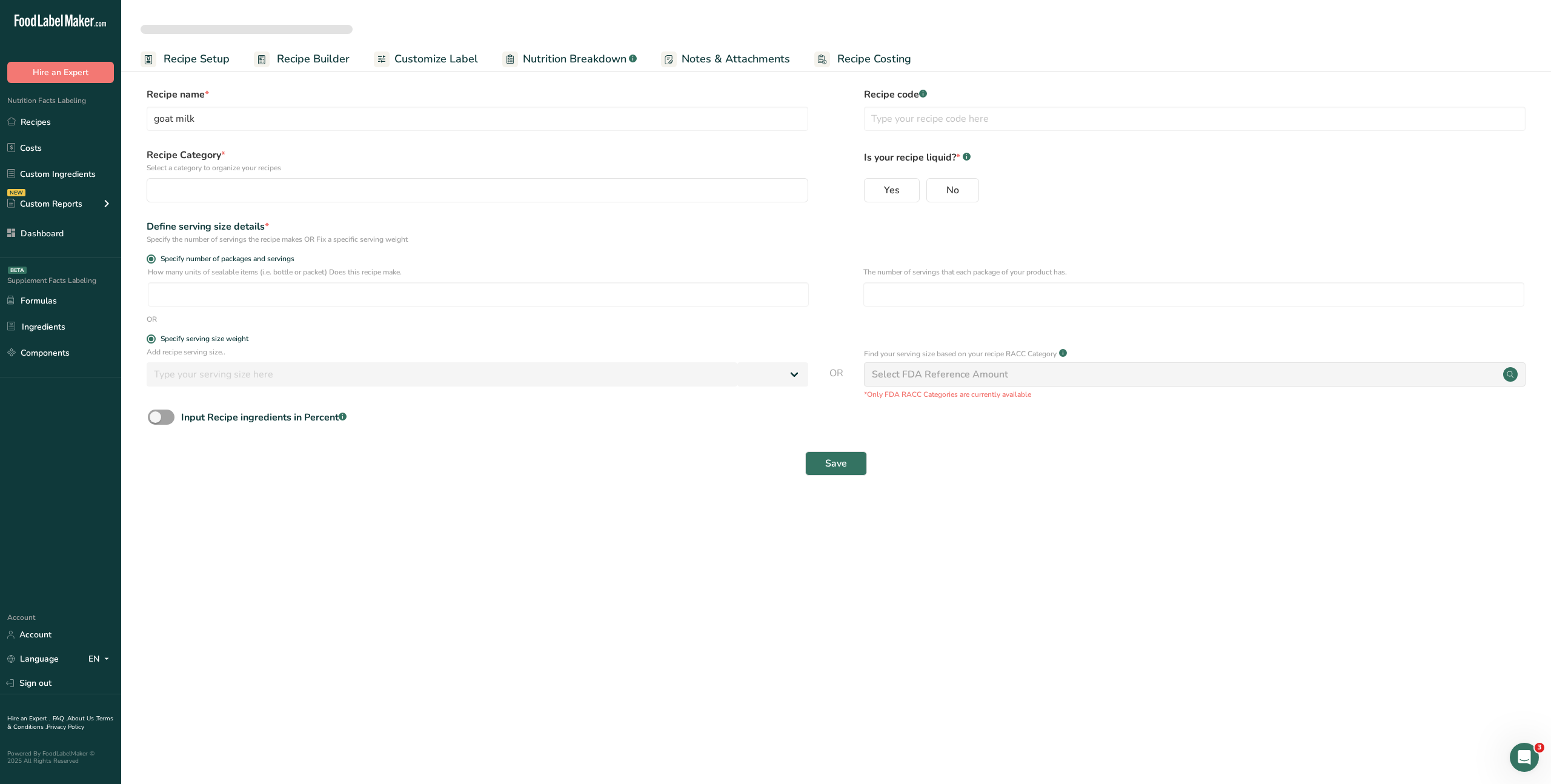
type input "100"
select select "16"
select select "22"
select select
type input "goat milk"
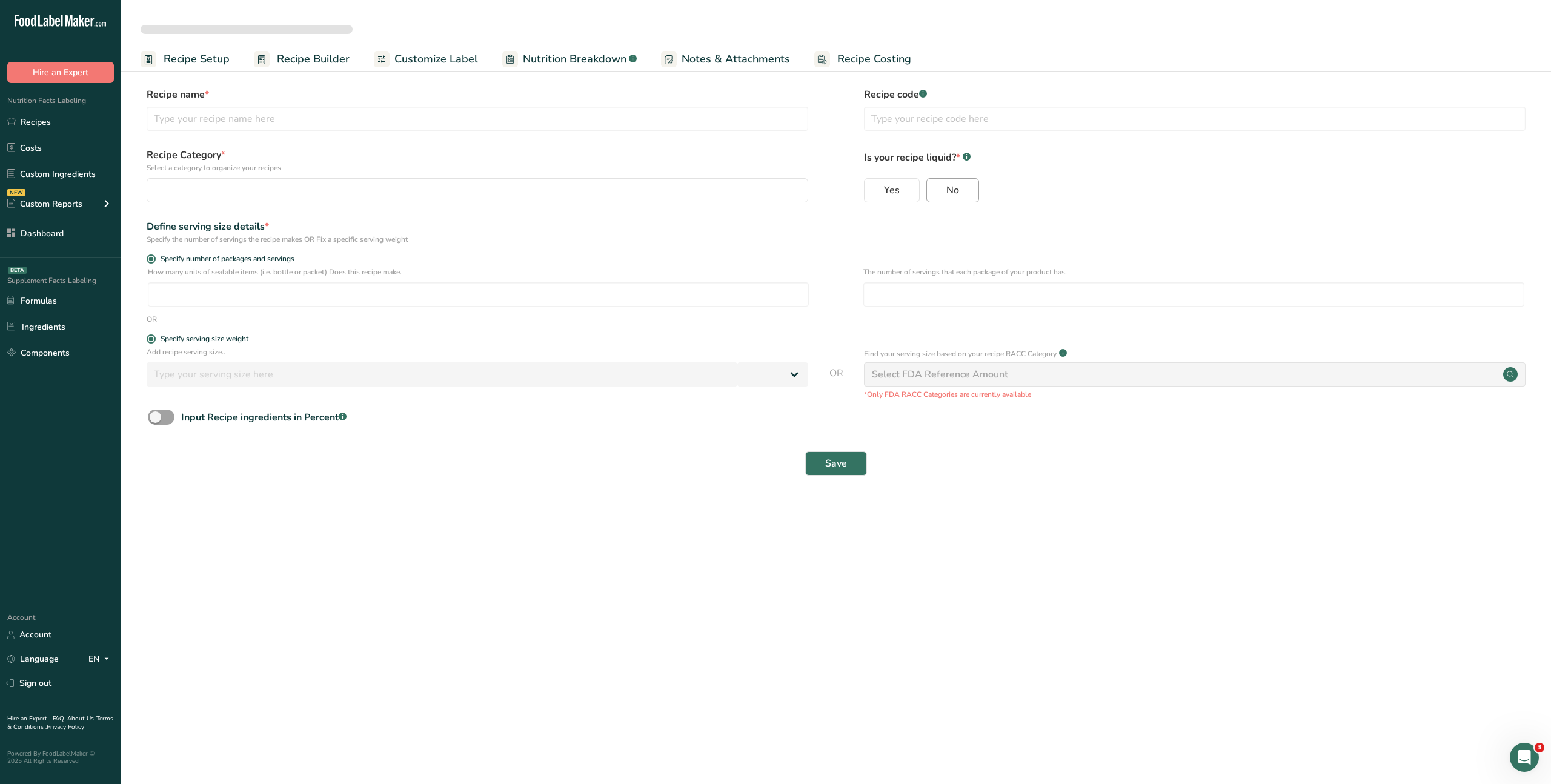
radio input "true"
radio input "false"
radio input "true"
type input "100"
select select "16"
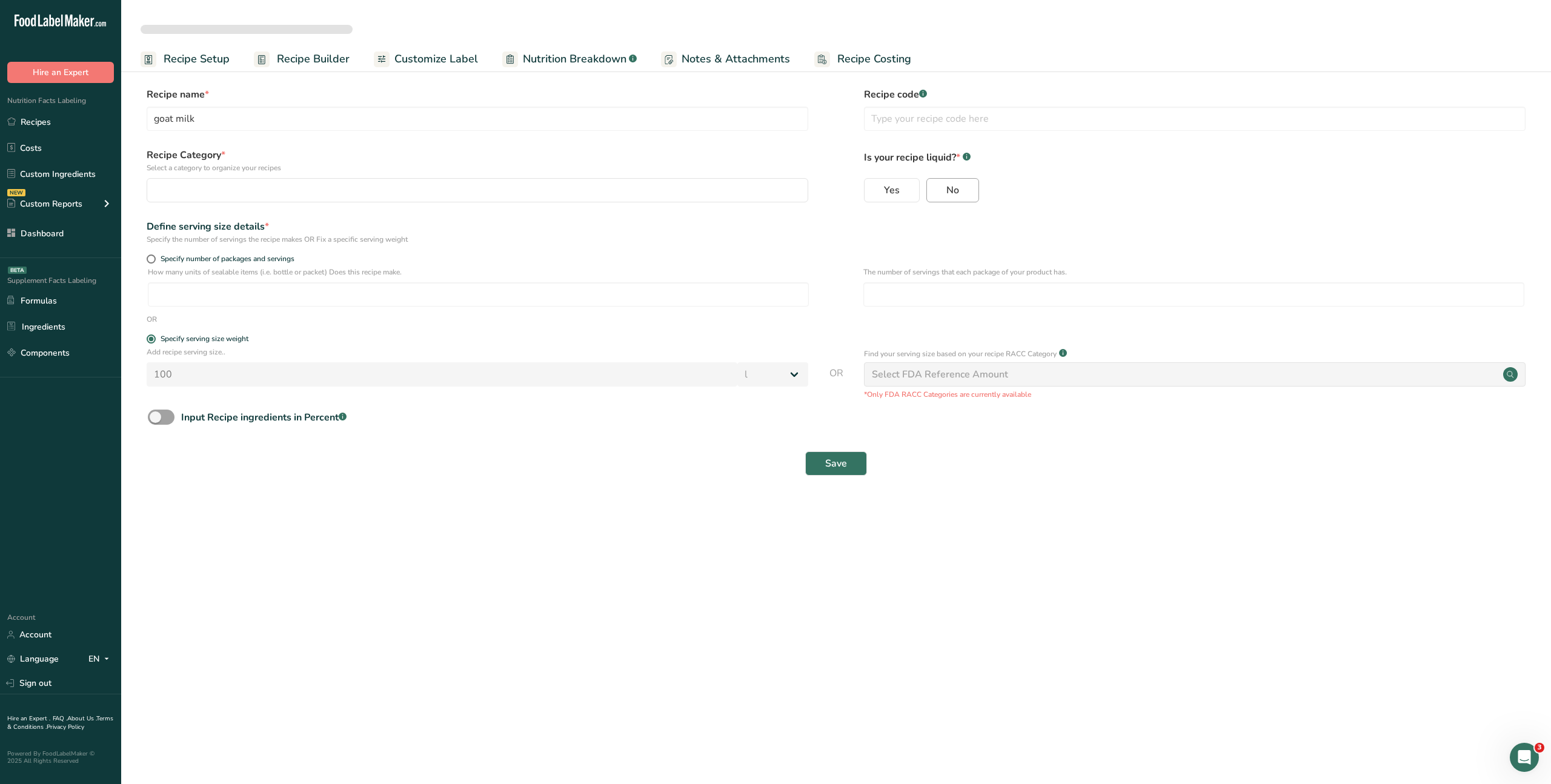
select select "22"
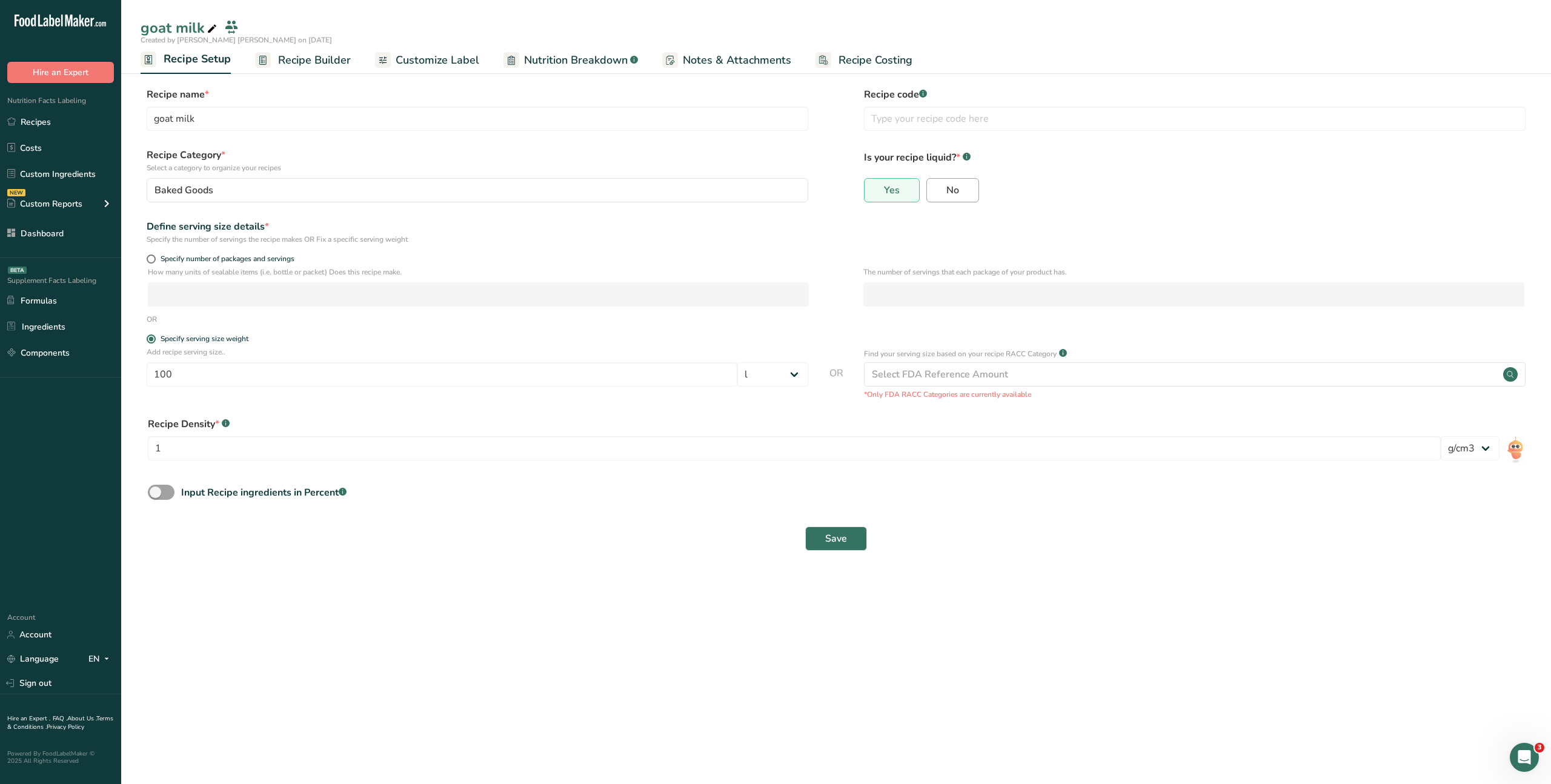
drag, startPoint x: 953, startPoint y: 192, endPoint x: 947, endPoint y: 192, distance: 6.0
click at [948, 192] on span "No" at bounding box center [953, 191] width 13 height 12
click at [935, 192] on input "No" at bounding box center [931, 190] width 8 height 8
radio input "true"
radio input "false"
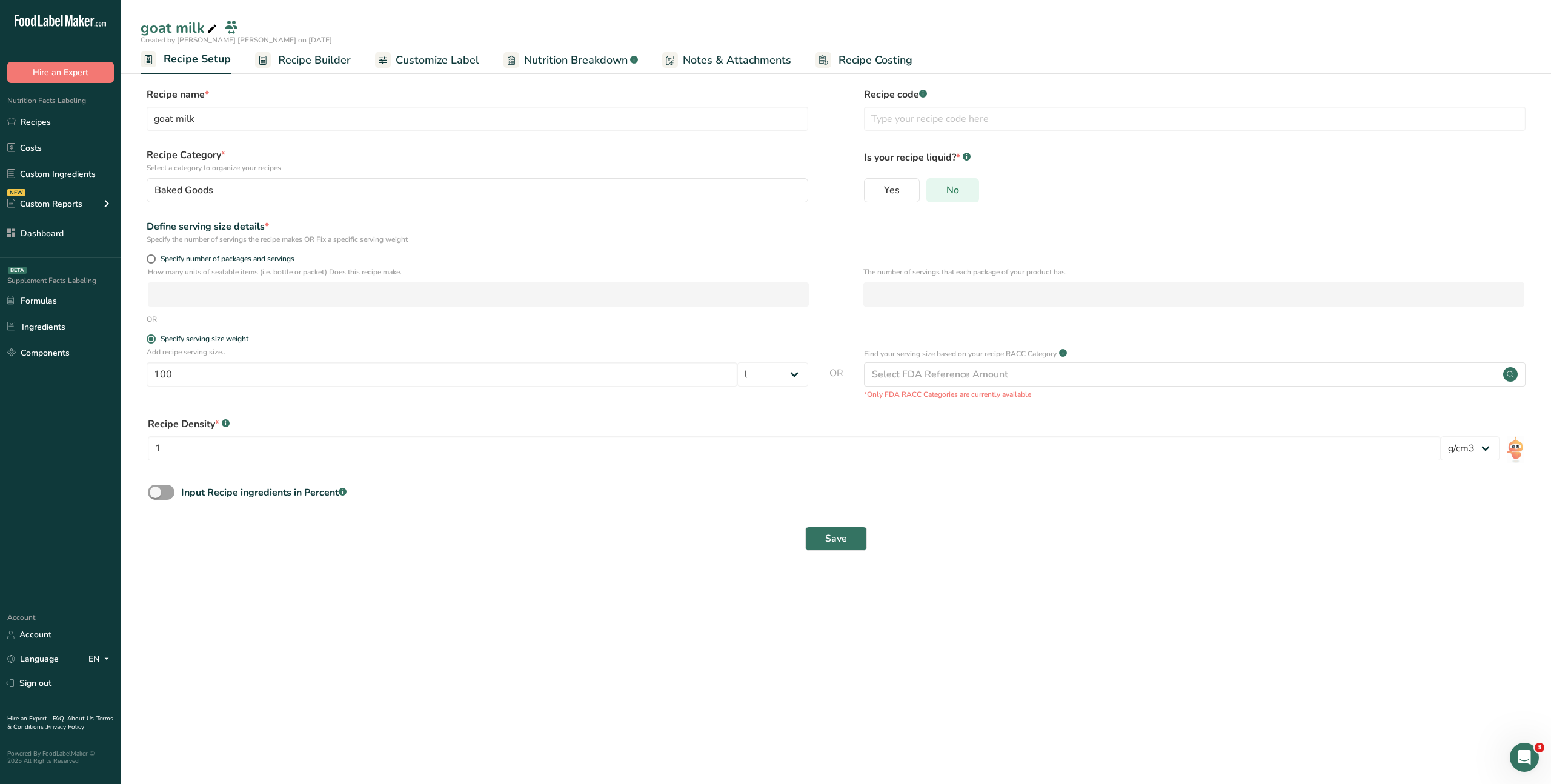
click at [951, 193] on span "No" at bounding box center [953, 191] width 13 height 12
click at [935, 193] on input "No" at bounding box center [931, 190] width 8 height 8
click at [951, 192] on span "No" at bounding box center [953, 191] width 13 height 12
click at [935, 192] on input "No" at bounding box center [931, 190] width 8 height 8
click at [951, 192] on span "No" at bounding box center [953, 191] width 13 height 12
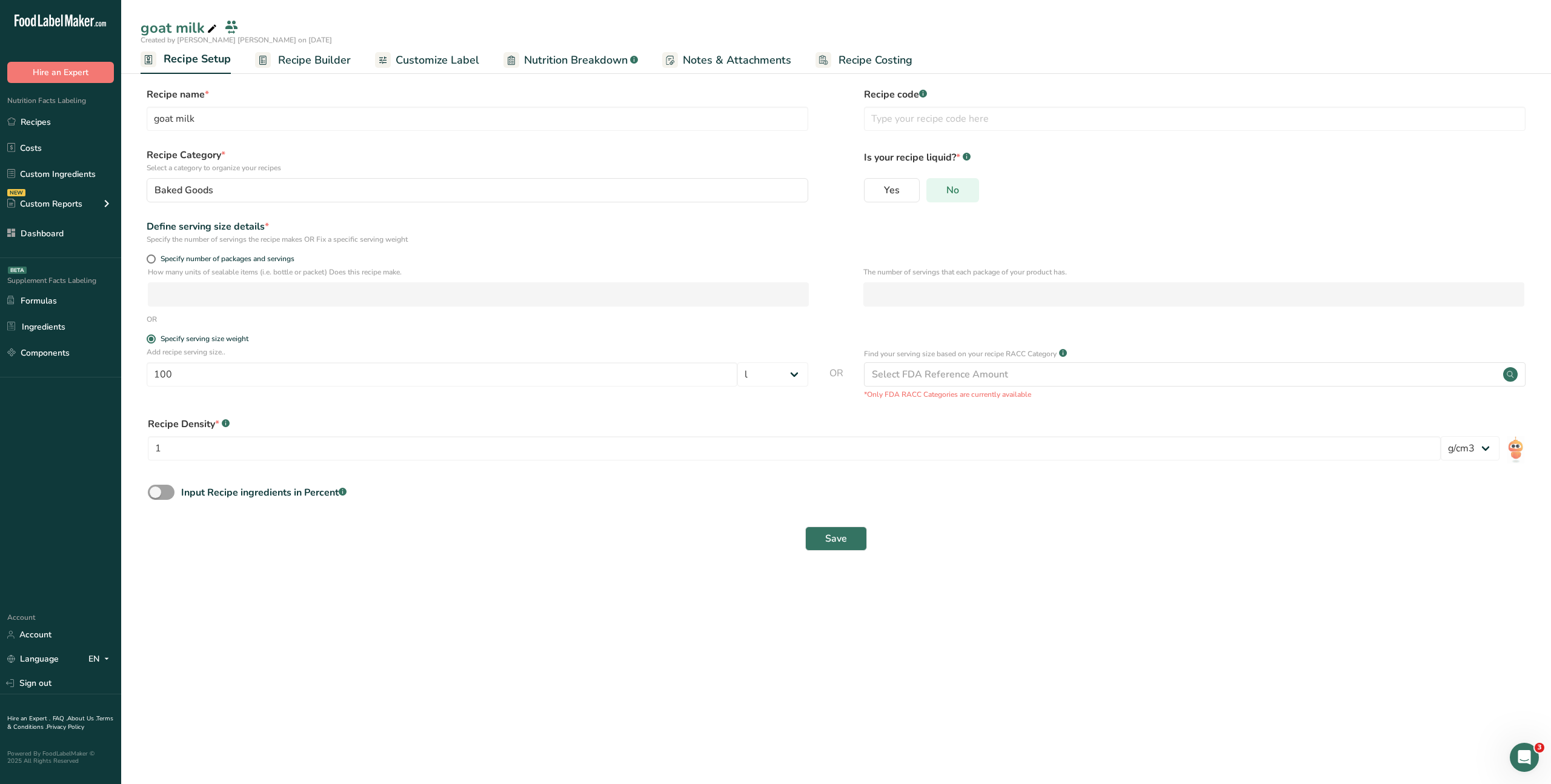
click at [935, 192] on input "No" at bounding box center [931, 190] width 8 height 8
click at [951, 192] on span "No" at bounding box center [953, 191] width 13 height 12
click at [935, 192] on input "No" at bounding box center [931, 190] width 8 height 8
click at [951, 192] on span "No" at bounding box center [953, 191] width 13 height 12
click at [935, 192] on input "No" at bounding box center [931, 190] width 8 height 8
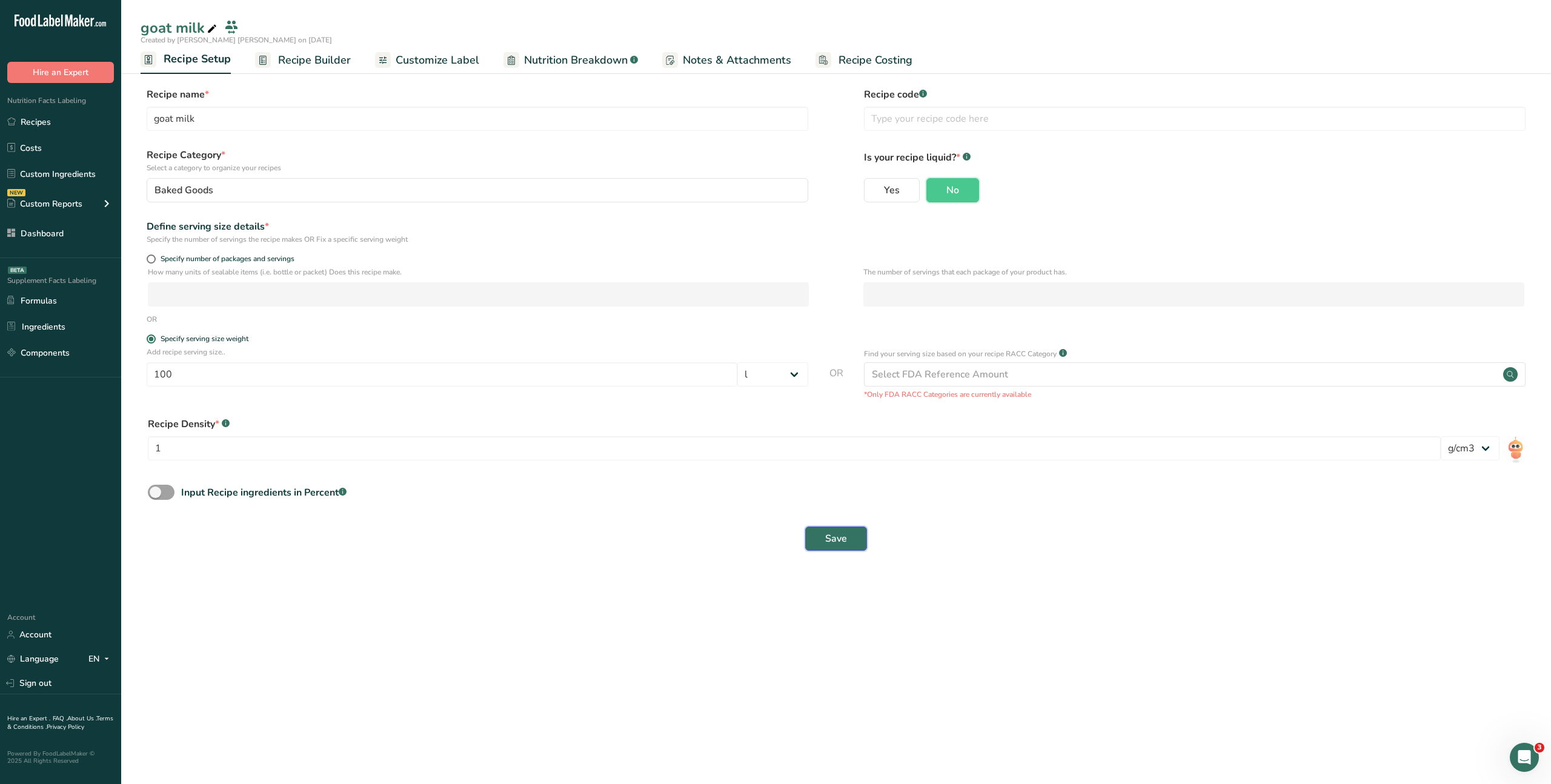
click at [844, 538] on span "Save" at bounding box center [836, 538] width 22 height 15
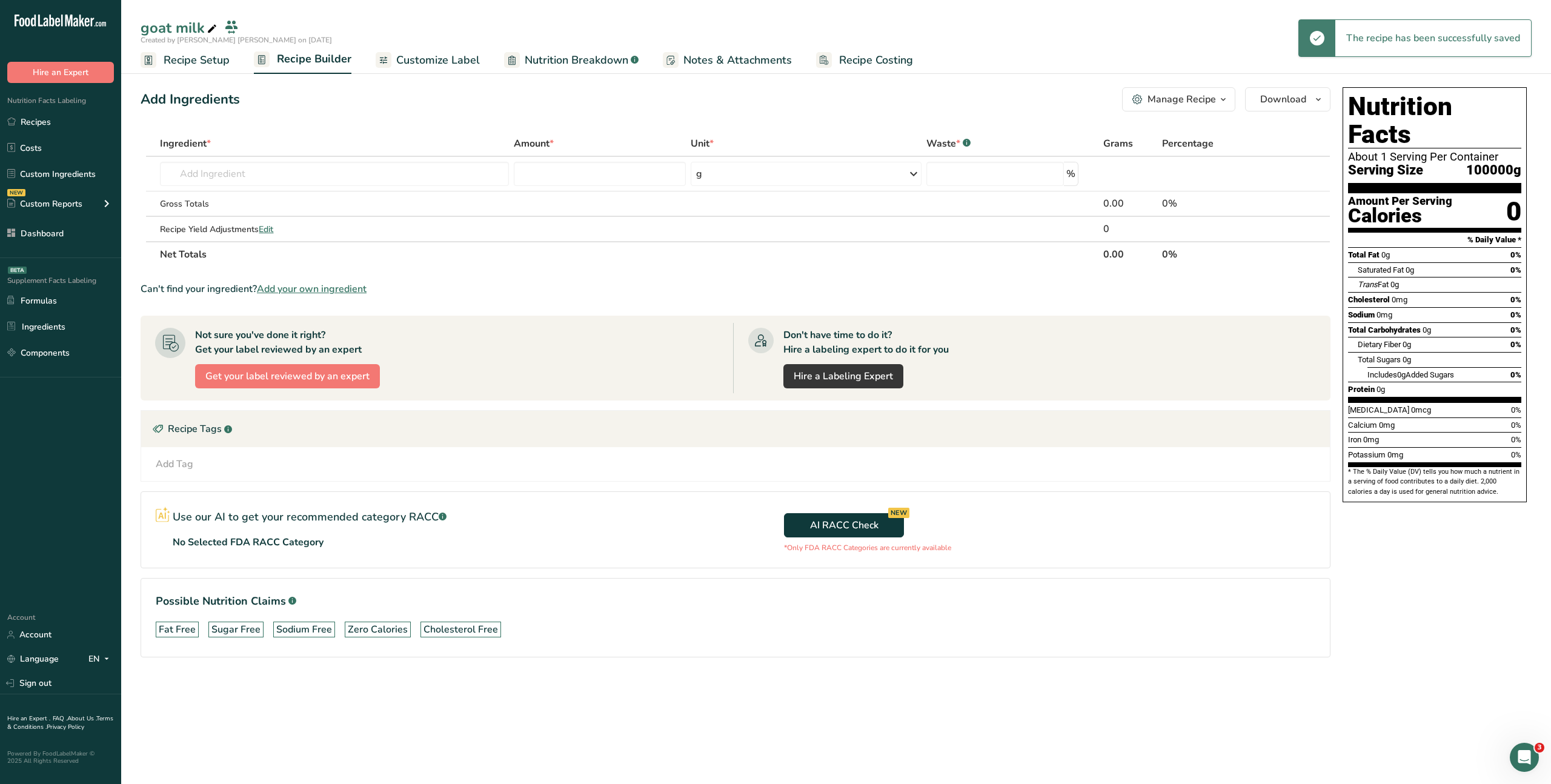
drag, startPoint x: 181, startPoint y: 62, endPoint x: 188, endPoint y: 60, distance: 7.3
click at [180, 62] on span "Recipe Setup" at bounding box center [197, 60] width 66 height 17
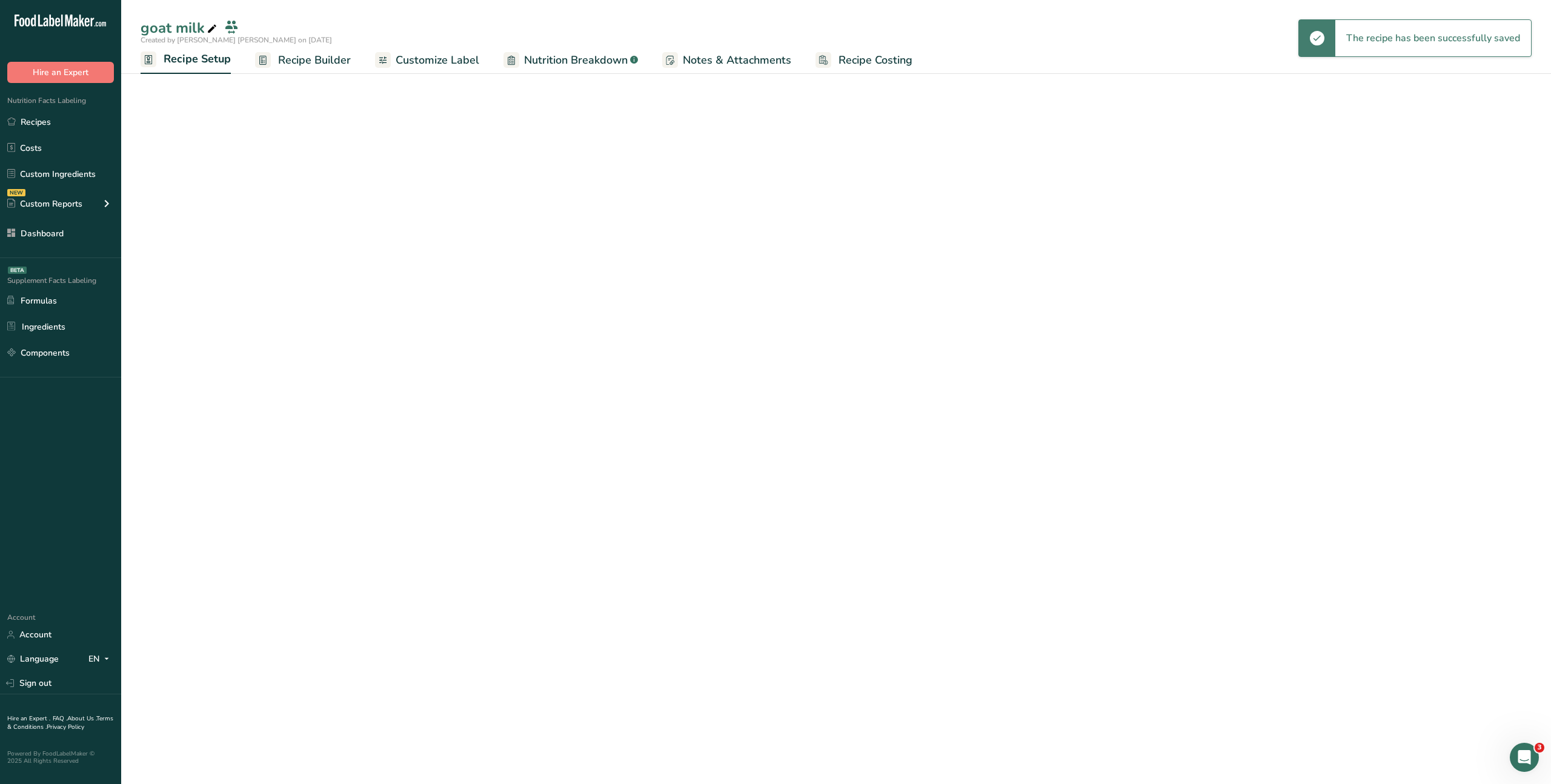
select select "16"
select select "22"
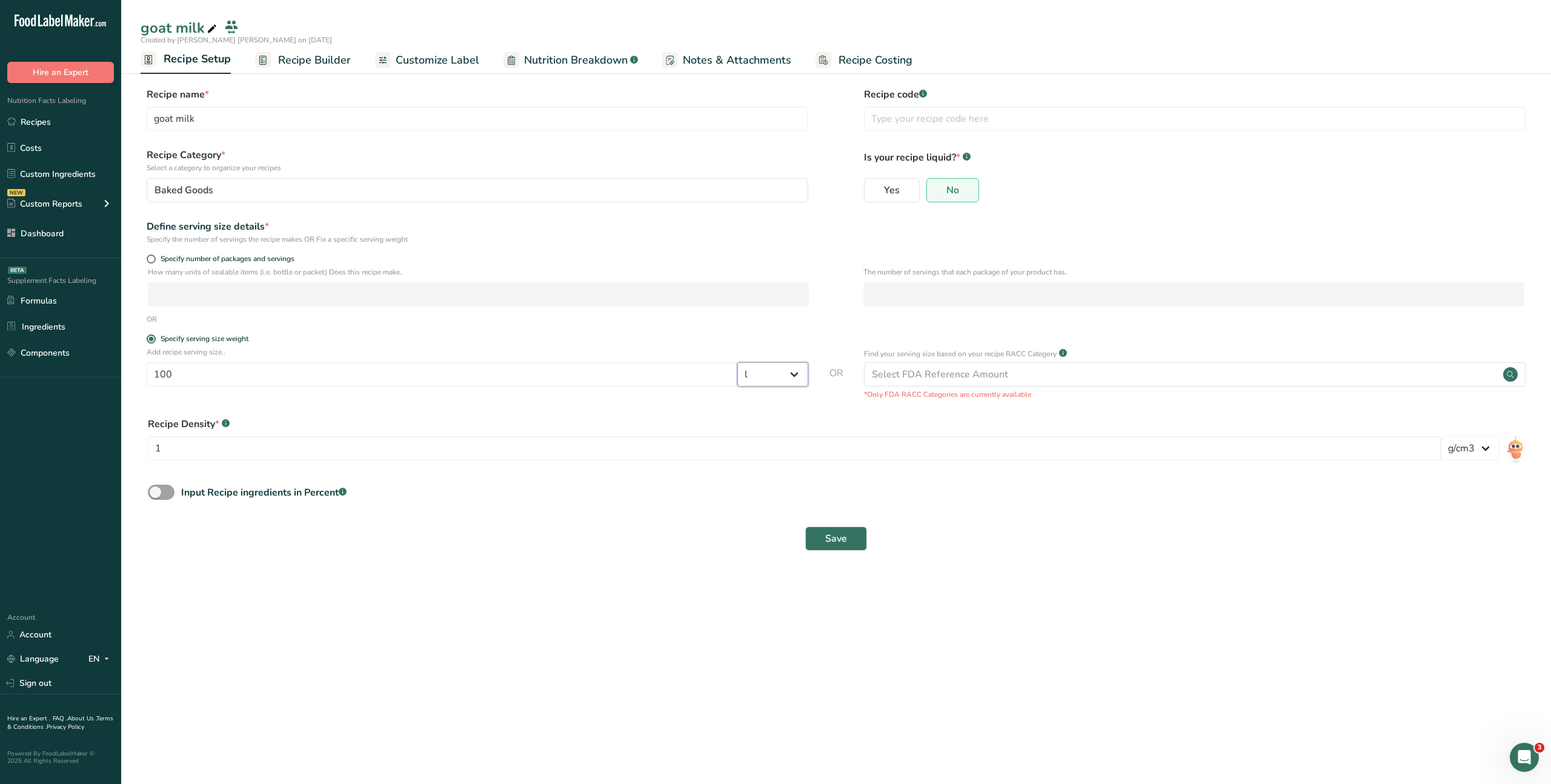
click at [796, 374] on select "Grams kg mg mcg lb oz l mL fl oz tbsp tsp cup qt gallon" at bounding box center [773, 375] width 71 height 24
select select "0"
click at [738, 363] on select "Grams kg mg mcg lb oz l mL fl oz tbsp tsp cup qt gallon" at bounding box center [773, 375] width 71 height 24
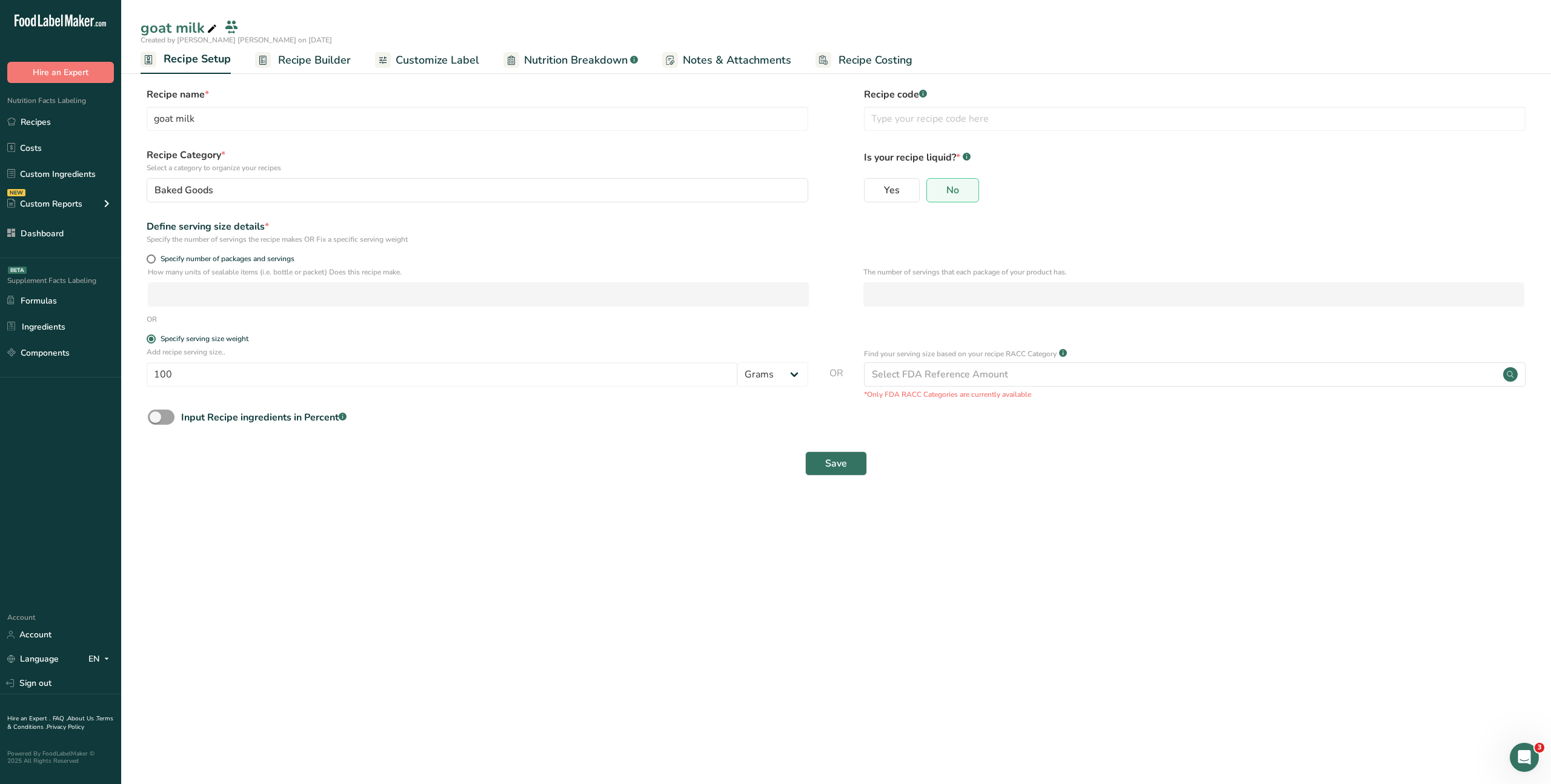
click at [589, 559] on main "goat milk Created by Marc Abi Hanna on 2025-08-27 Recipe Setup Recipe Builder C…" at bounding box center [776, 392] width 1551 height 784
drag, startPoint x: 169, startPoint y: 419, endPoint x: 176, endPoint y: 430, distance: 13.0
click at [169, 419] on span at bounding box center [161, 417] width 26 height 15
click at [156, 419] on input "Input Recipe ingredients in Percent .a-a{fill:#347362;}.b-a{fill:#fff;}" at bounding box center [151, 417] width 8 height 8
checkbox input "true"
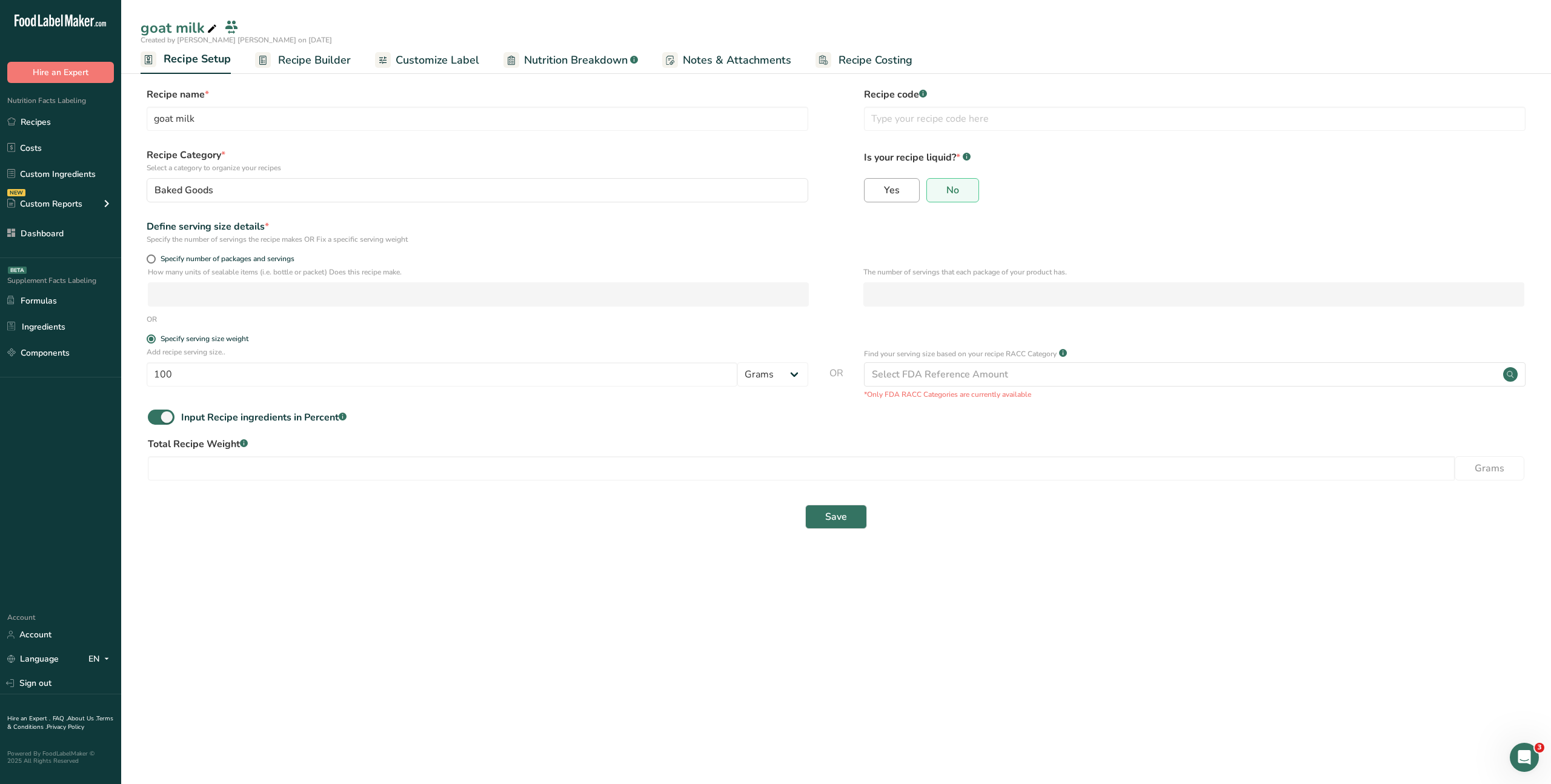
click at [880, 202] on label "Yes" at bounding box center [892, 191] width 56 height 24
click at [873, 194] on input "Yes" at bounding box center [868, 190] width 8 height 8
radio input "true"
radio input "false"
select select "22"
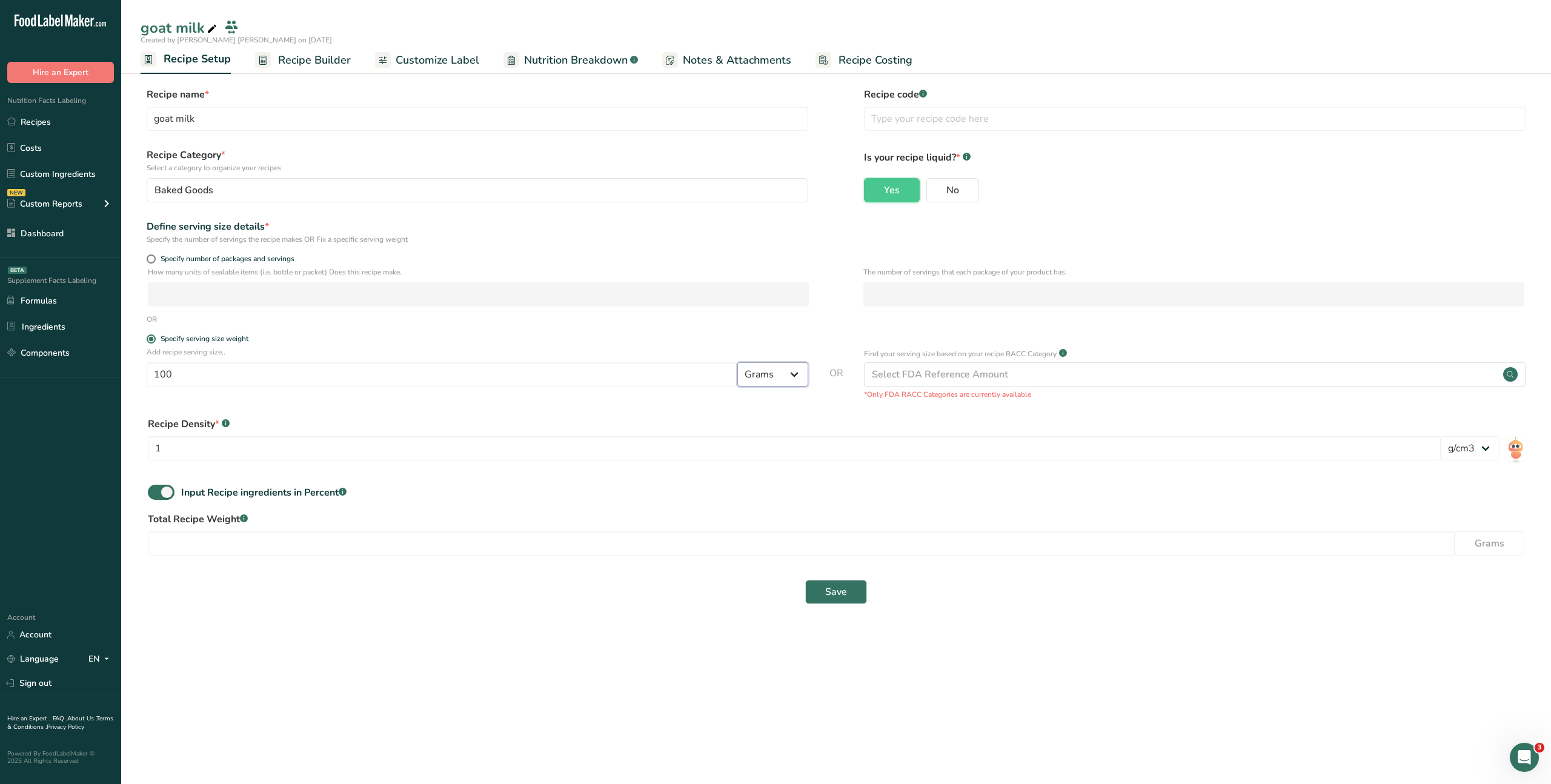
click at [796, 374] on select "Grams kg mg mcg lb oz l mL fl oz tbsp tsp cup qt gallon" at bounding box center [773, 375] width 71 height 24
select select "16"
click at [738, 363] on select "Grams kg mg mcg lb oz l mL fl oz tbsp tsp cup qt gallon" at bounding box center [773, 375] width 71 height 24
drag, startPoint x: 133, startPoint y: 407, endPoint x: 1380, endPoint y: 448, distance: 1247.7
click at [1380, 448] on section "Recipe name * goat milk Recipe code .a-a{fill:#347362;}.b-a{fill:#fff;} Recipe …" at bounding box center [837, 346] width 1430 height 567
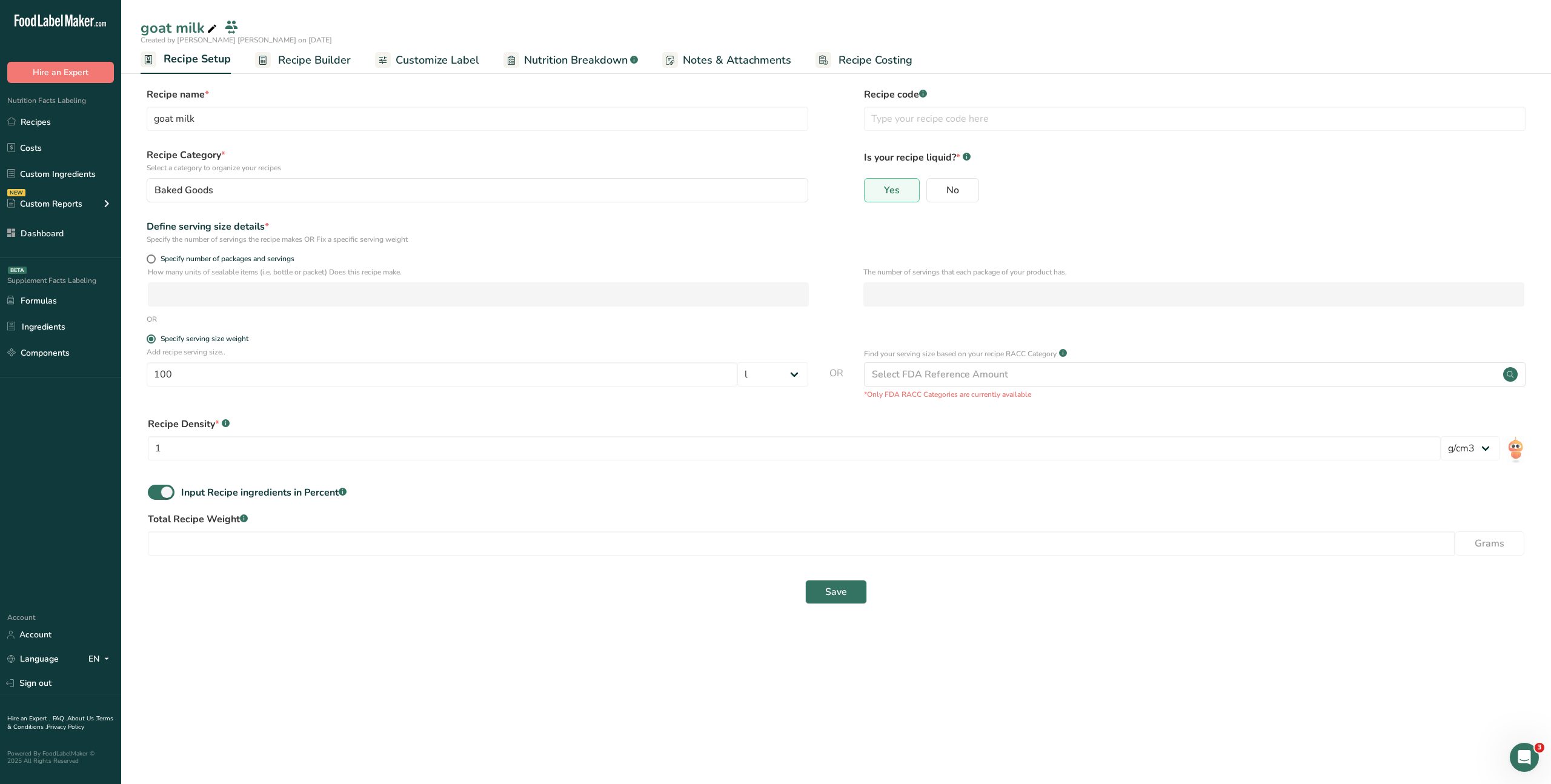
click at [396, 636] on main "goat milk Created by Marc Abi Hanna on 2025-08-27 Recipe Setup Recipe Builder C…" at bounding box center [776, 392] width 1551 height 784
drag, startPoint x: 1005, startPoint y: 150, endPoint x: 866, endPoint y: 219, distance: 155.2
click at [854, 222] on form "Recipe name * goat milk Recipe code .a-a{fill:#347362;}.b-a{fill:#fff;} Recipe …" at bounding box center [836, 350] width 1391 height 524
click at [156, 493] on span at bounding box center [161, 492] width 26 height 15
click at [156, 493] on input "Input Recipe ingredients in Percent .a-a{fill:#347362;}.b-a{fill:#fff;}" at bounding box center [151, 492] width 8 height 8
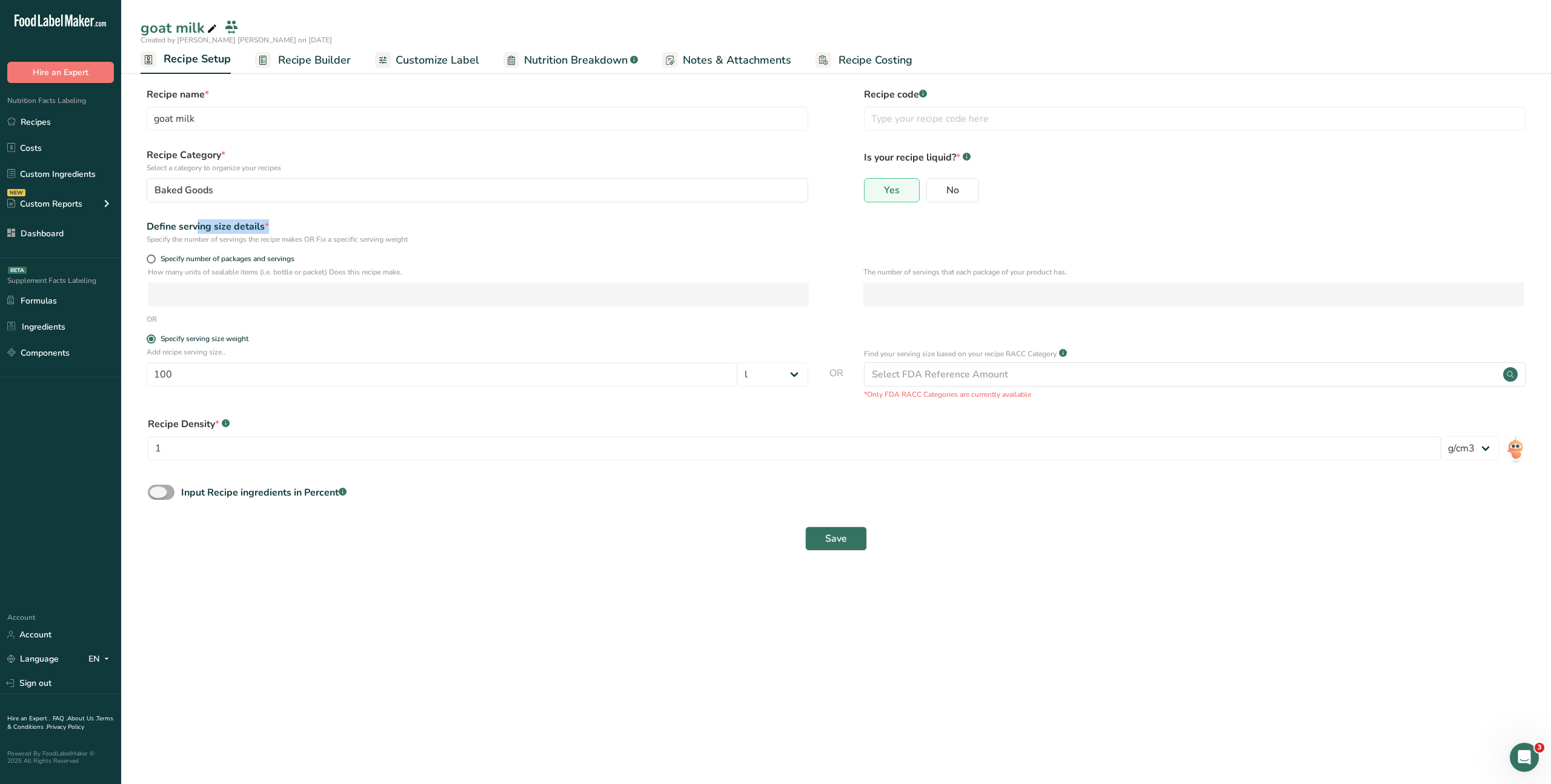
click at [170, 493] on span at bounding box center [161, 492] width 26 height 15
click at [156, 493] on input "Input Recipe ingredients in Percent .a-a{fill:#347362;}.b-a{fill:#fff;}" at bounding box center [151, 492] width 8 height 8
click at [155, 495] on span at bounding box center [161, 492] width 26 height 15
click at [155, 495] on input "Input Recipe ingredients in Percent .a-a{fill:#347362;}.b-a{fill:#fff;}" at bounding box center [151, 492] width 8 height 8
click at [169, 496] on span at bounding box center [161, 492] width 26 height 15
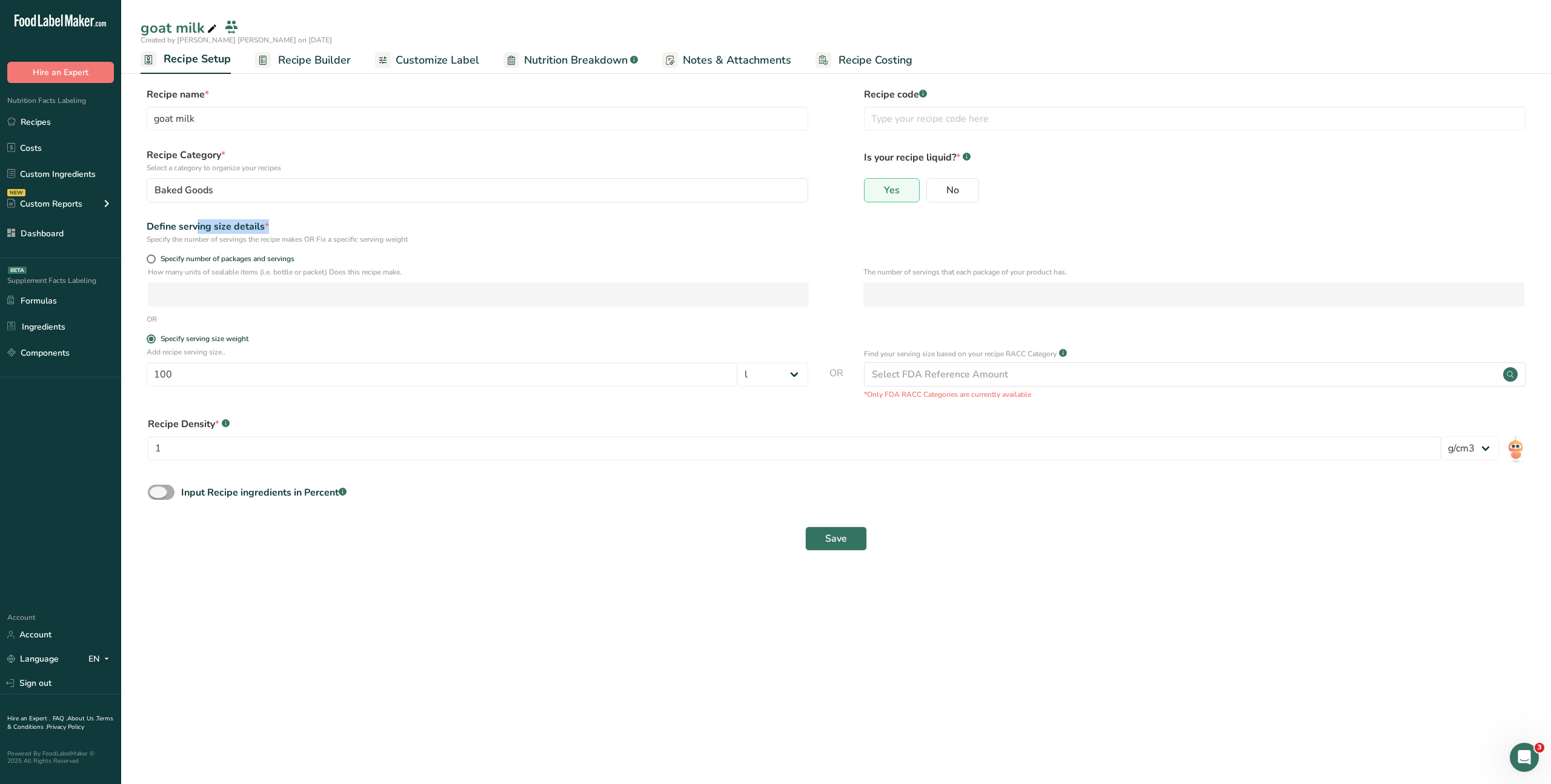
click at [156, 496] on input "Input Recipe ingredients in Percent .a-a{fill:#347362;}.b-a{fill:#fff;}" at bounding box center [151, 492] width 8 height 8
click at [161, 490] on span at bounding box center [161, 492] width 26 height 15
click at [156, 490] on input "Input Recipe ingredients in Percent .a-a{fill:#347362;}.b-a{fill:#fff;}" at bounding box center [151, 492] width 8 height 8
checkbox input "false"
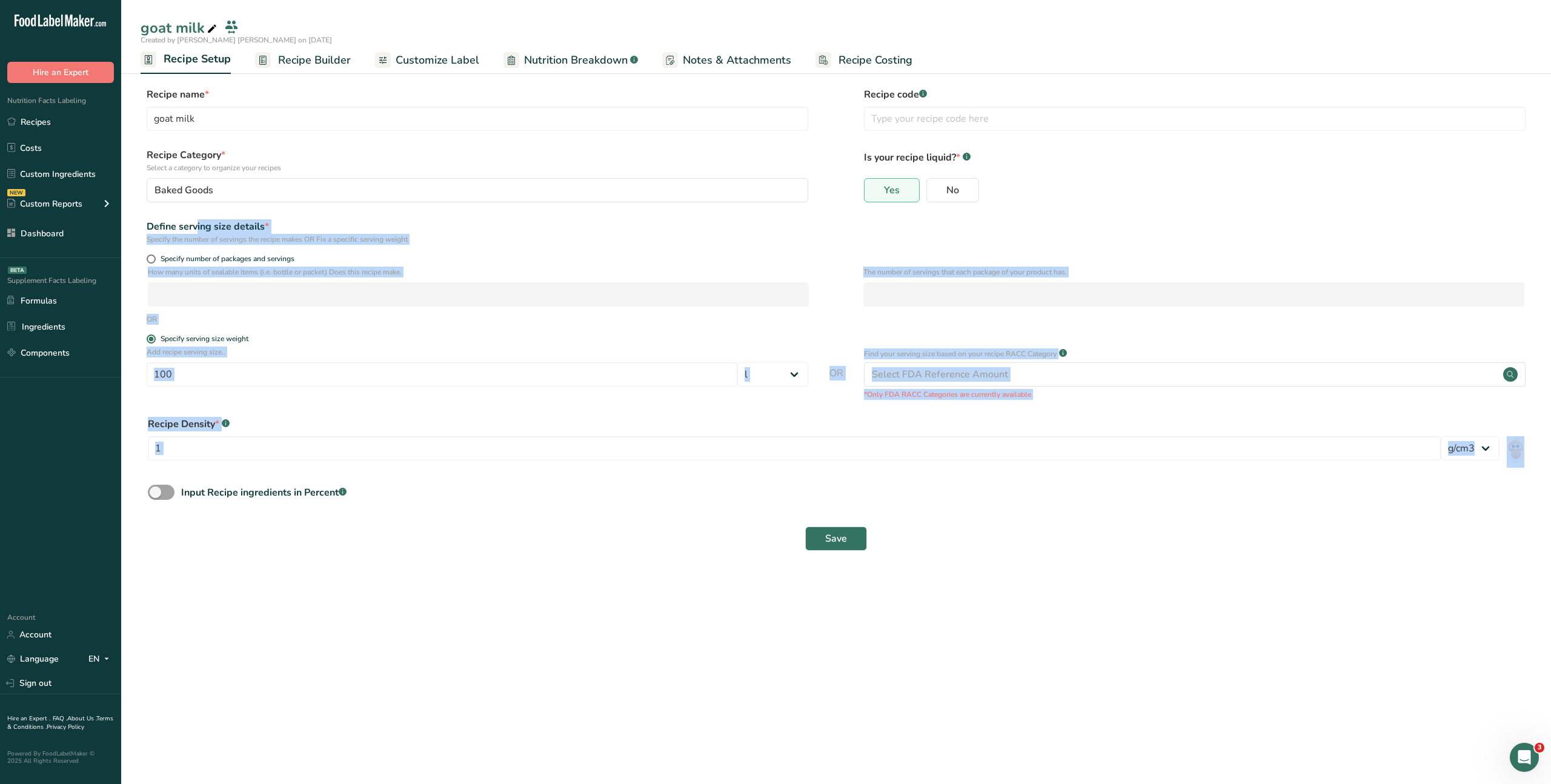
drag, startPoint x: 143, startPoint y: 232, endPoint x: 1507, endPoint y: 477, distance: 1385.8
click at [1507, 477] on section "Recipe name * goat milk Recipe code .a-a{fill:#347362;}.b-a{fill:#fff;} Recipe …" at bounding box center [837, 320] width 1430 height 514
click at [682, 510] on form "Recipe name * goat milk Recipe code .a-a{fill:#347362;}.b-a{fill:#fff;} Recipe …" at bounding box center [836, 323] width 1391 height 471
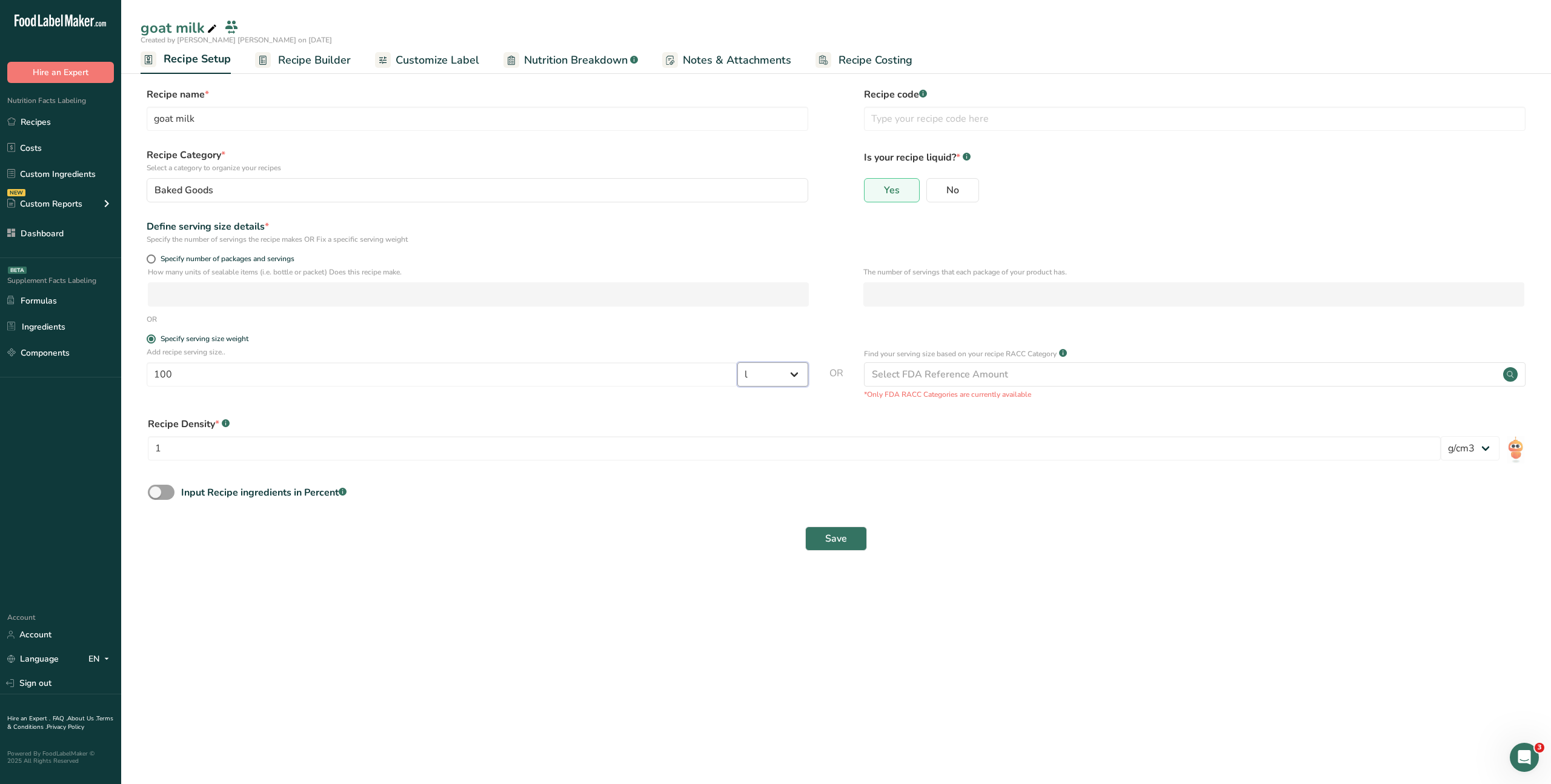
click at [789, 375] on select "Grams kg mg mcg lb oz l mL fl oz tbsp tsp cup qt gallon" at bounding box center [773, 375] width 71 height 24
select select "0"
click at [738, 363] on select "Grams kg mg mcg lb oz l mL fl oz tbsp tsp cup qt gallon" at bounding box center [773, 375] width 71 height 24
click at [663, 506] on div "Input Recipe ingredients in Percent .a-a{fill:#347362;}.b-a{fill:#fff;}" at bounding box center [836, 497] width 1391 height 24
drag, startPoint x: 143, startPoint y: 420, endPoint x: 231, endPoint y: 413, distance: 88.3
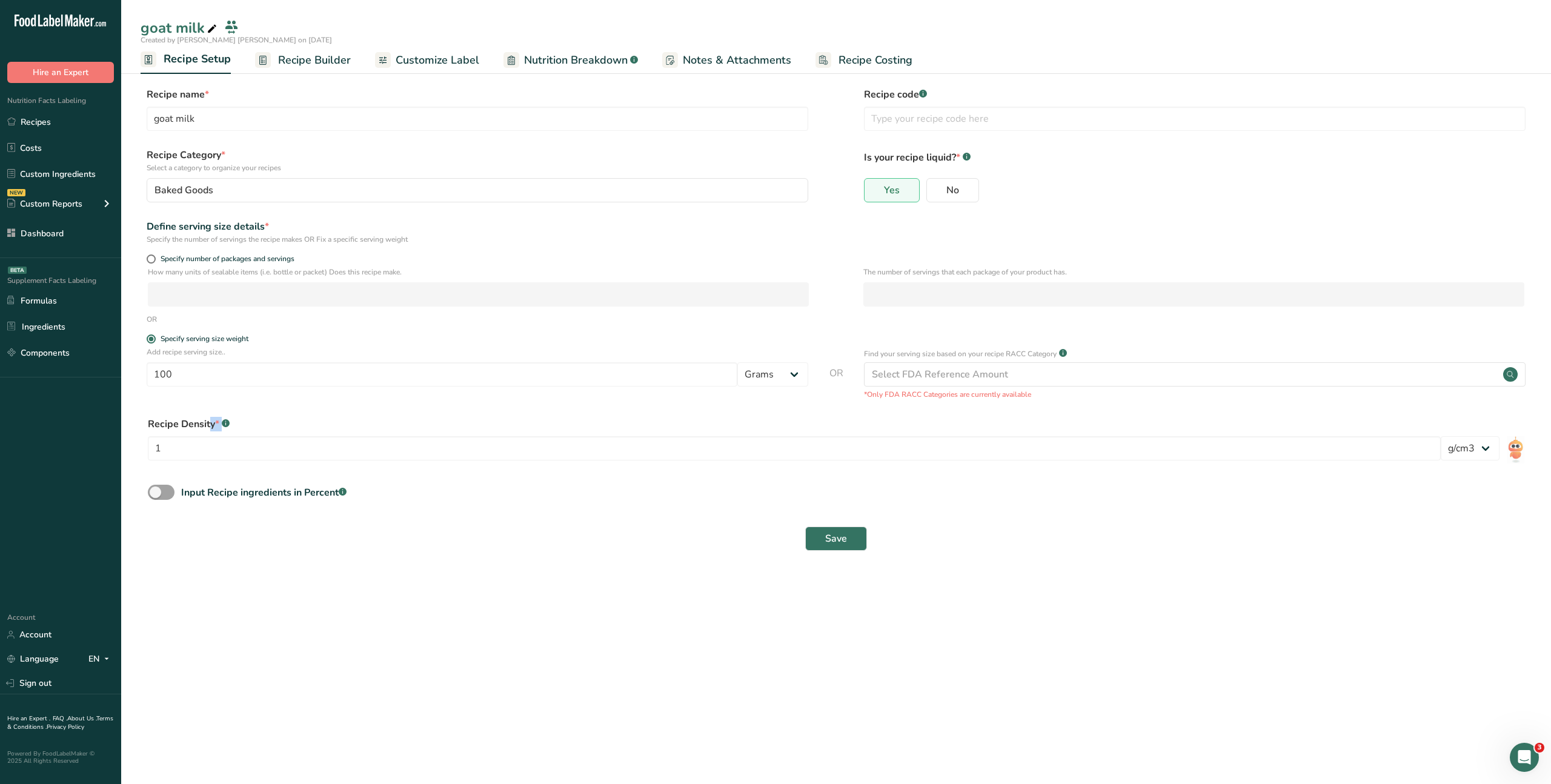
click at [247, 420] on div "Recipe Density * .a-a{fill:#347362;}.b-a{fill:#fff;} 1 lb/ft3 g/cm3" at bounding box center [836, 442] width 1391 height 66
copy div "Recipe Density *"
drag, startPoint x: 485, startPoint y: 583, endPoint x: 494, endPoint y: 573, distance: 13.5
click at [485, 582] on main "goat milk Created by Marc Abi Hanna on 2025-08-27 Recipe Setup Recipe Builder C…" at bounding box center [776, 392] width 1551 height 784
click at [928, 191] on input "No" at bounding box center [931, 190] width 8 height 8
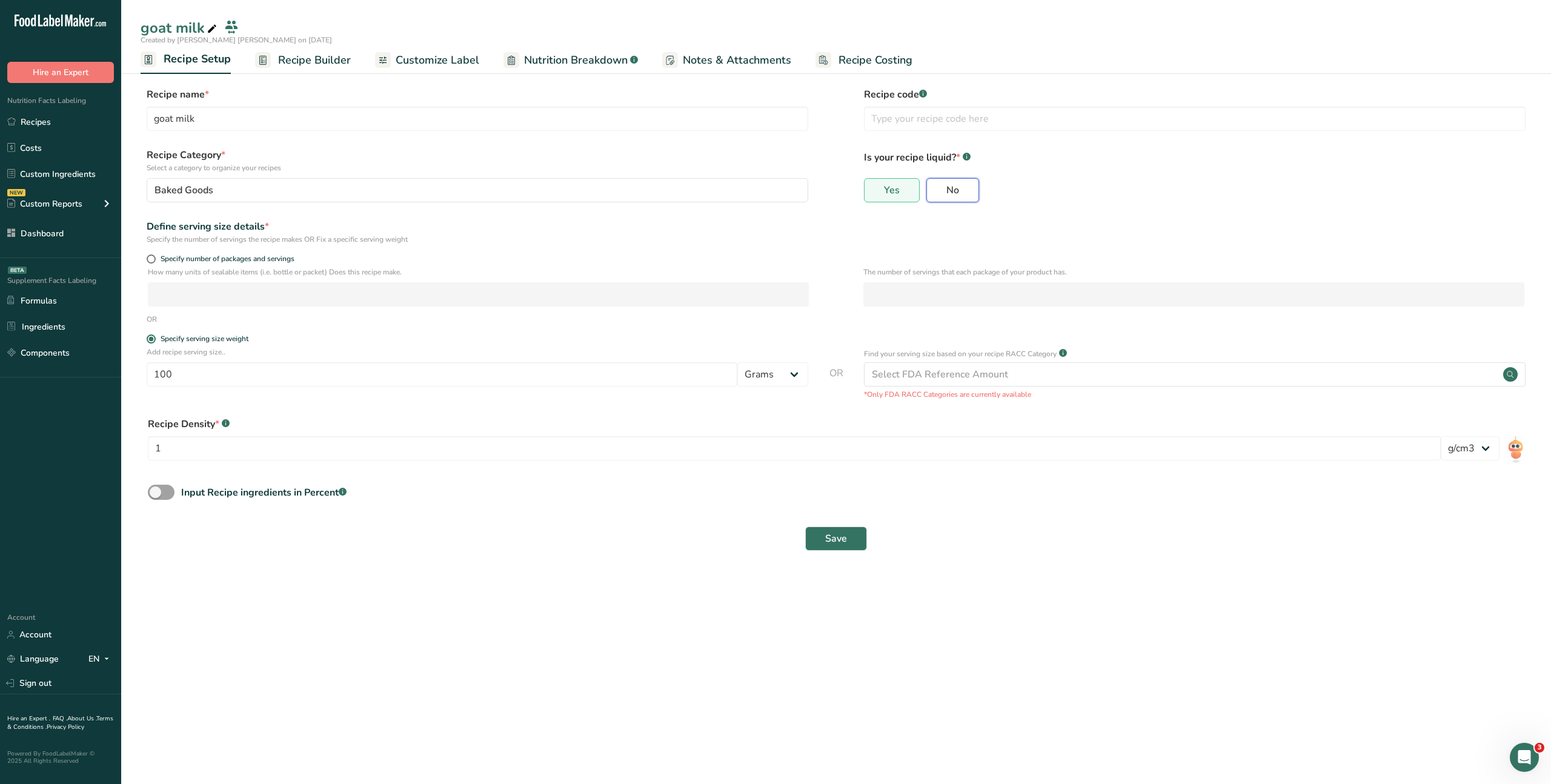
radio input "true"
radio input "false"
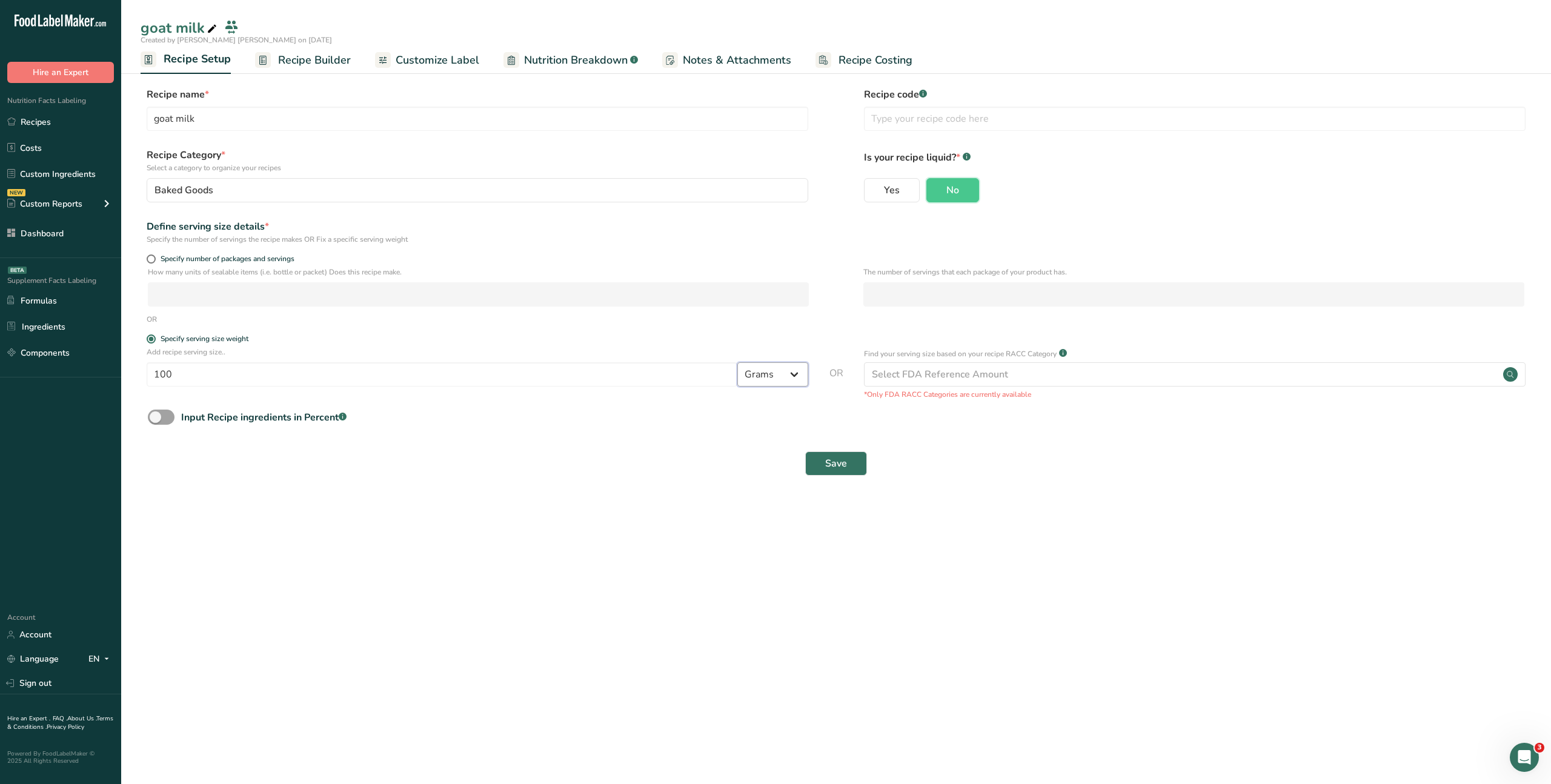
click at [768, 376] on select "Grams kg mg mcg lb oz l mL fl oz tbsp tsp cup qt gallon" at bounding box center [773, 375] width 71 height 24
select select "17"
click at [738, 363] on select "Grams kg mg mcg lb oz l mL fl oz tbsp tsp cup qt gallon" at bounding box center [773, 375] width 71 height 24
select select "22"
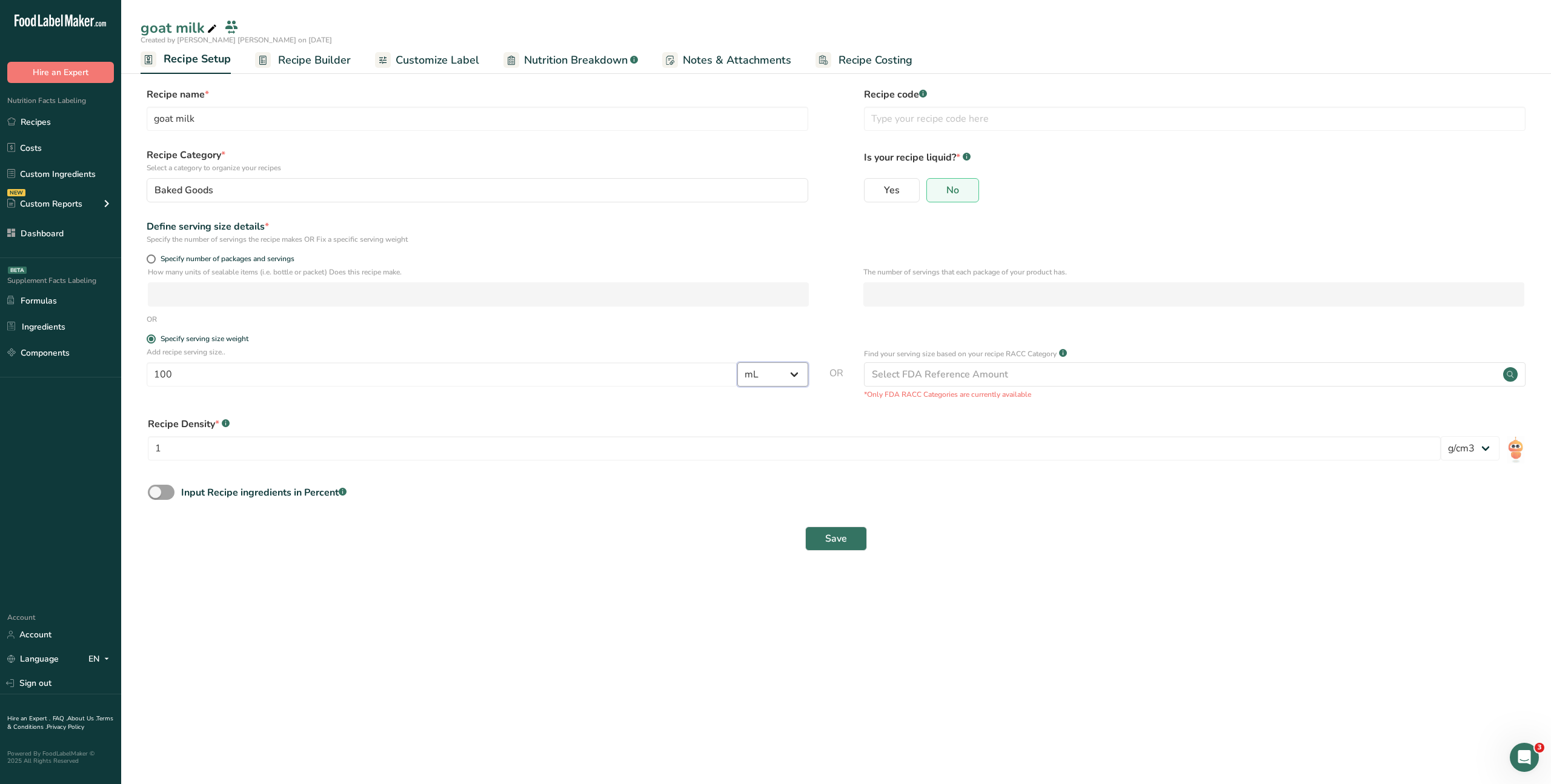
click at [788, 372] on select "Grams kg mg mcg lb oz l mL fl oz tbsp tsp cup qt gallon" at bounding box center [773, 375] width 71 height 24
click at [738, 363] on select "Grams kg mg mcg lb oz l mL fl oz tbsp tsp cup qt gallon" at bounding box center [773, 375] width 71 height 24
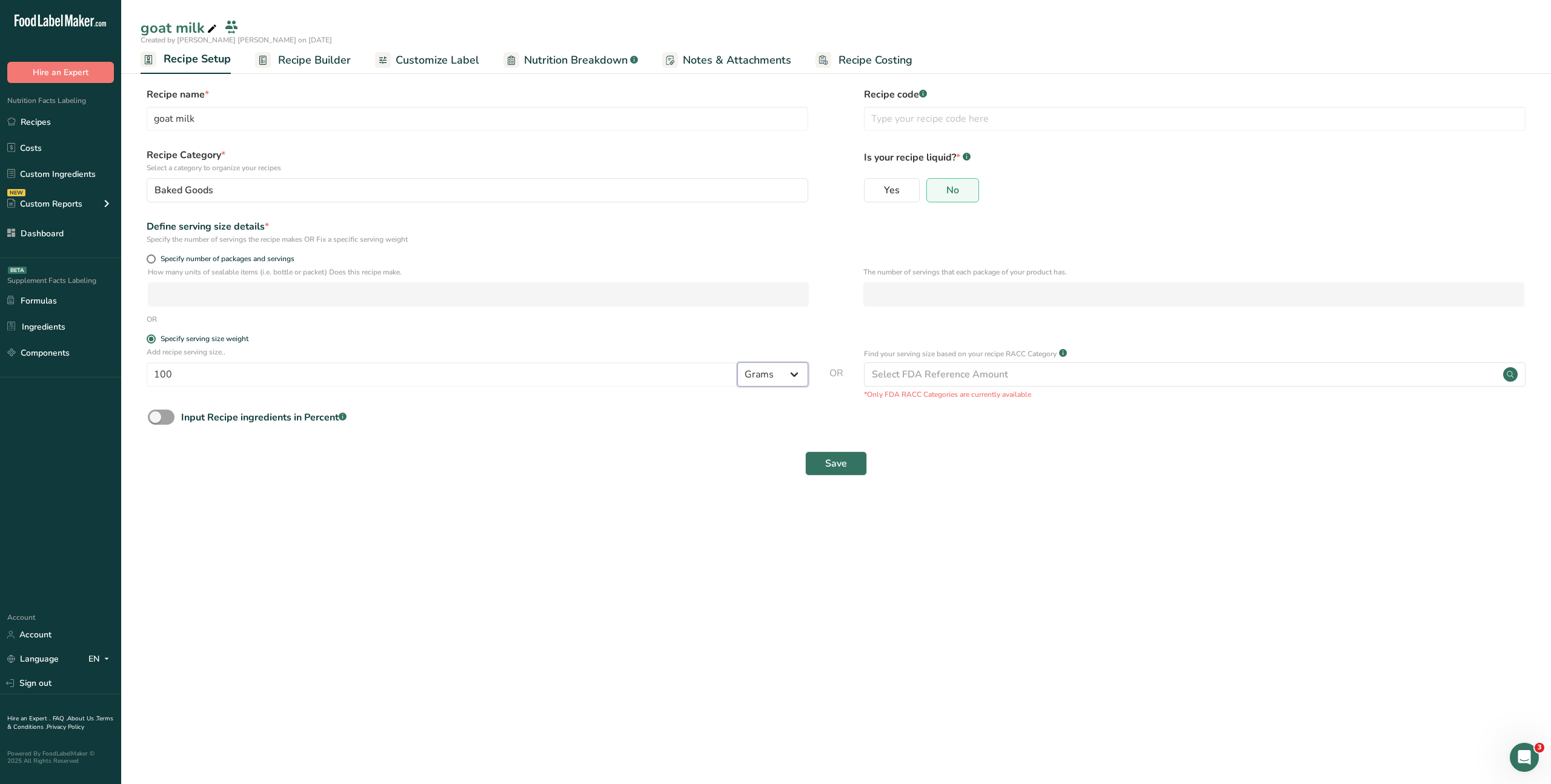
click at [785, 378] on select "Grams kg mg mcg lb oz l mL fl oz tbsp tsp cup qt gallon" at bounding box center [773, 375] width 71 height 24
select select "17"
click at [738, 363] on select "Grams kg mg mcg lb oz l mL fl oz tbsp tsp cup qt gallon" at bounding box center [773, 375] width 71 height 24
select select "22"
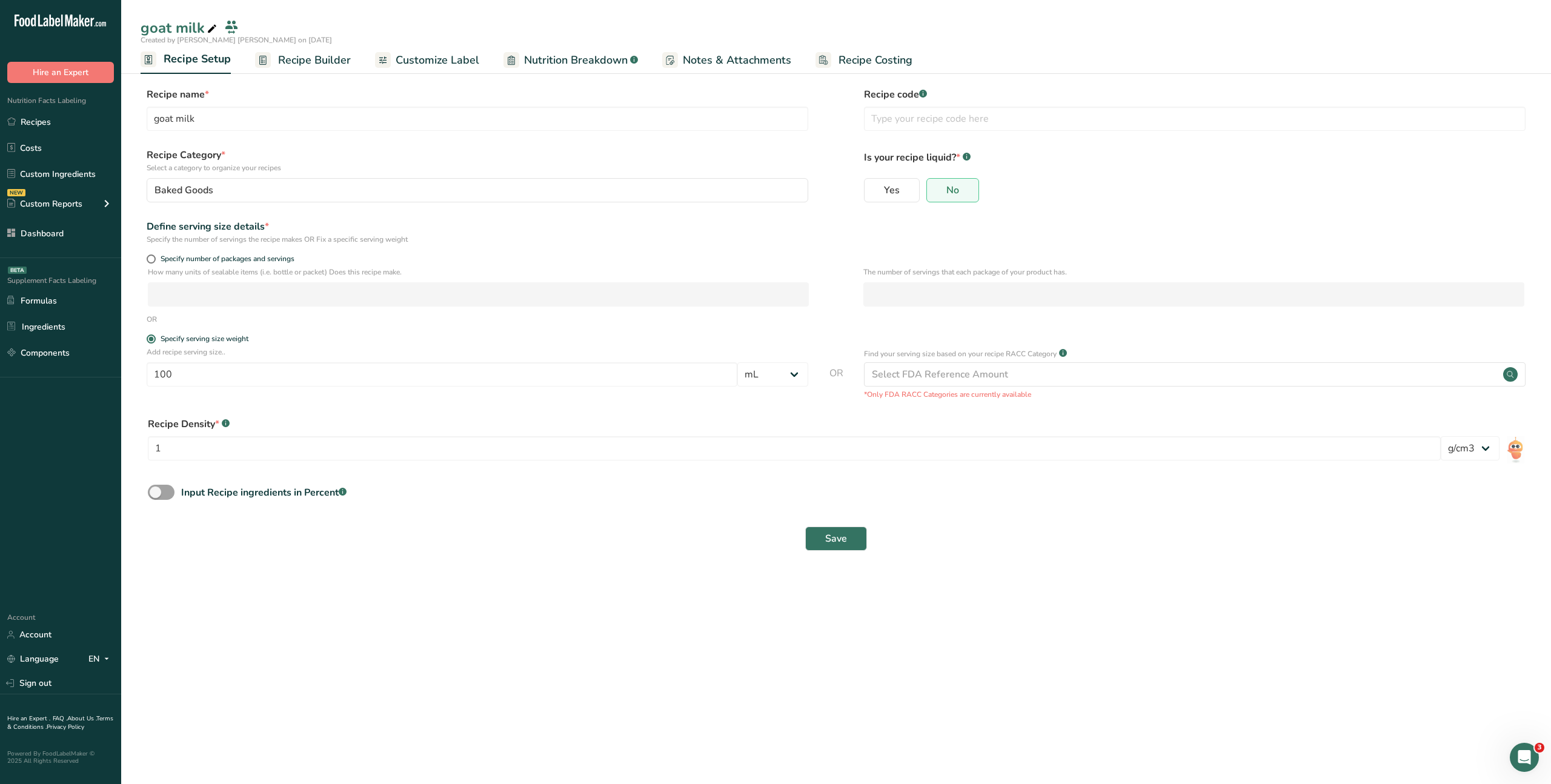
click at [212, 29] on icon at bounding box center [212, 29] width 10 height 17
drag, startPoint x: 208, startPoint y: 29, endPoint x: 122, endPoint y: 30, distance: 86.0
click at [122, 30] on div "goat milk" at bounding box center [837, 29] width 1430 height 24
click at [262, 33] on input "goat milk" at bounding box center [826, 30] width 1372 height 22
click at [384, 402] on form "Recipe name * goat milk Recipe code .a-a{fill:#347362;}.b-a{fill:#fff;} Recipe …" at bounding box center [836, 323] width 1391 height 471
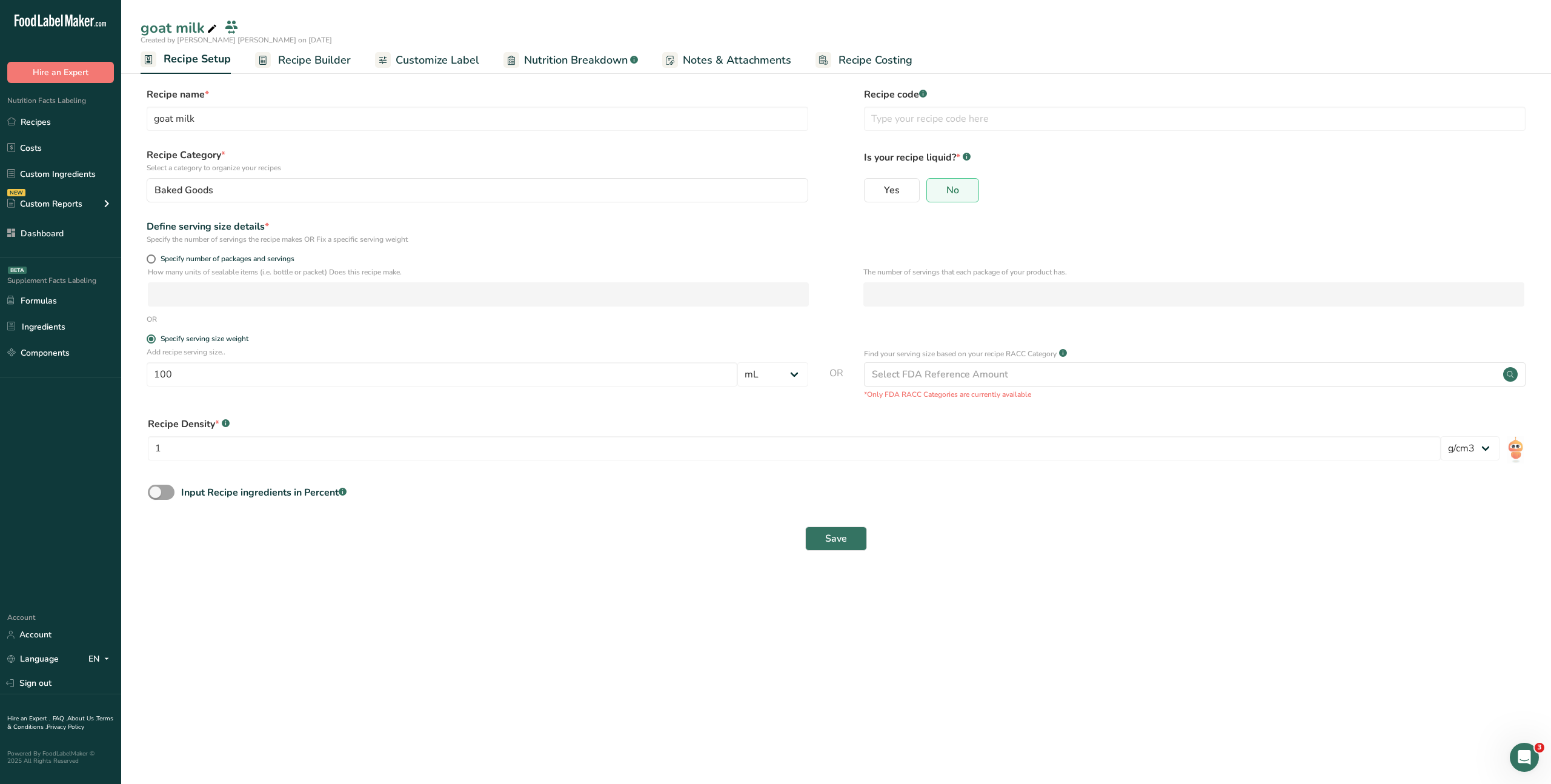
click at [289, 66] on span "Recipe Builder" at bounding box center [314, 60] width 73 height 17
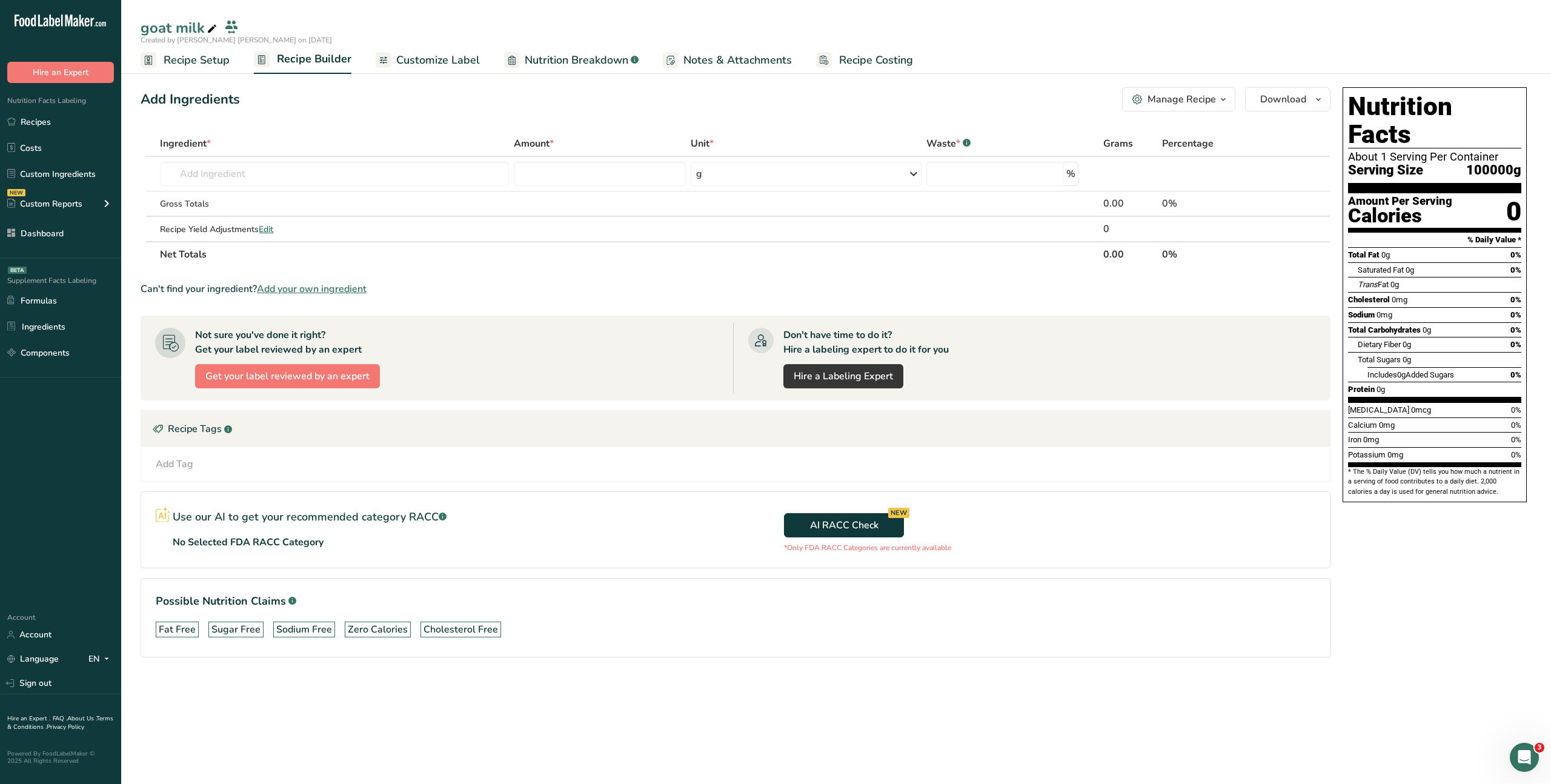
click at [209, 57] on span "Recipe Setup" at bounding box center [197, 60] width 66 height 17
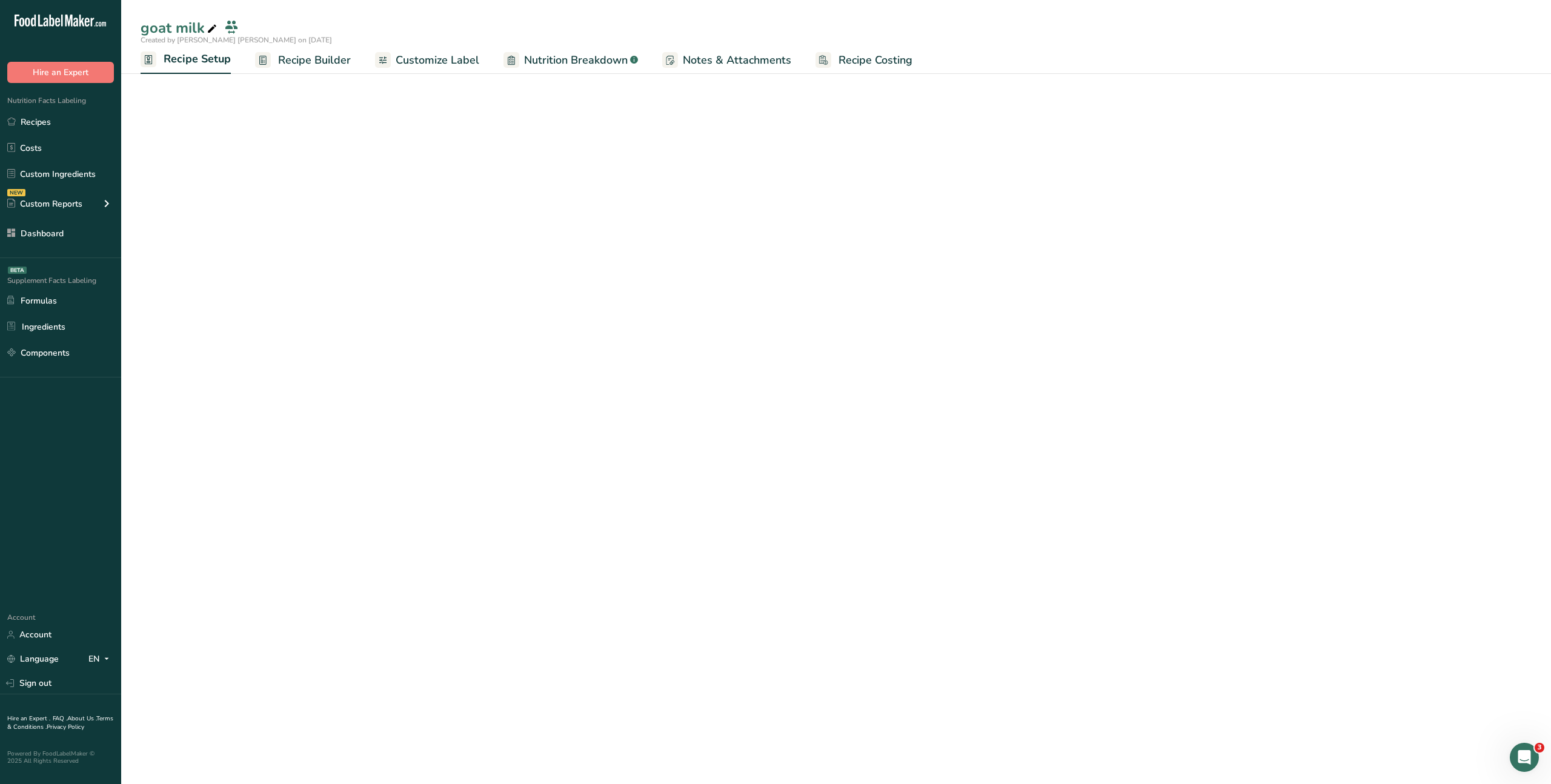
select select "16"
select select "22"
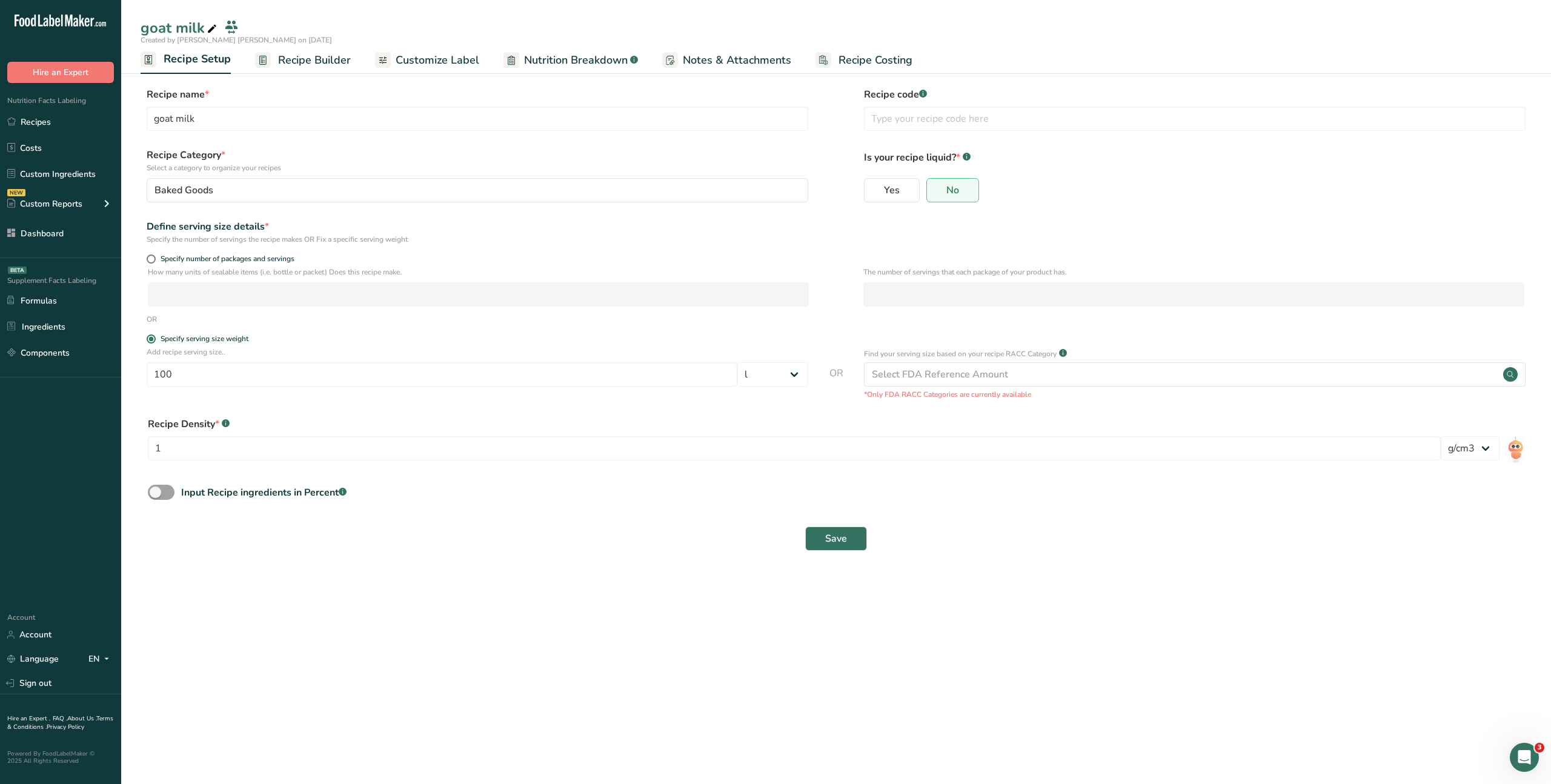
click at [291, 59] on span "Recipe Builder" at bounding box center [314, 60] width 73 height 17
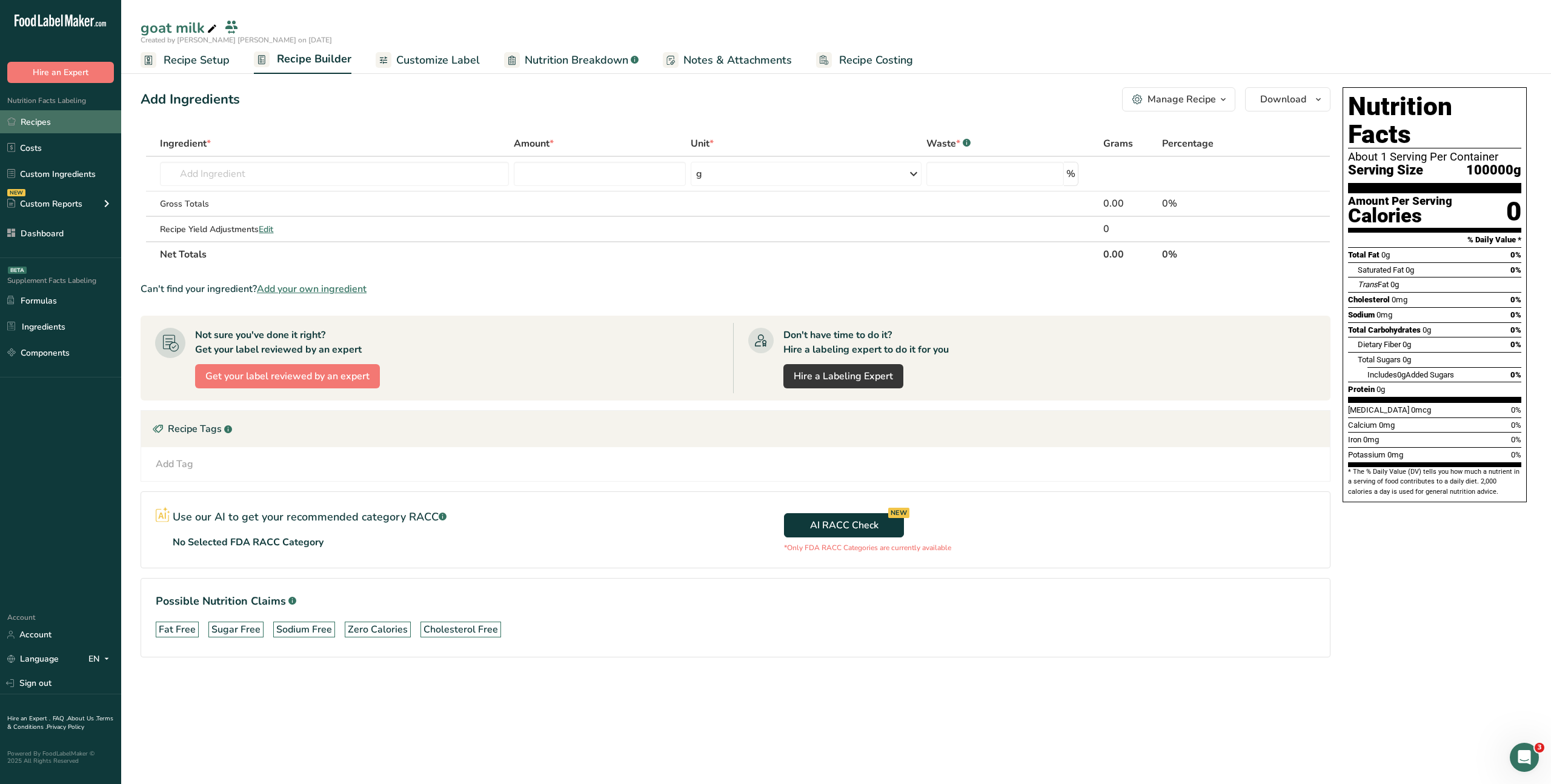
click at [44, 128] on link "Recipes" at bounding box center [60, 121] width 122 height 23
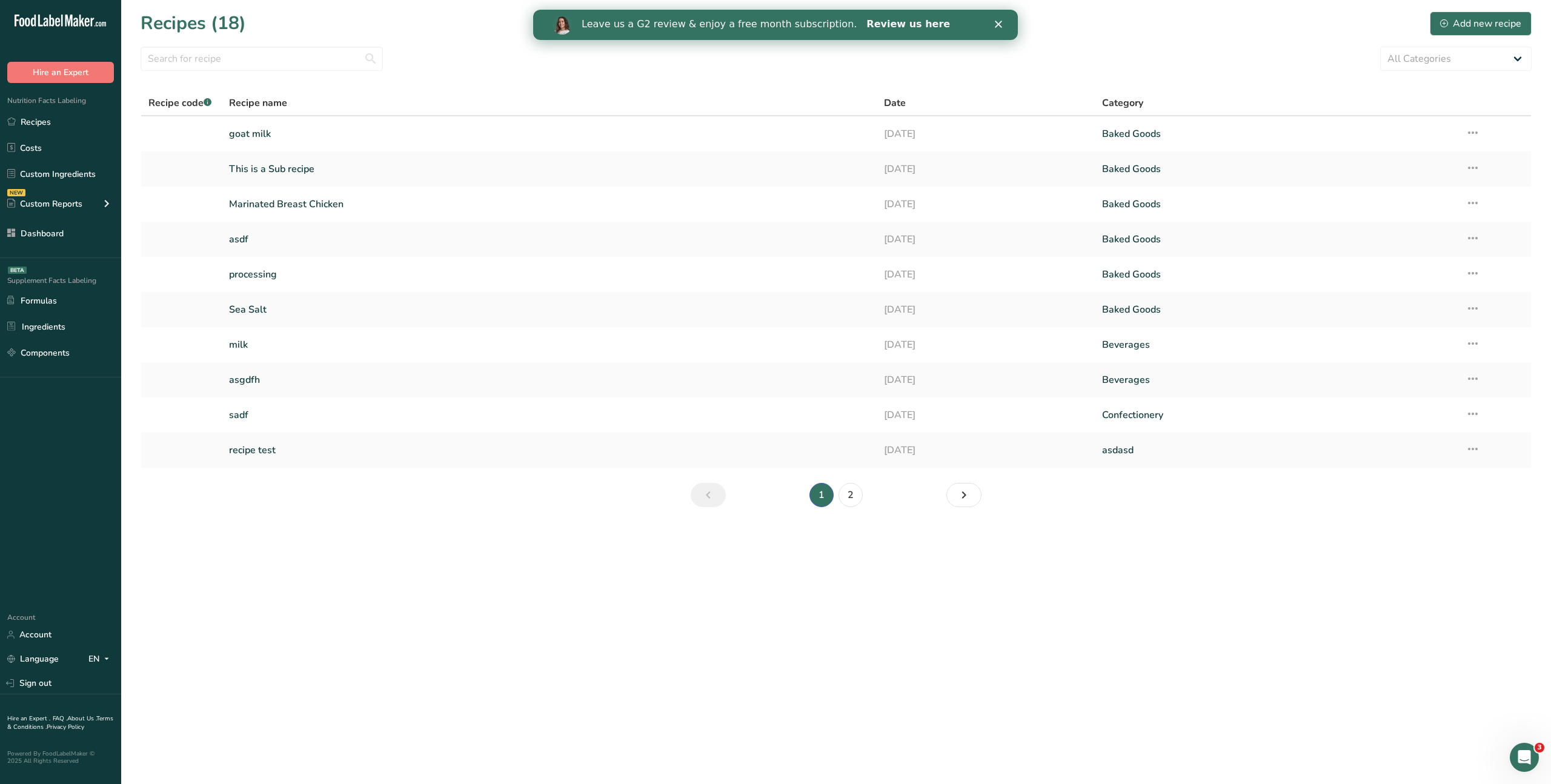
click at [879, 25] on link "Review us here" at bounding box center [908, 24] width 84 height 13
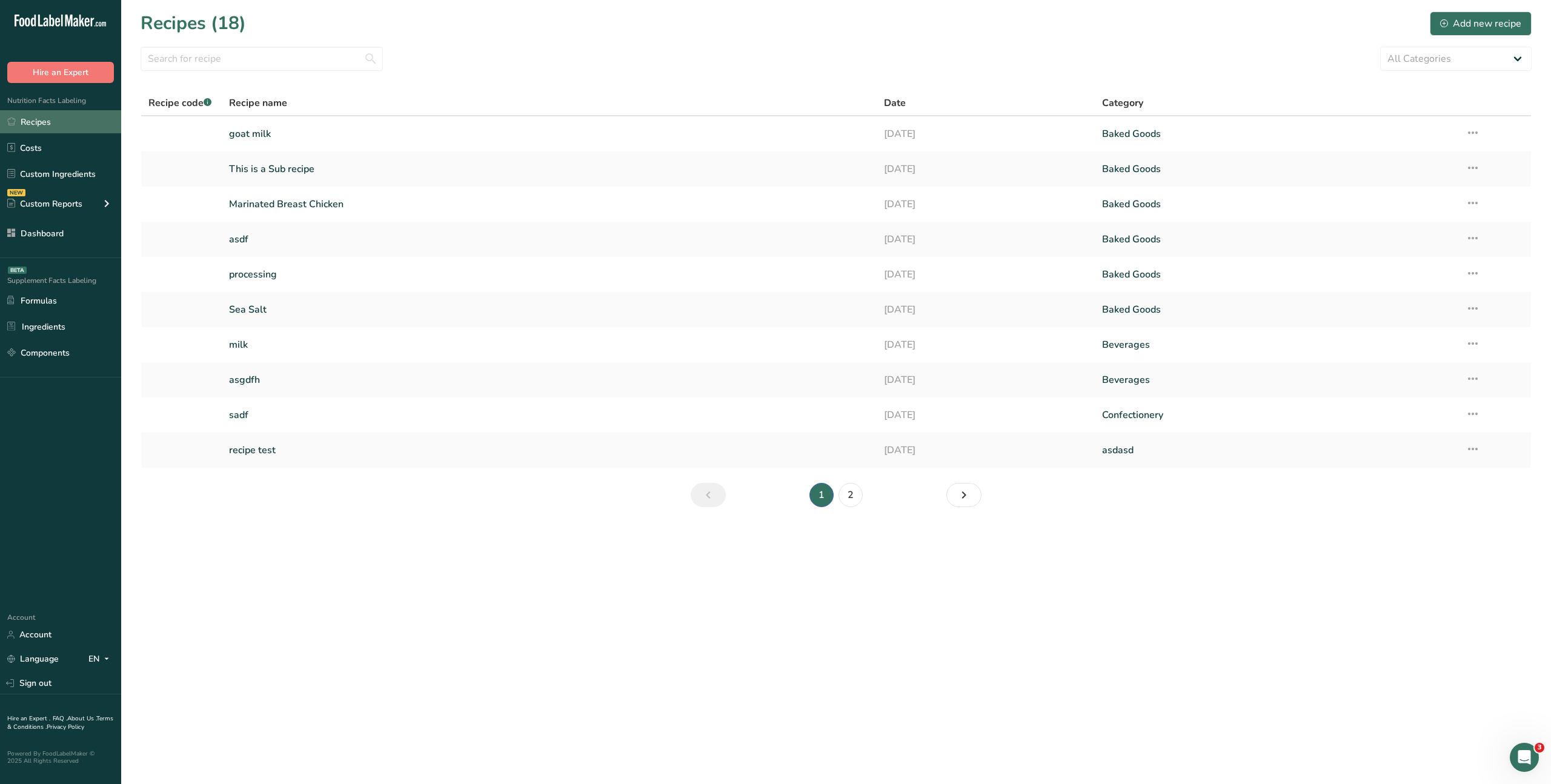
click at [32, 121] on link "Recipes" at bounding box center [60, 121] width 122 height 23
click at [60, 153] on link "Costs" at bounding box center [60, 148] width 122 height 23
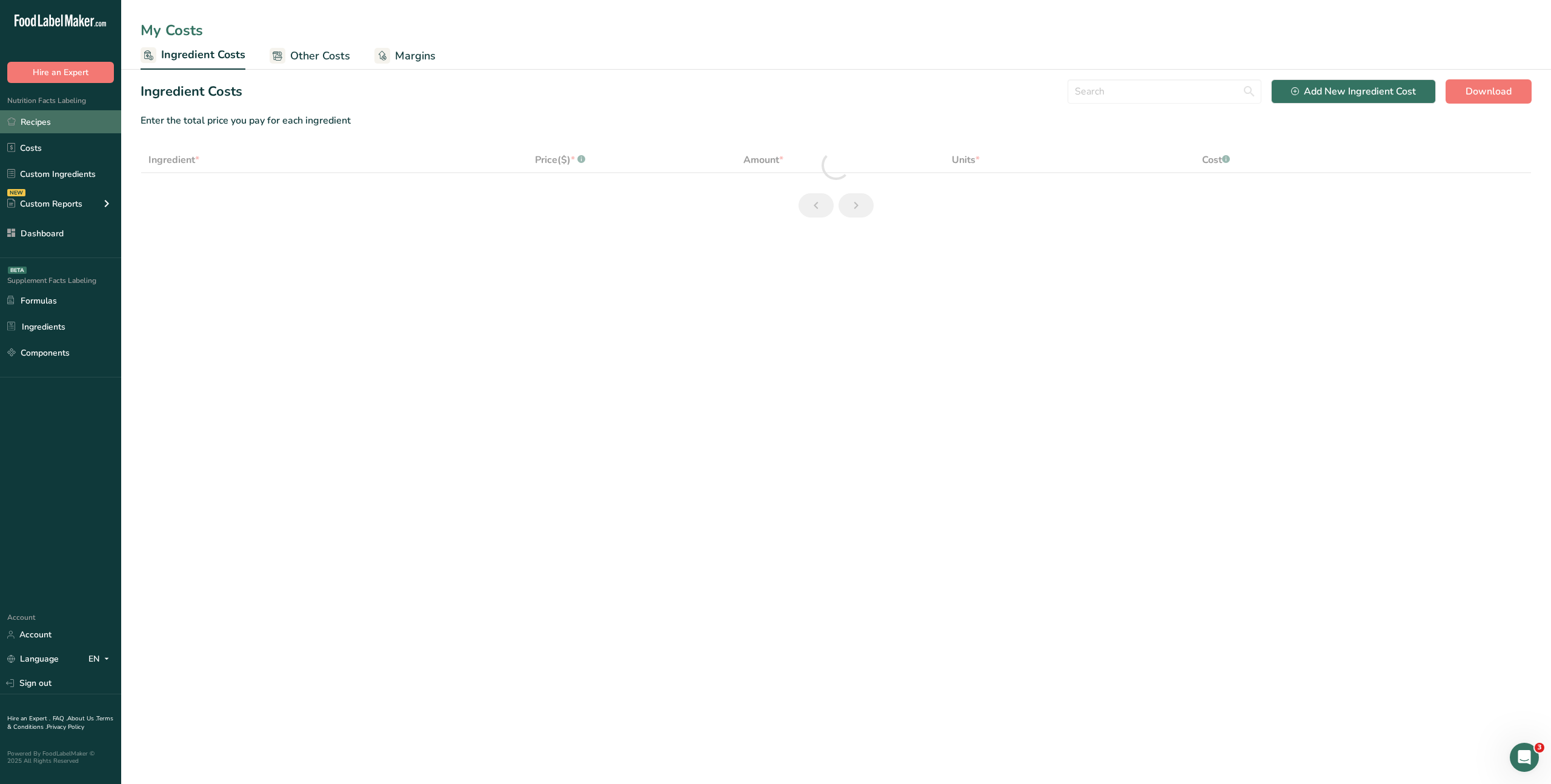
click at [56, 122] on link "Recipes" at bounding box center [60, 121] width 122 height 23
select select "1"
select select "12"
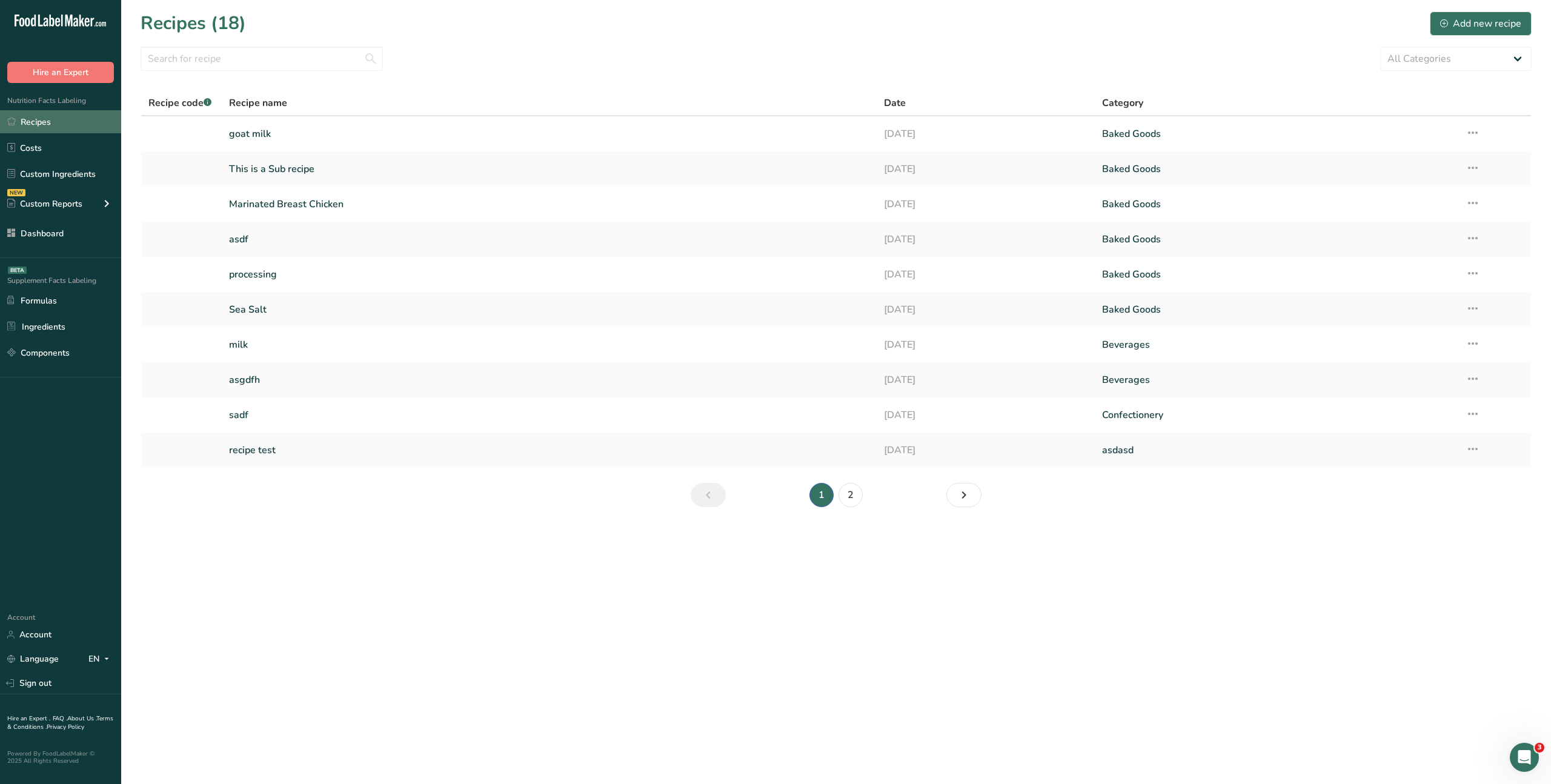
click at [31, 120] on link "Recipes" at bounding box center [60, 121] width 122 height 23
click at [249, 132] on link "goat milk" at bounding box center [549, 134] width 640 height 25
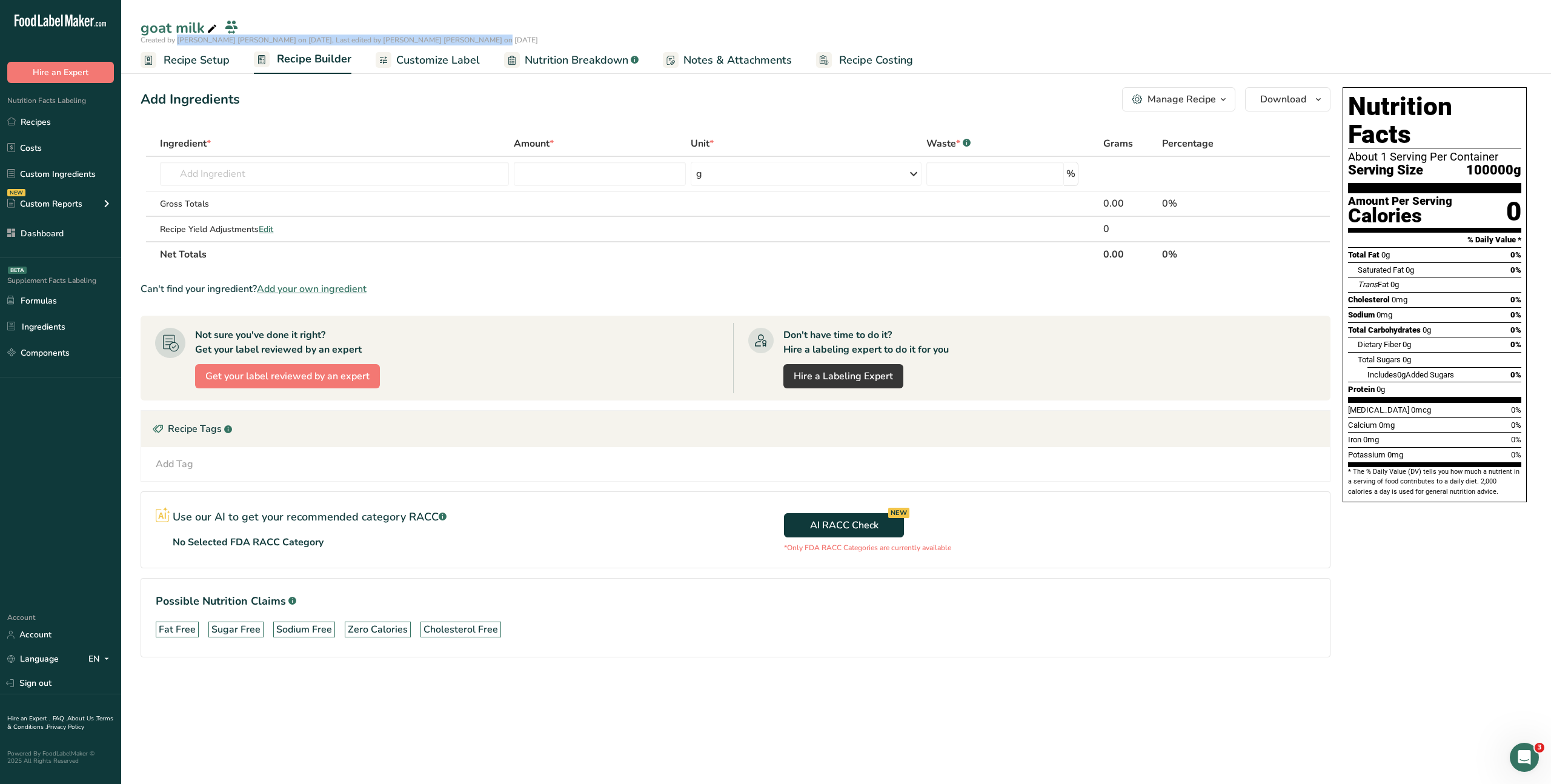
drag, startPoint x: 157, startPoint y: 38, endPoint x: 467, endPoint y: 39, distance: 310.0
click at [448, 43] on div "Created by [PERSON_NAME] [PERSON_NAME] on [DATE], Last edited by [PERSON_NAME] …" at bounding box center [837, 40] width 1430 height 10
click at [148, 40] on span "Created by [PERSON_NAME] [PERSON_NAME] on [DATE], Last edited by [PERSON_NAME] …" at bounding box center [339, 39] width 398 height 10
drag, startPoint x: 138, startPoint y: 39, endPoint x: 444, endPoint y: 43, distance: 306.0
click at [443, 43] on div "Created by [PERSON_NAME] [PERSON_NAME] on [DATE], Last edited by [PERSON_NAME] …" at bounding box center [837, 40] width 1430 height 10
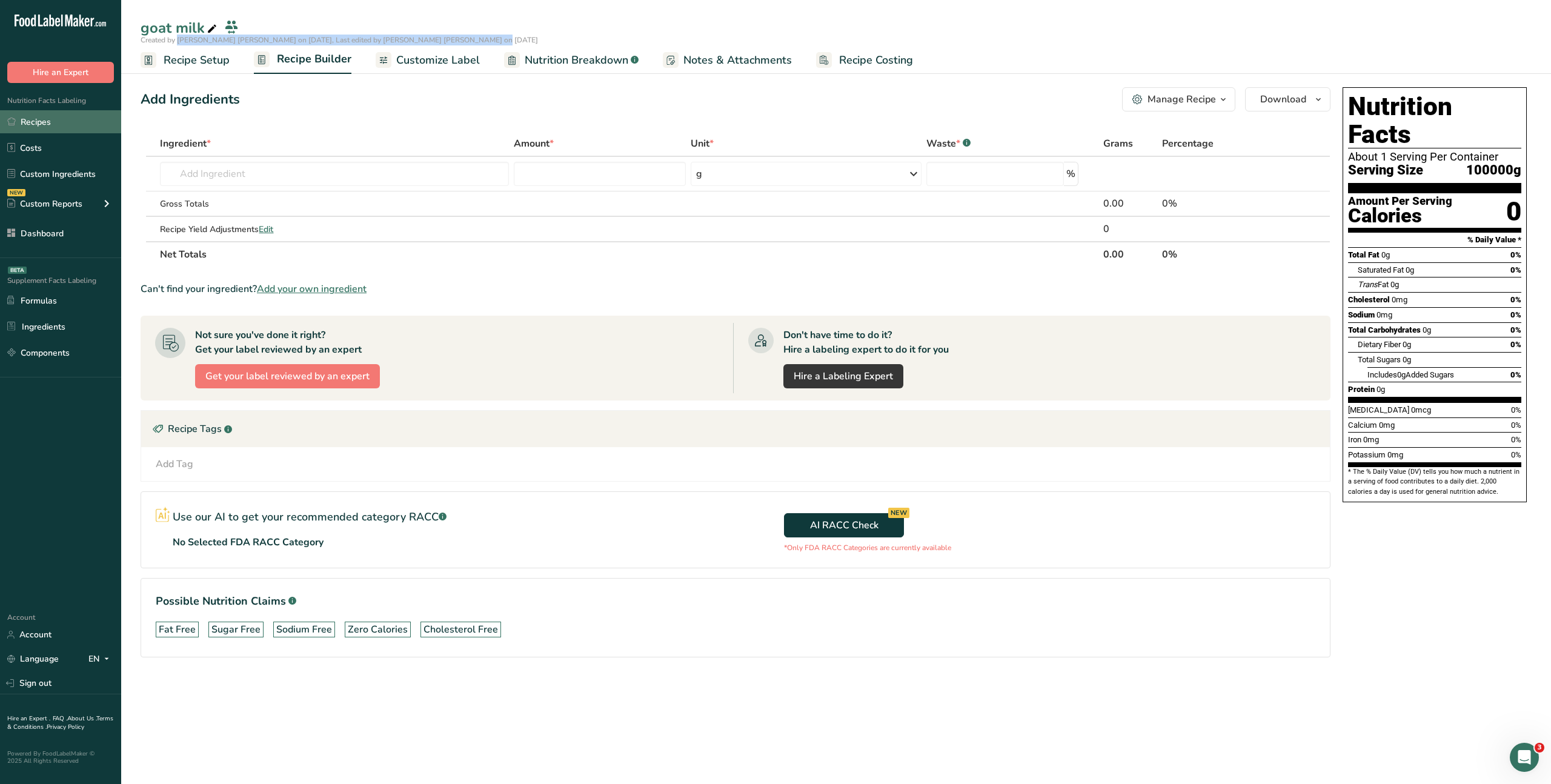
click at [56, 129] on link "Recipes" at bounding box center [60, 121] width 122 height 23
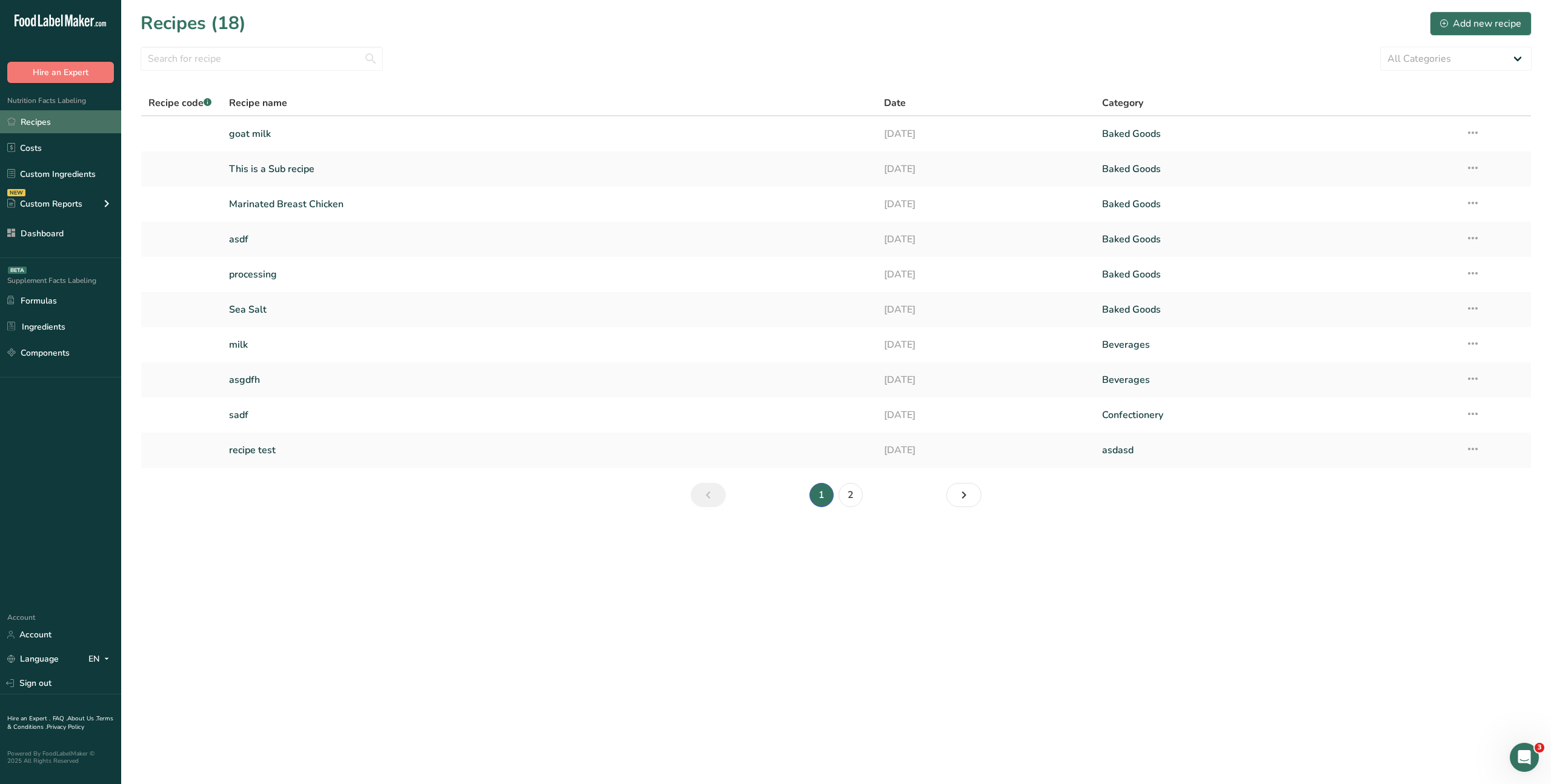
click at [44, 123] on link "Recipes" at bounding box center [60, 121] width 122 height 23
click at [254, 128] on link "goat milk" at bounding box center [549, 134] width 640 height 25
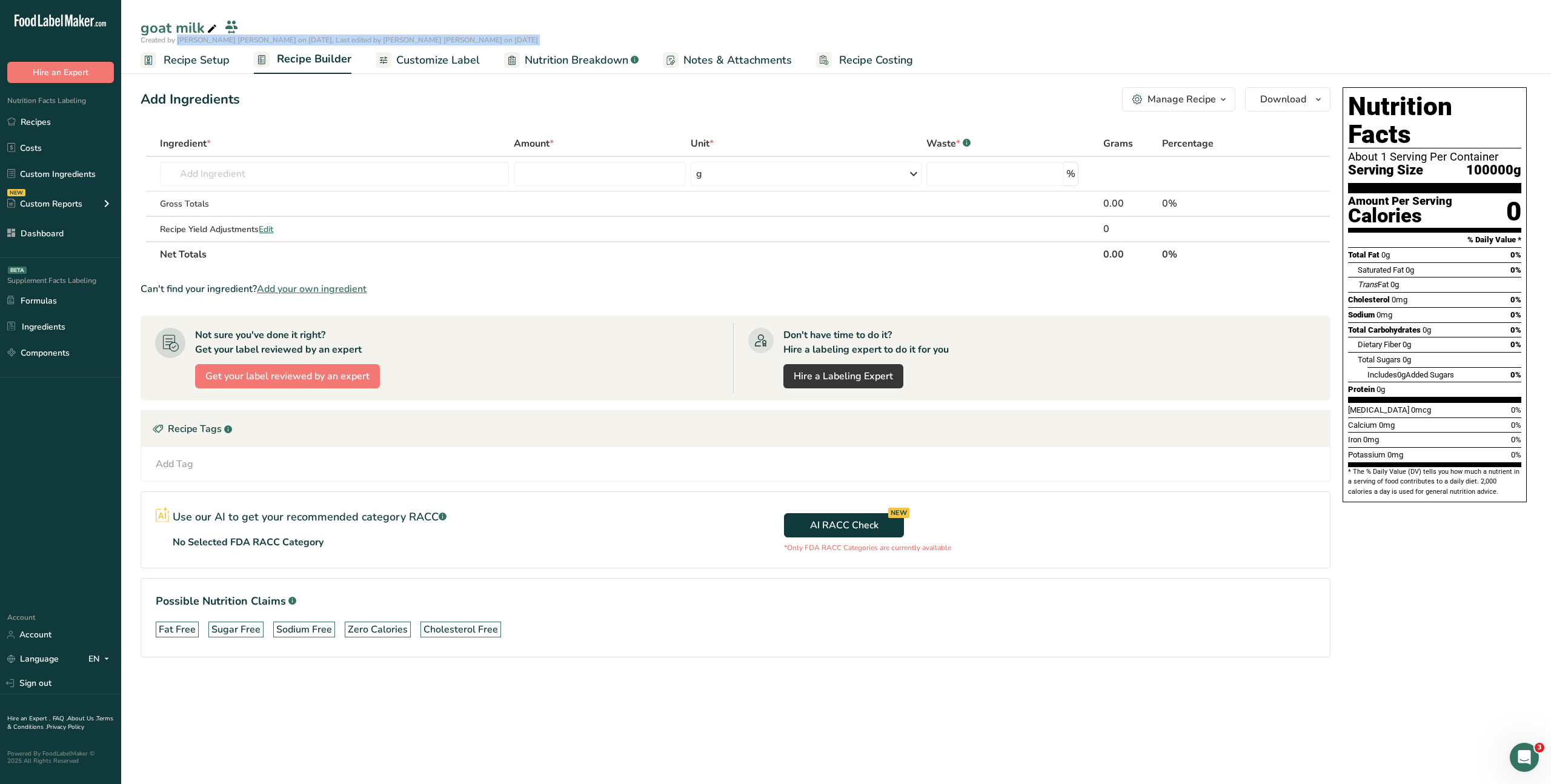
drag, startPoint x: 140, startPoint y: 41, endPoint x: 469, endPoint y: 45, distance: 329.0
click at [469, 45] on div "goat milk Created by [PERSON_NAME] [PERSON_NAME] on [DATE], Last edited by [PER…" at bounding box center [837, 37] width 1430 height 74
click at [45, 121] on link "Recipes" at bounding box center [60, 121] width 122 height 23
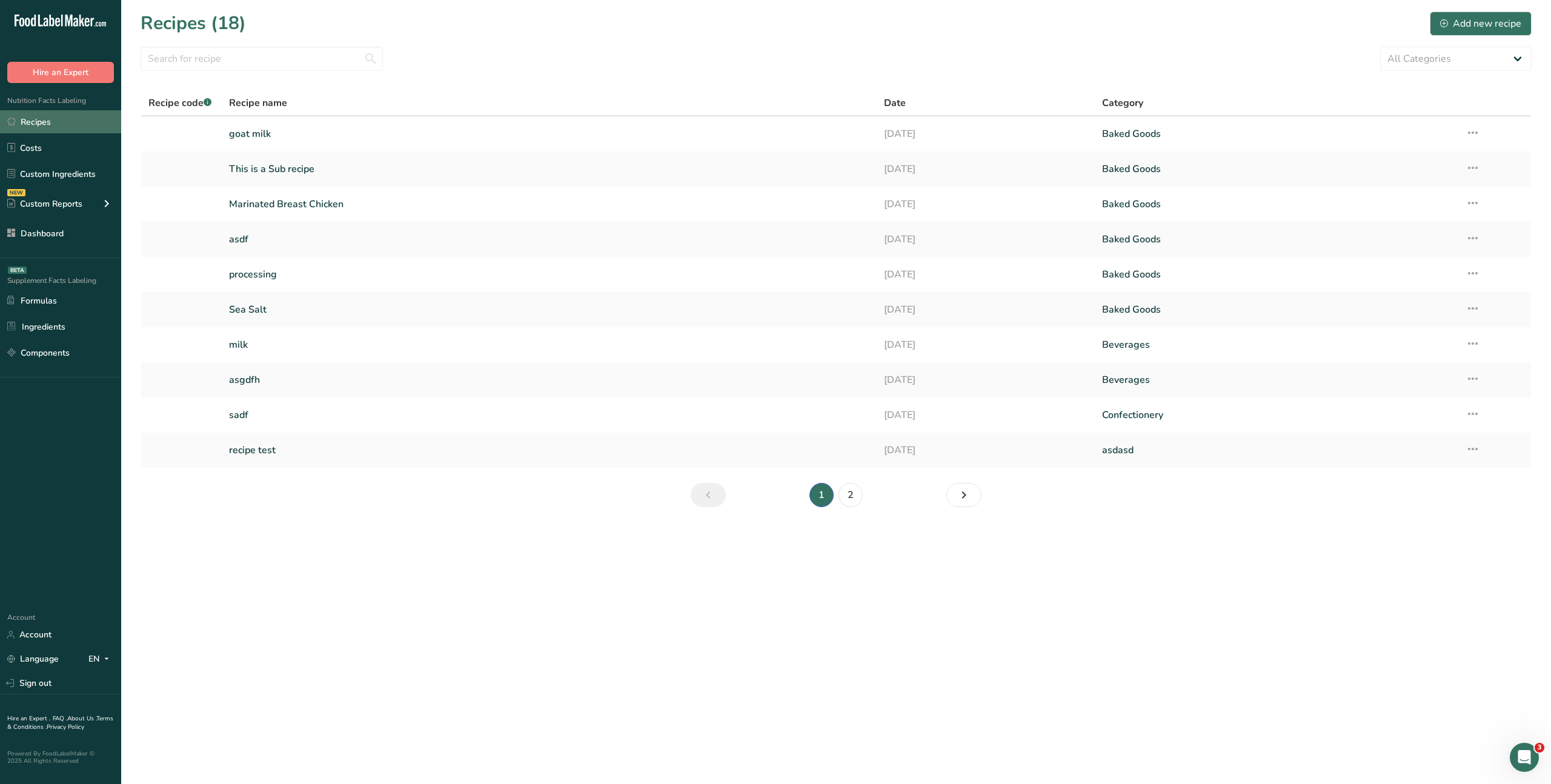
click at [56, 114] on link "Recipes" at bounding box center [60, 121] width 122 height 23
click at [261, 134] on link "goat milk" at bounding box center [549, 134] width 640 height 25
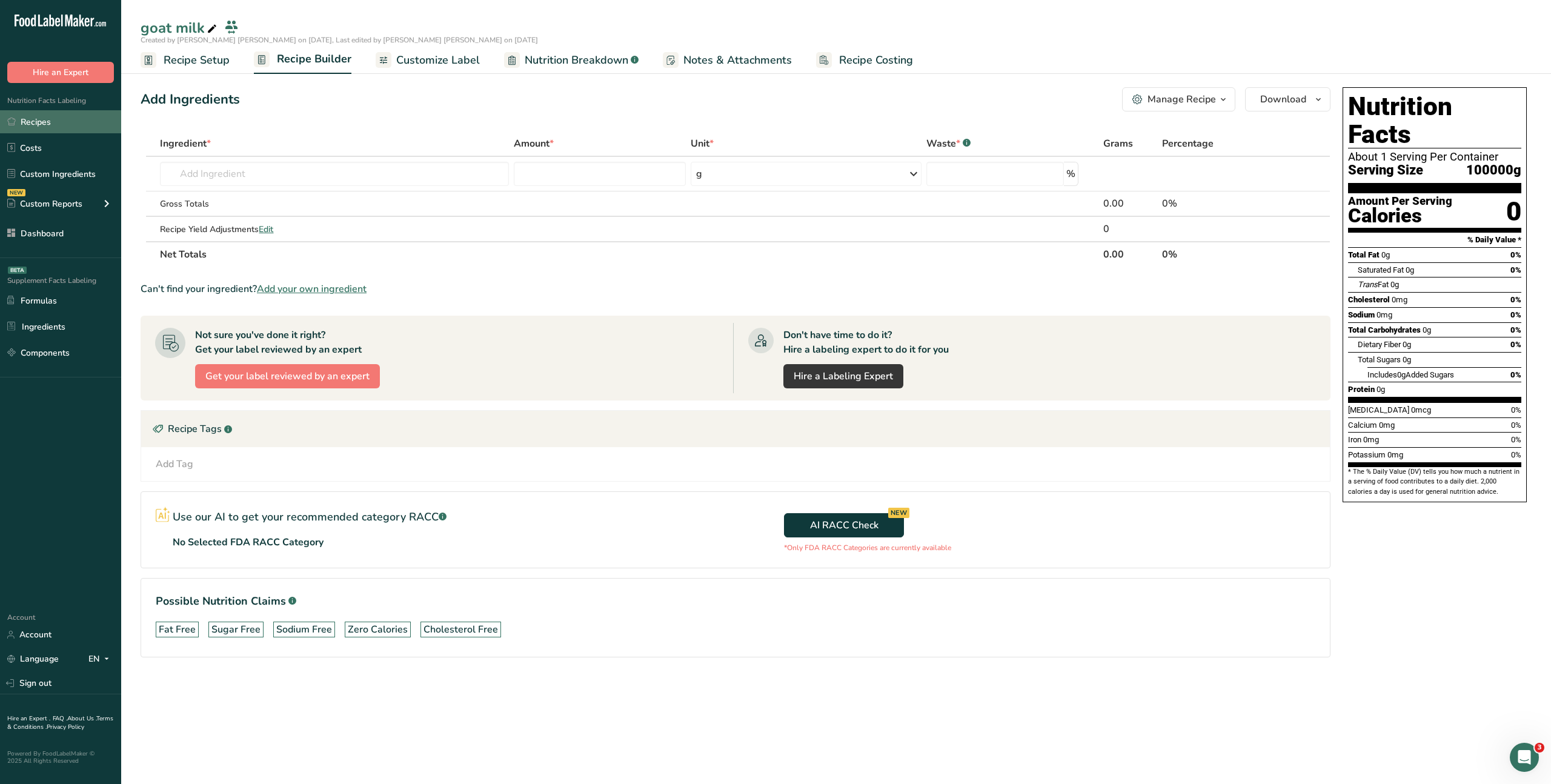
click at [55, 122] on link "Recipes" at bounding box center [60, 121] width 122 height 23
